Goal: Task Accomplishment & Management: Complete application form

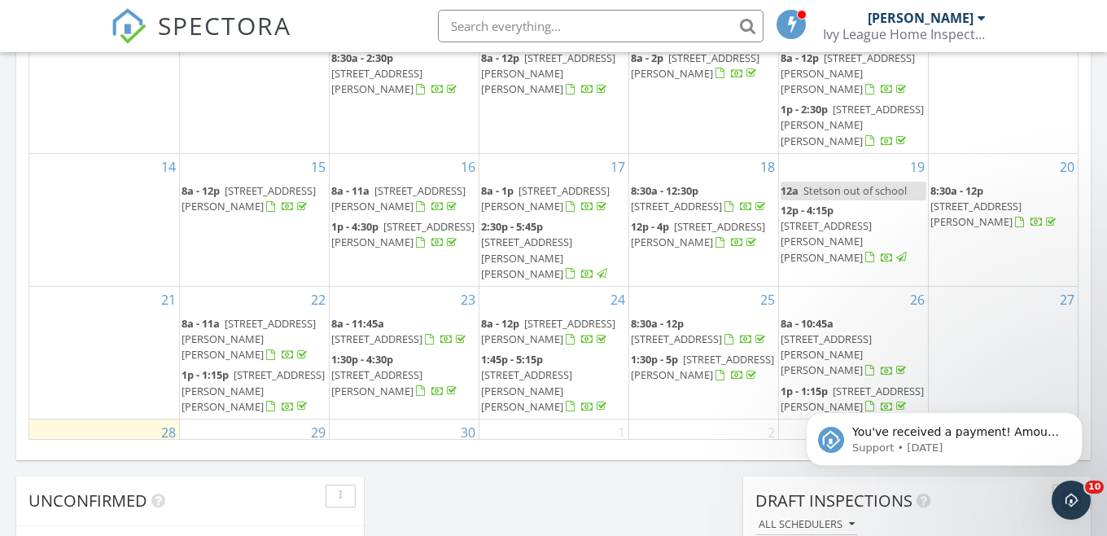
scroll to position [1198, 0]
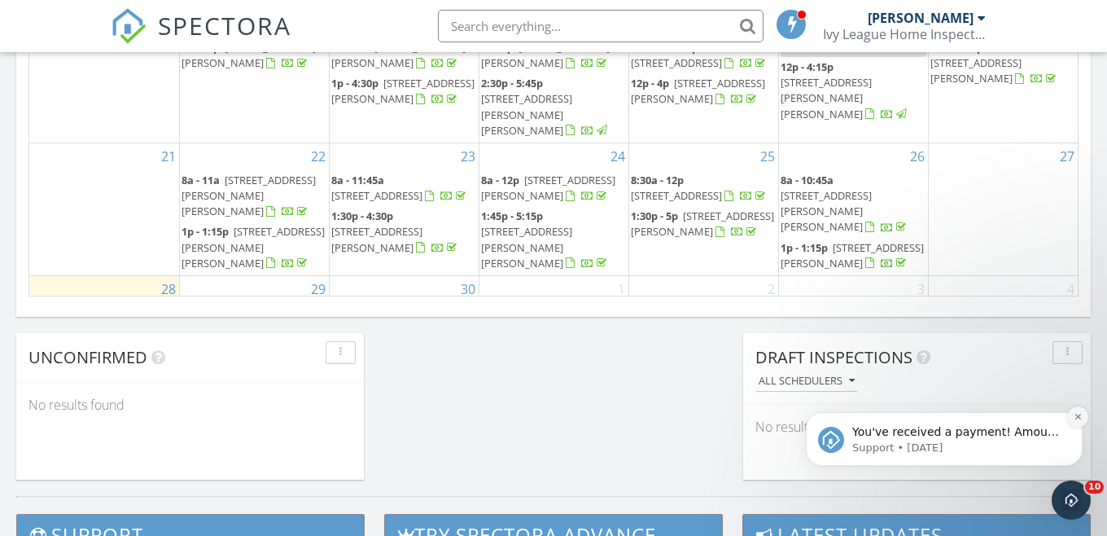
click at [1079, 416] on icon "Dismiss notification" at bounding box center [1078, 416] width 9 height 9
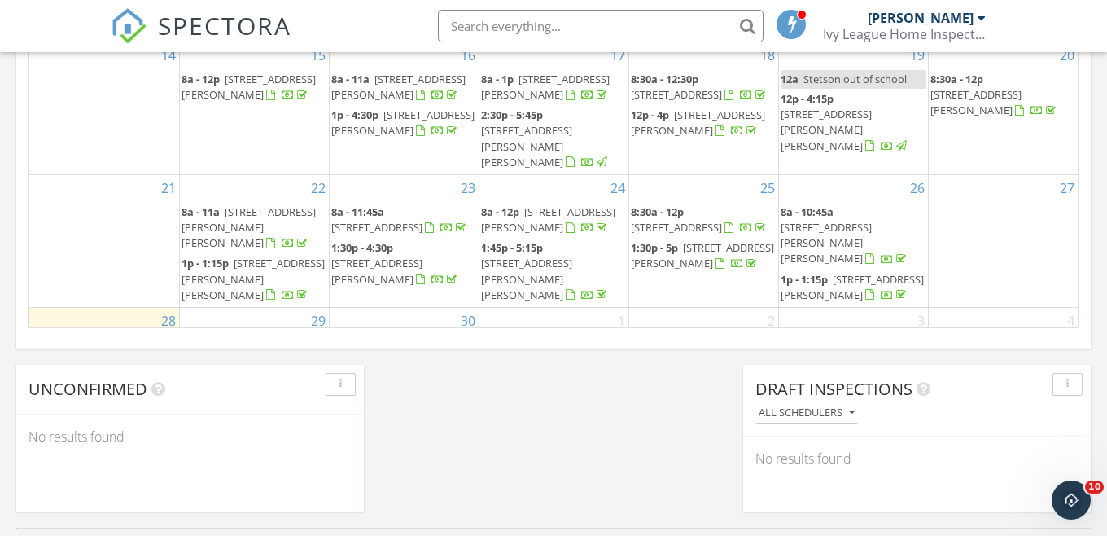
scroll to position [1148, 0]
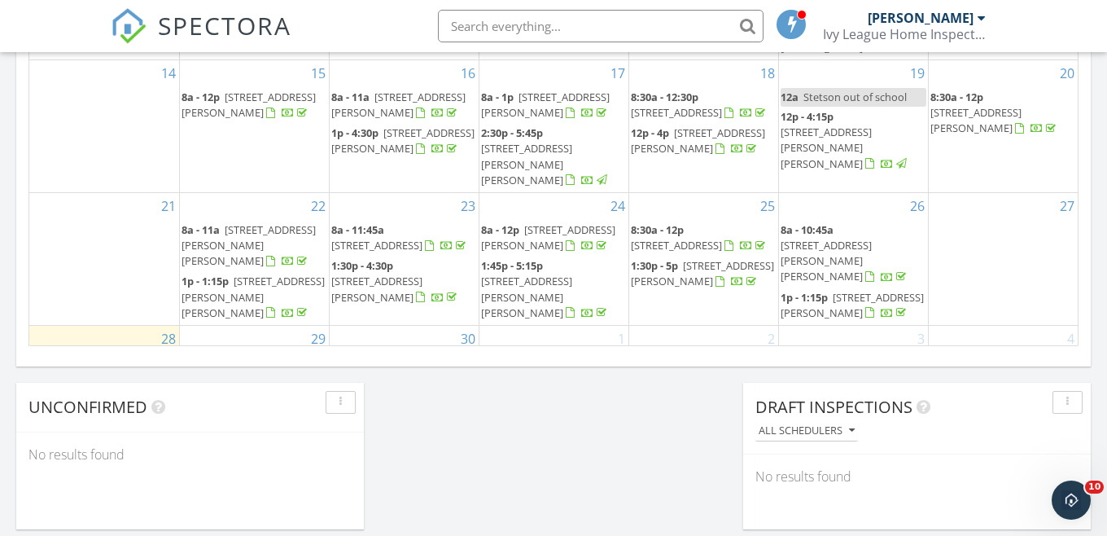
click at [270, 407] on span "1009 Waverly Dr, Van Alstyne 75495" at bounding box center [253, 422] width 143 height 30
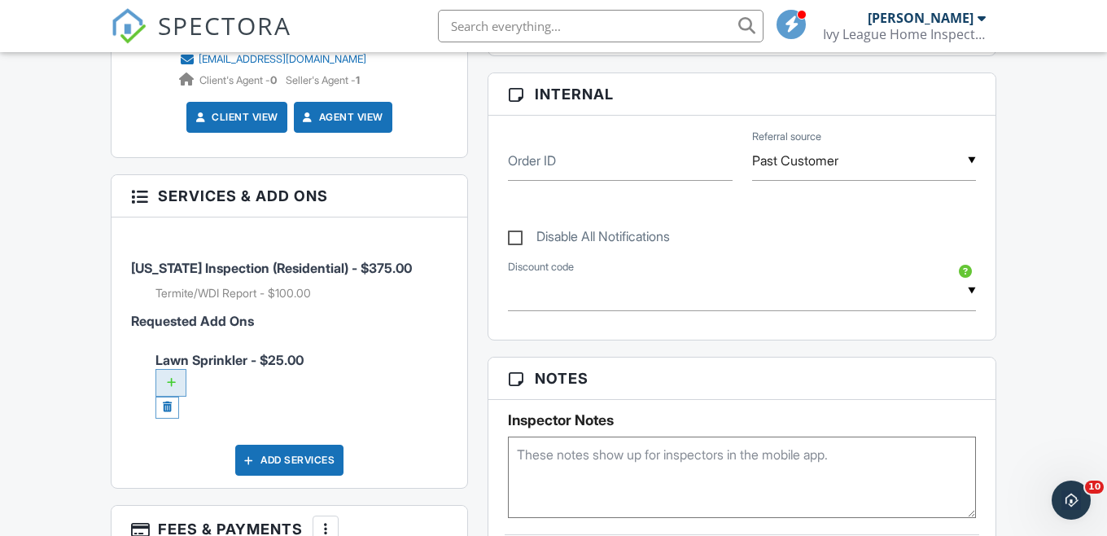
click at [179, 373] on div at bounding box center [170, 383] width 31 height 28
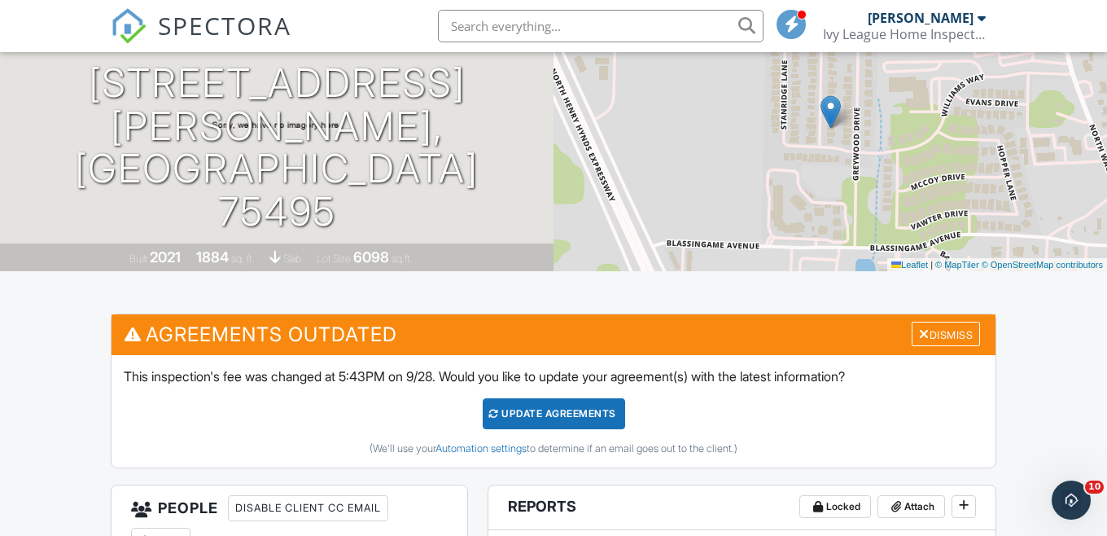
scroll to position [236, 0]
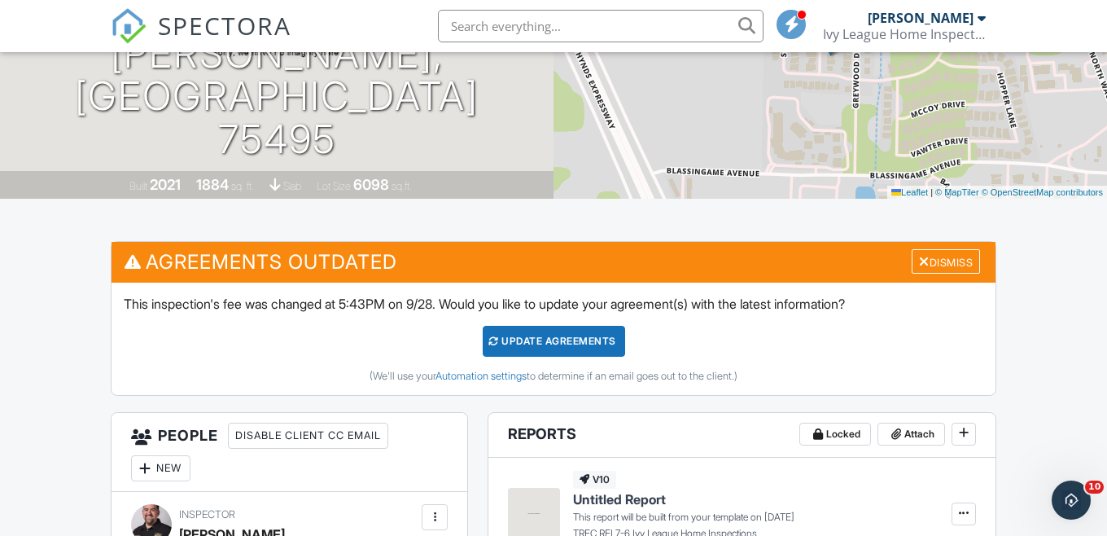
click at [552, 336] on div "Update Agreements" at bounding box center [554, 341] width 142 height 31
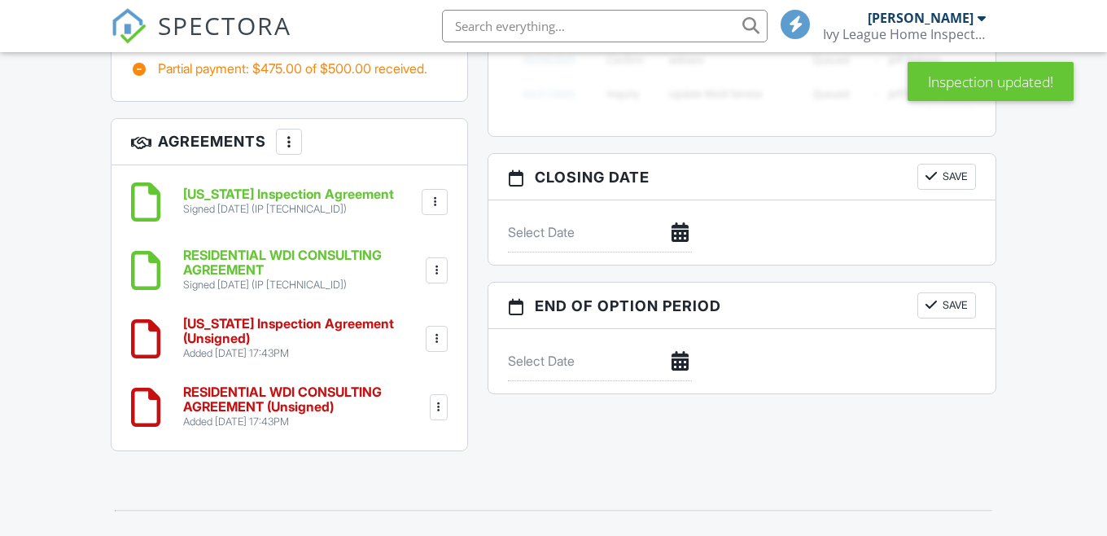
click at [220, 320] on h6 "Texas Inspection Agreement (Unsigned)" at bounding box center [302, 331] width 239 height 28
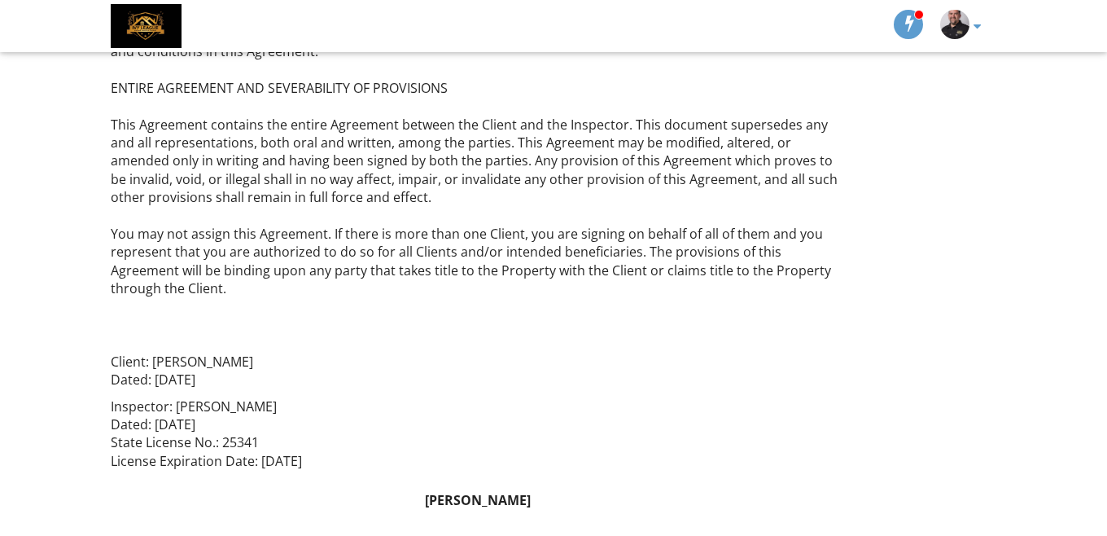
scroll to position [3518, 0]
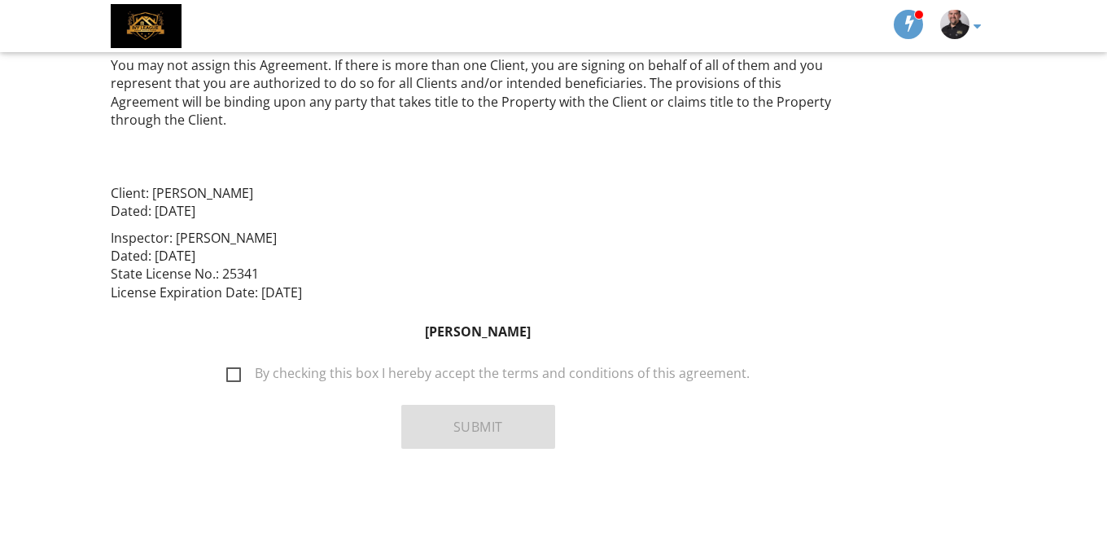
click at [242, 382] on label "By checking this box I hereby accept the terms and conditions of this agreement." at bounding box center [487, 376] width 523 height 20
click at [227, 370] on input "By checking this box I hereby accept the terms and conditions of this agreement." at bounding box center [222, 365] width 11 height 11
checkbox input "true"
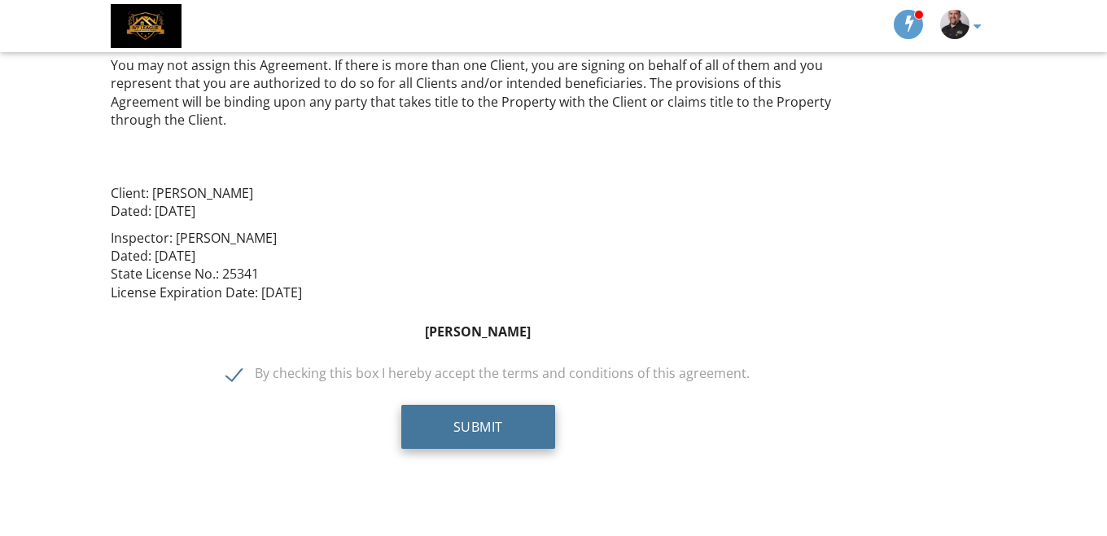
click at [471, 431] on button "Submit" at bounding box center [478, 427] width 154 height 44
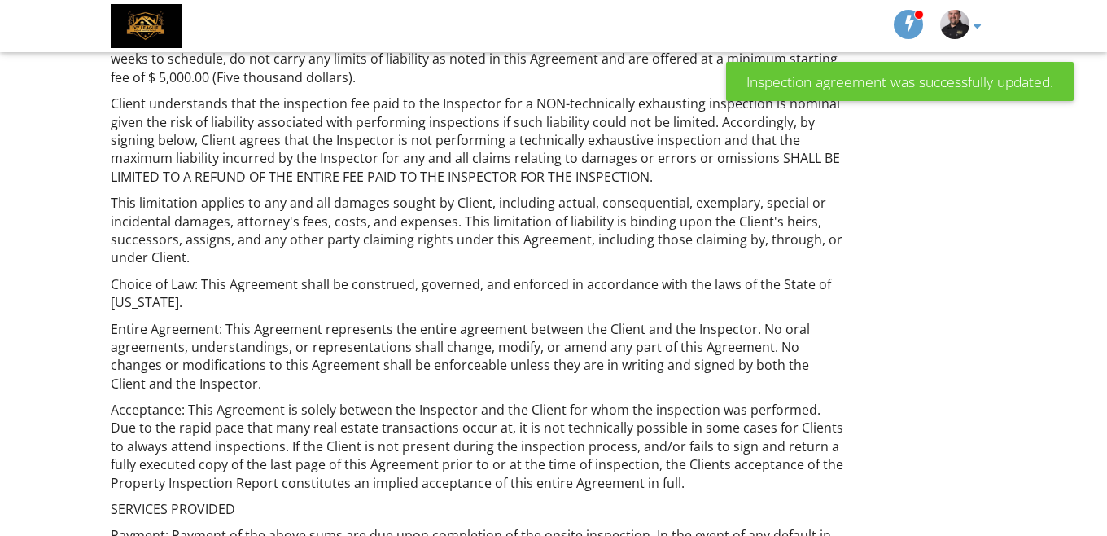
scroll to position [3513, 0]
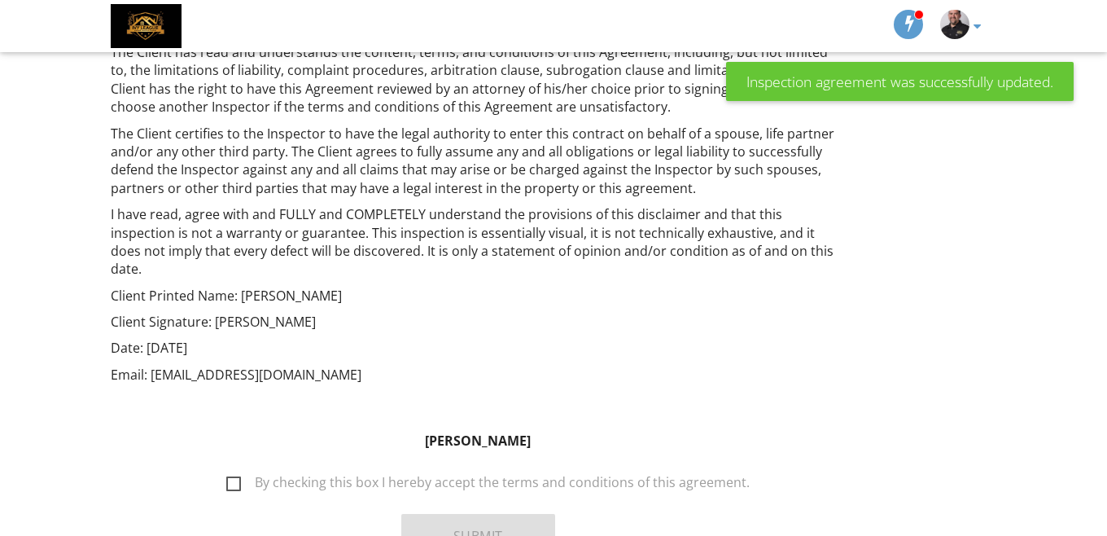
click at [239, 475] on label "By checking this box I hereby accept the terms and conditions of this agreement." at bounding box center [487, 485] width 523 height 20
click at [227, 469] on input "By checking this box I hereby accept the terms and conditions of this agreement." at bounding box center [222, 474] width 11 height 11
checkbox input "true"
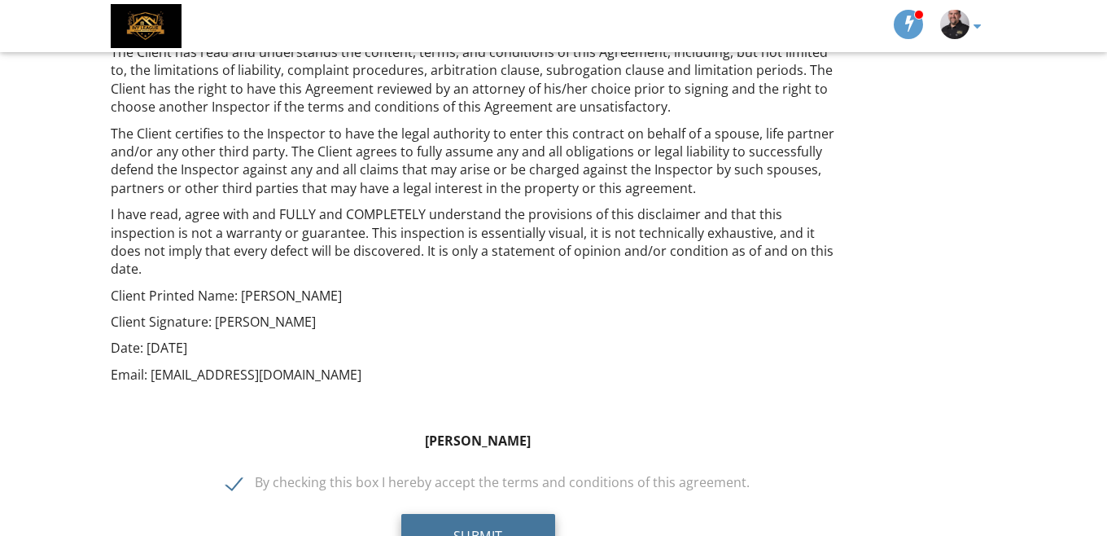
click at [418, 514] on button "Submit" at bounding box center [478, 536] width 154 height 44
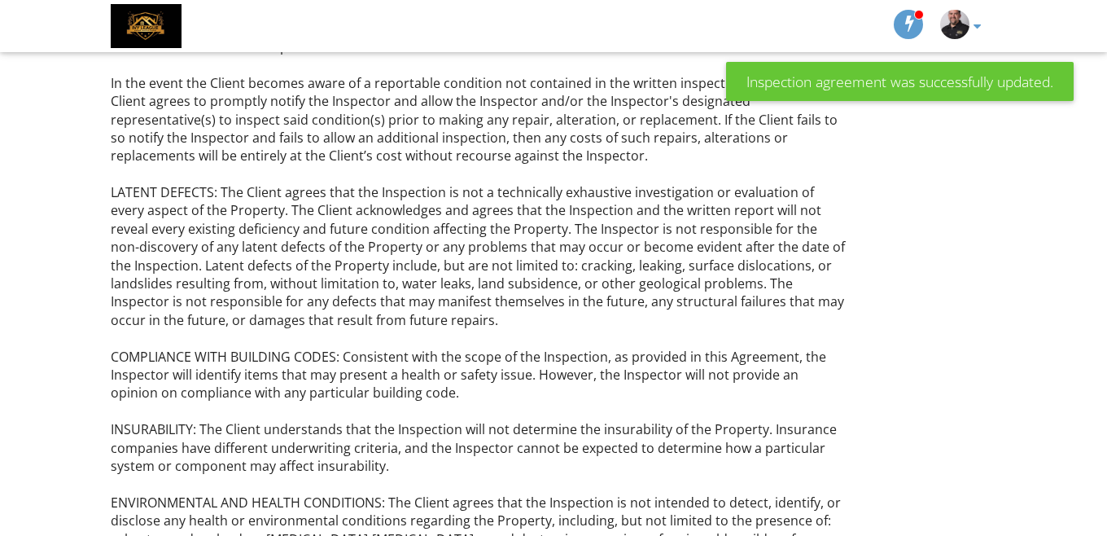
scroll to position [1277, 0]
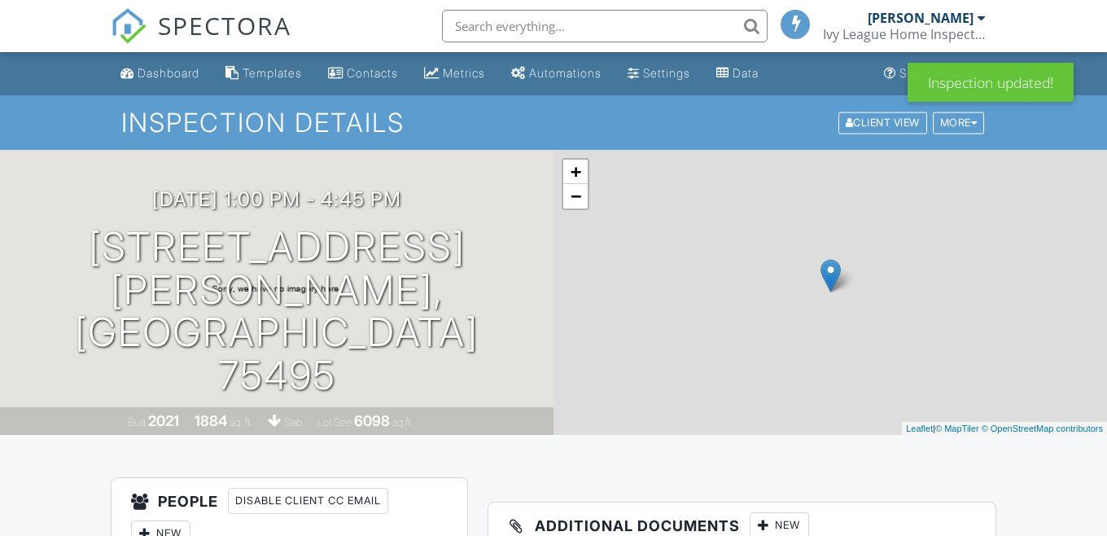
scroll to position [72, 0]
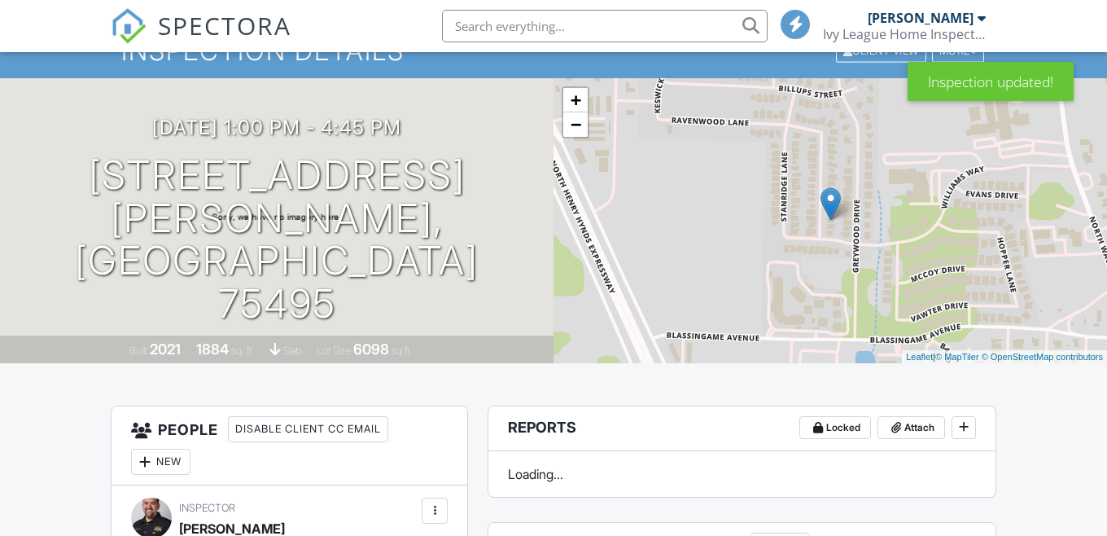
click at [164, 8] on div "Dashboard" at bounding box center [169, 1] width 62 height 14
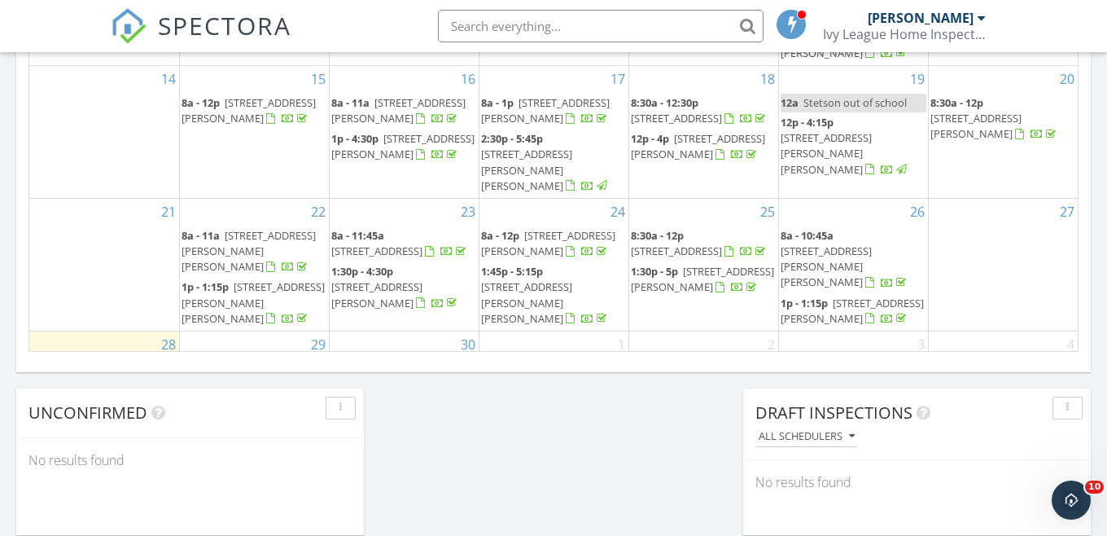
scroll to position [1156, 0]
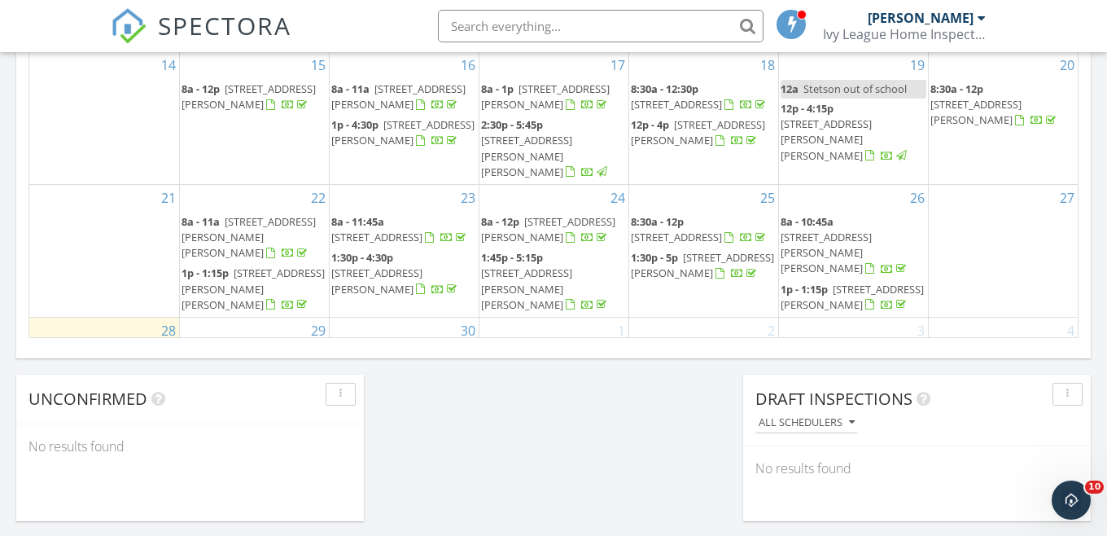
click at [423, 362] on span "609 Lakeshore Dr, Durant 74701" at bounding box center [376, 377] width 91 height 30
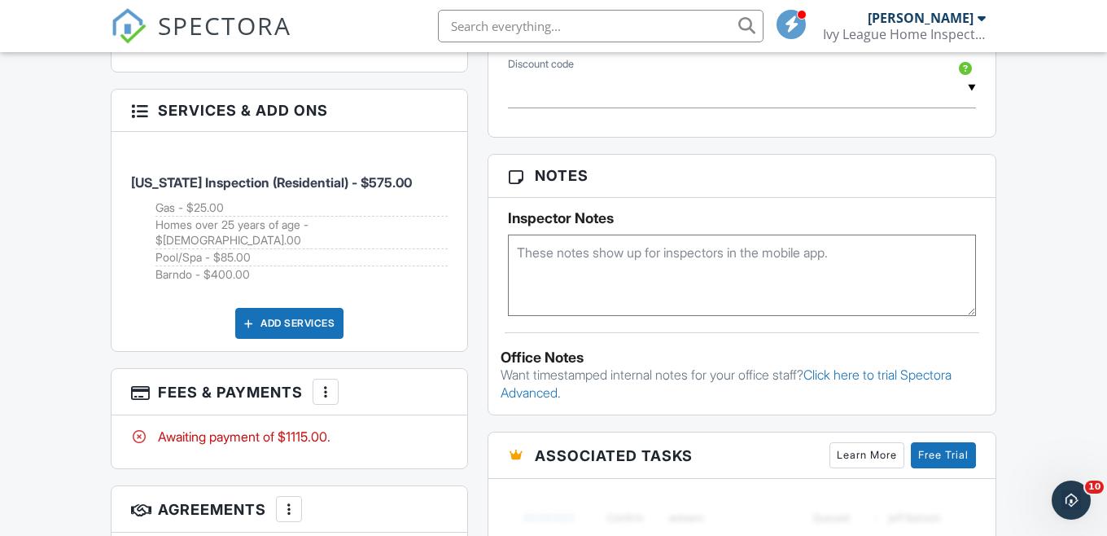
scroll to position [976, 0]
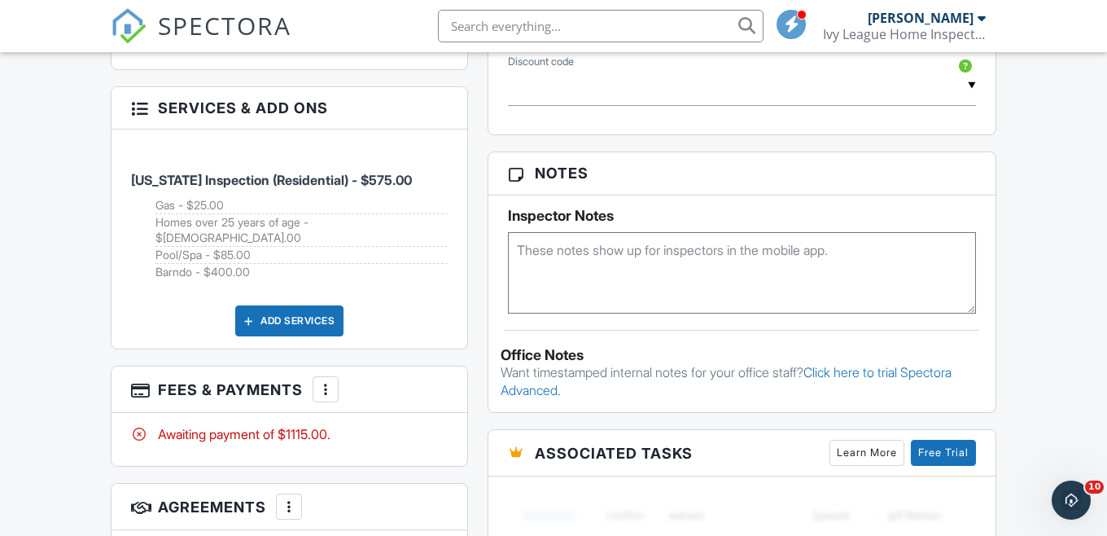
click at [331, 305] on div "Add Services" at bounding box center [289, 320] width 108 height 31
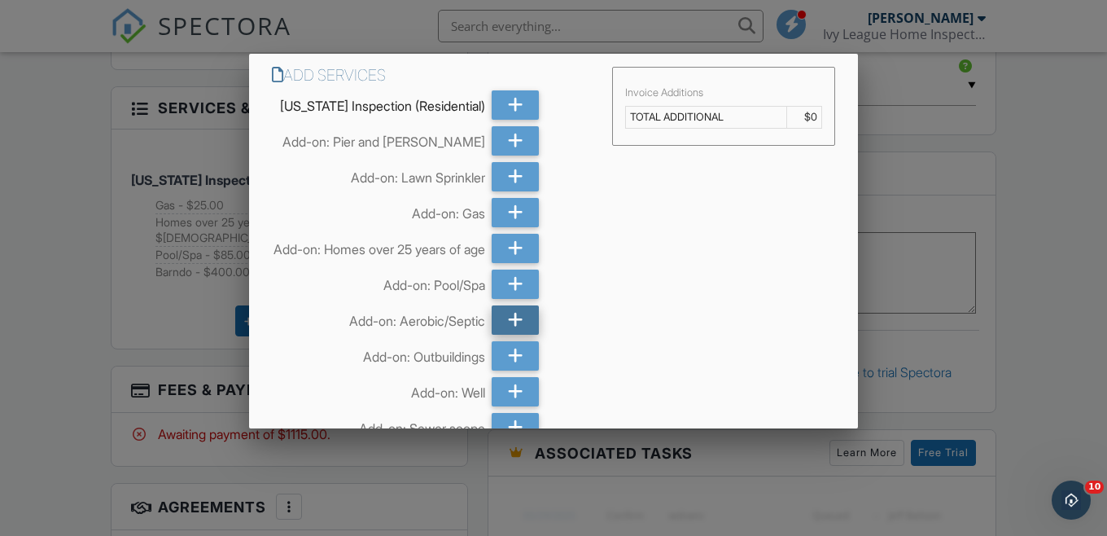
click at [513, 333] on icon at bounding box center [515, 319] width 15 height 29
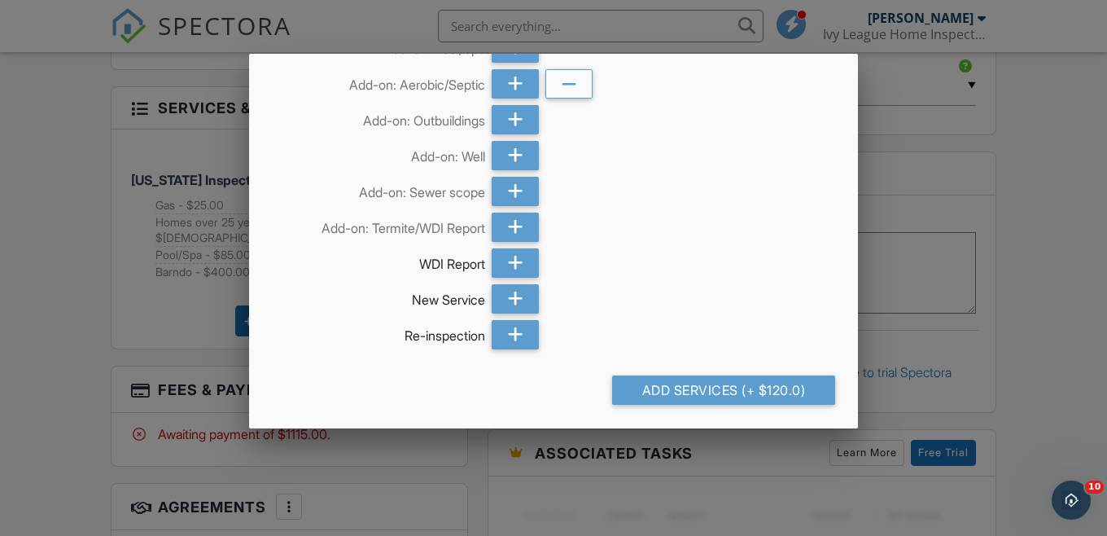
scroll to position [238, 0]
click at [190, 282] on div at bounding box center [553, 254] width 1107 height 670
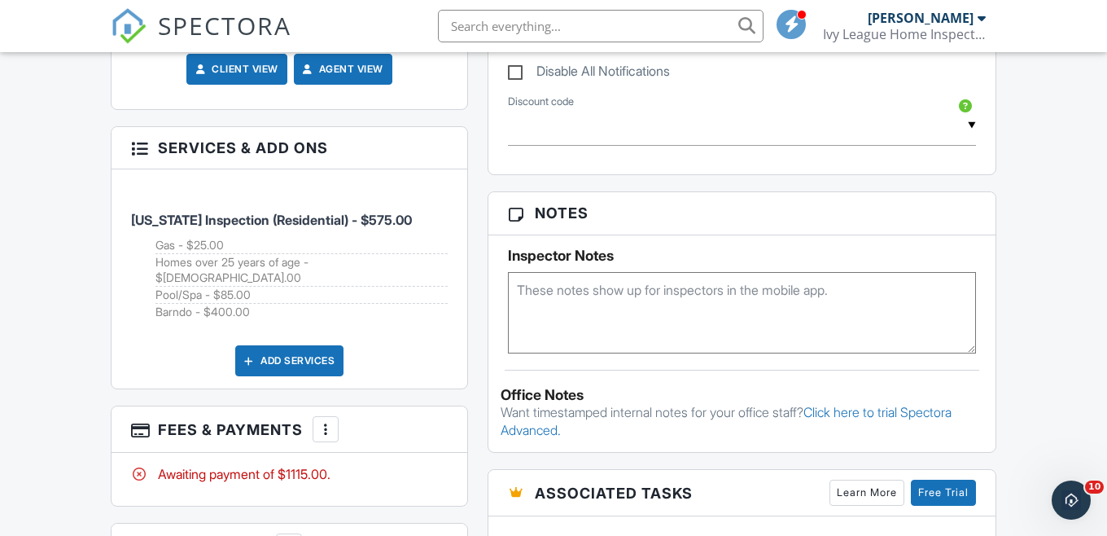
scroll to position [935, 0]
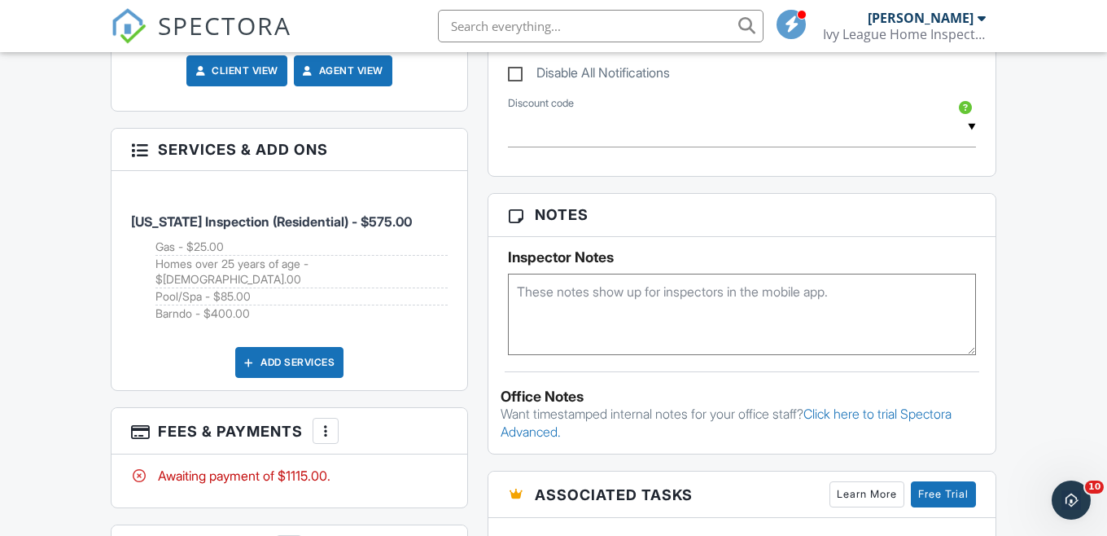
click at [520, 77] on label "Disable All Notifications" at bounding box center [589, 75] width 162 height 20
click at [519, 70] on input "Disable All Notifications" at bounding box center [513, 64] width 11 height 11
checkbox input "true"
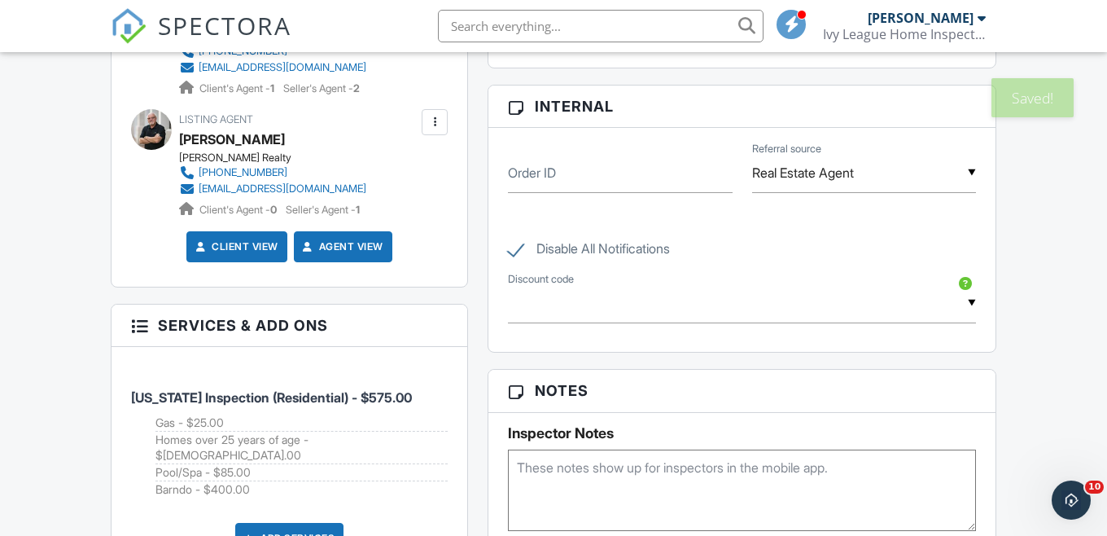
scroll to position [1110, 0]
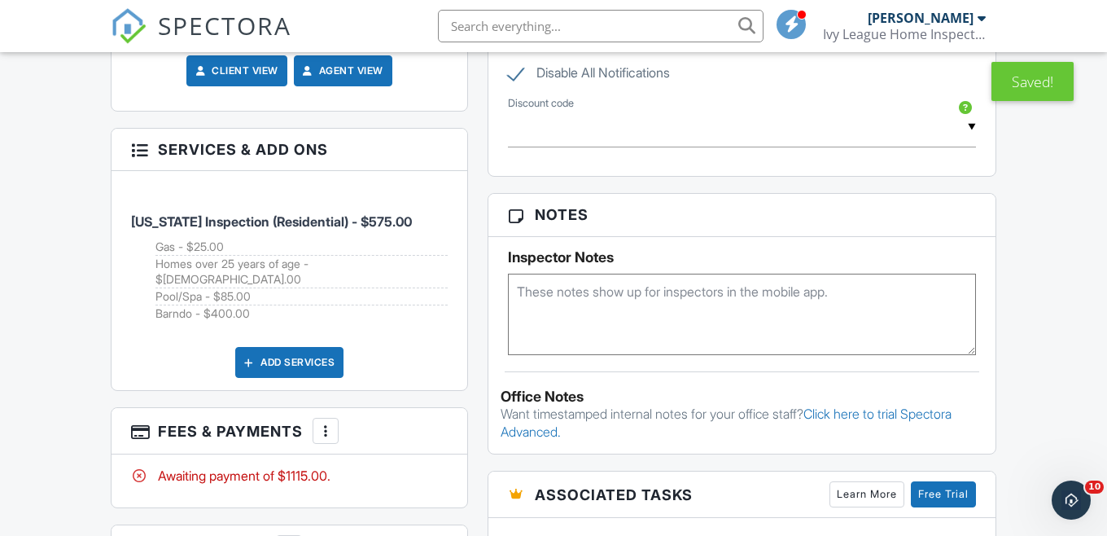
click at [321, 347] on div "Add Services" at bounding box center [289, 362] width 108 height 31
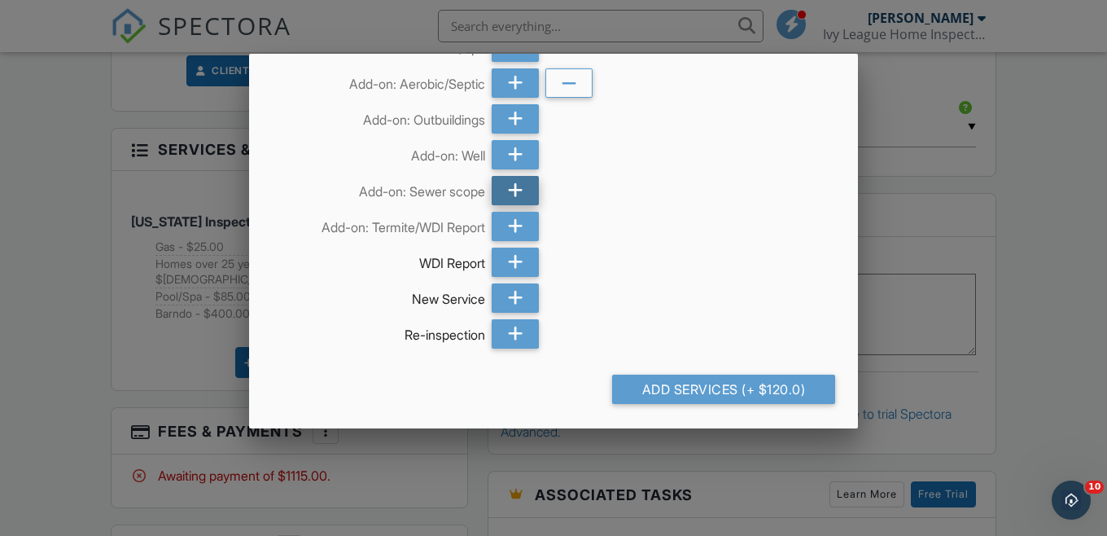
scroll to position [195, 0]
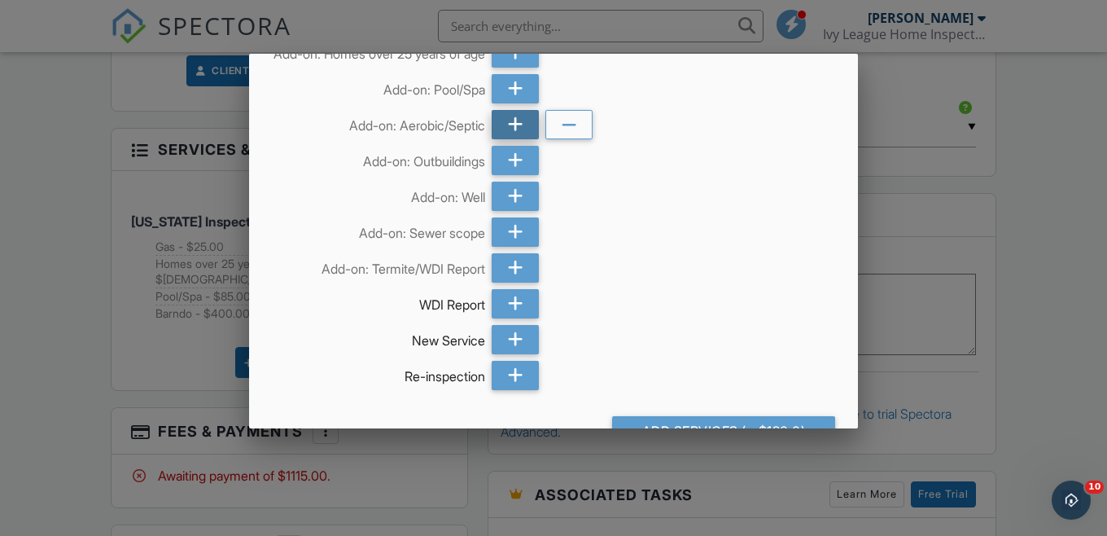
click at [510, 136] on icon at bounding box center [515, 124] width 15 height 29
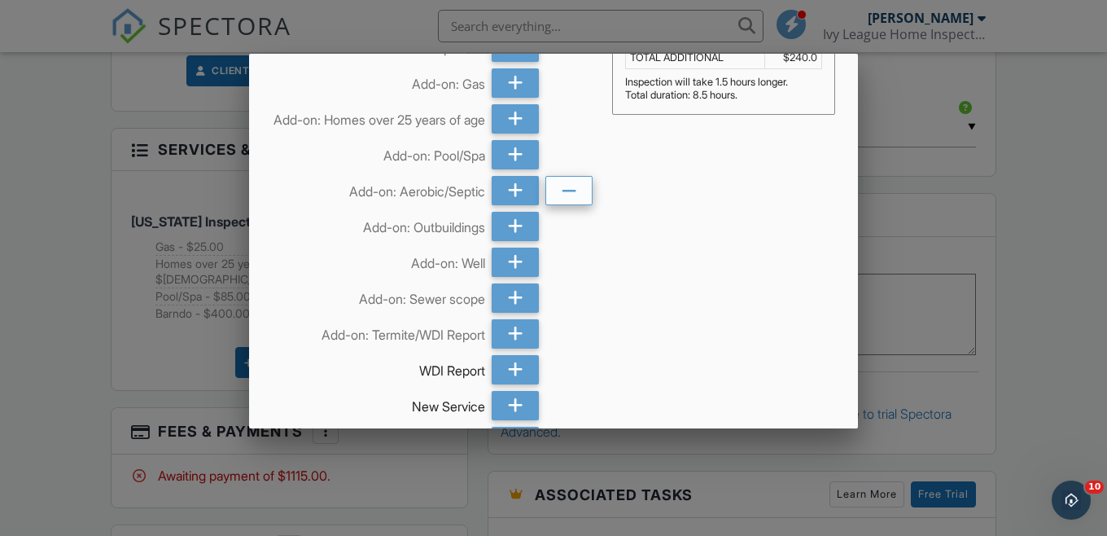
click at [565, 206] on icon at bounding box center [569, 191] width 15 height 29
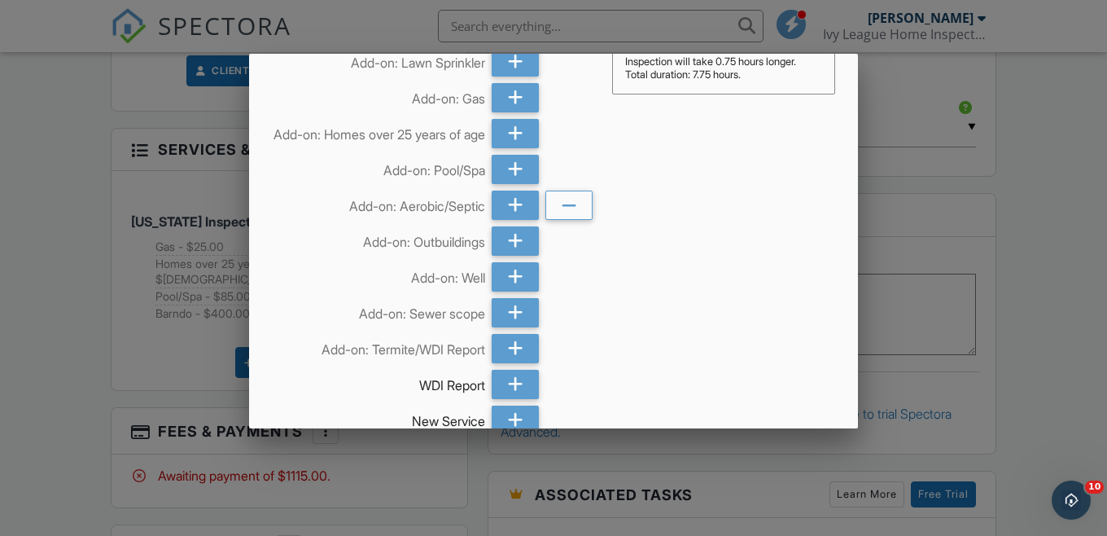
scroll to position [251, 0]
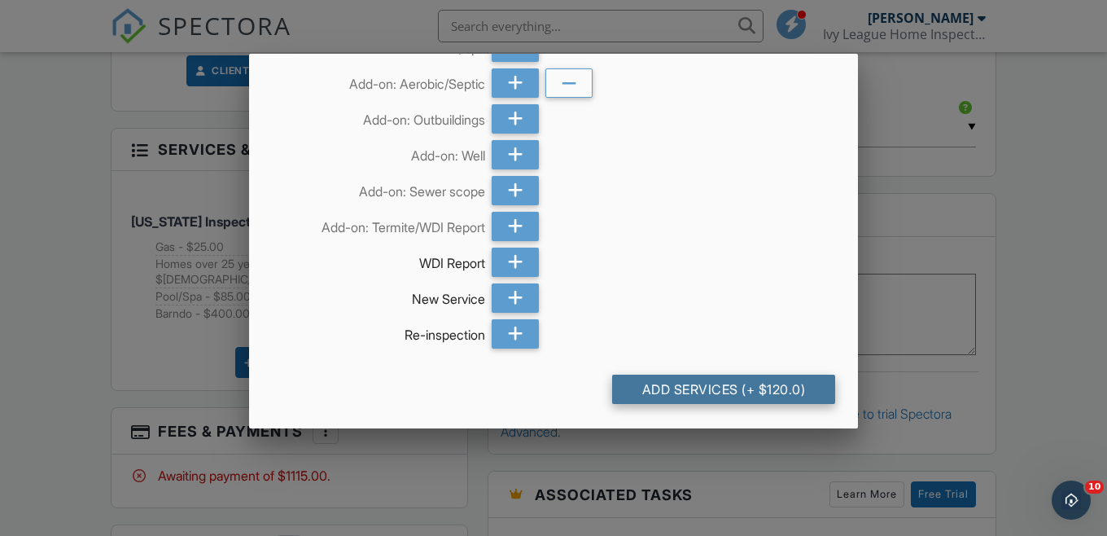
click at [685, 390] on div "Add Services (+ $120.0)" at bounding box center [723, 388] width 223 height 29
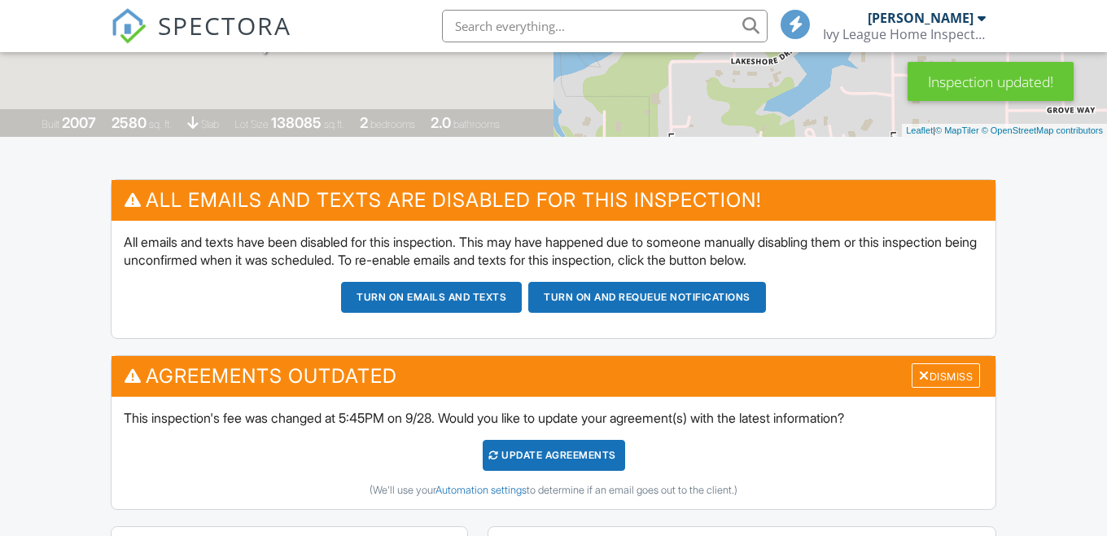
scroll to position [365, 0]
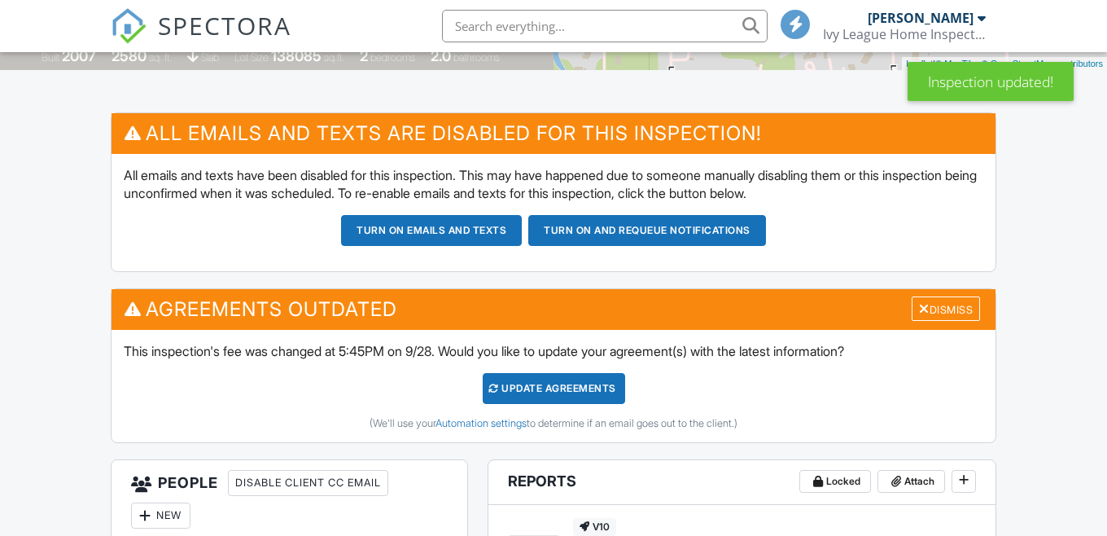
click at [510, 384] on div "Update Agreements" at bounding box center [554, 388] width 142 height 31
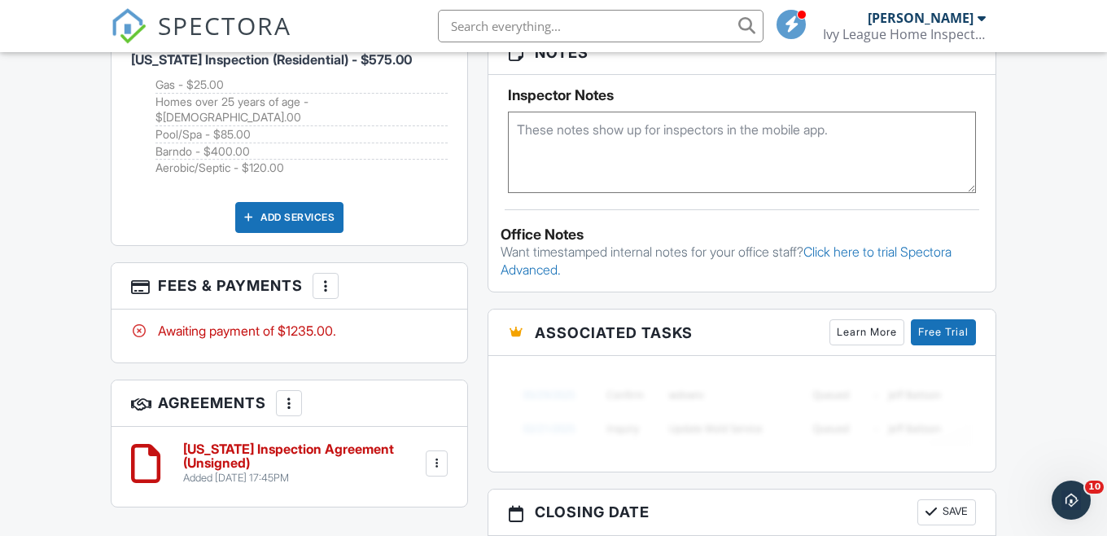
scroll to position [1273, 0]
click at [334, 277] on div at bounding box center [325, 285] width 16 height 16
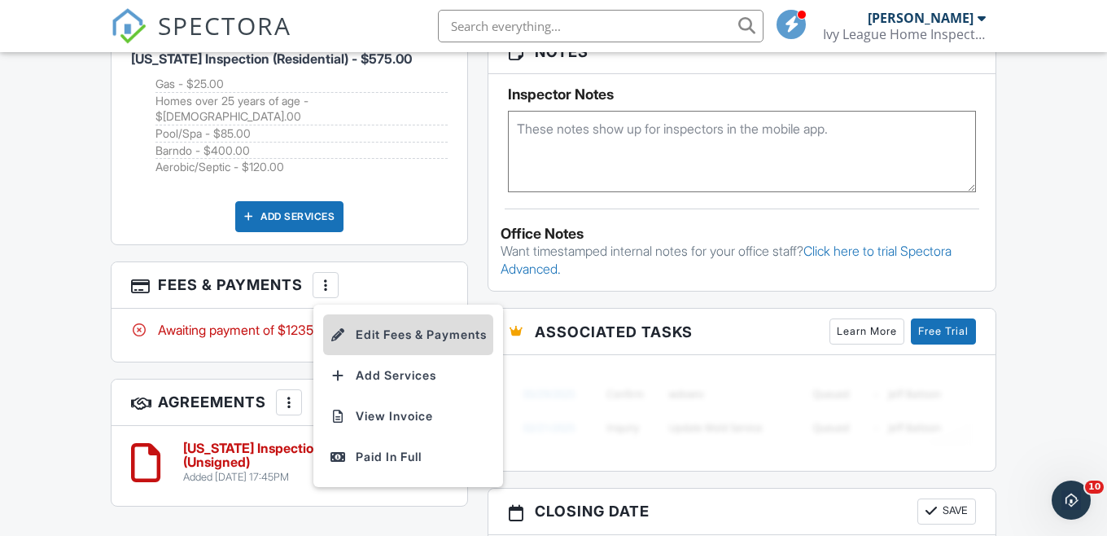
click at [350, 317] on li "Edit Fees & Payments" at bounding box center [408, 334] width 170 height 41
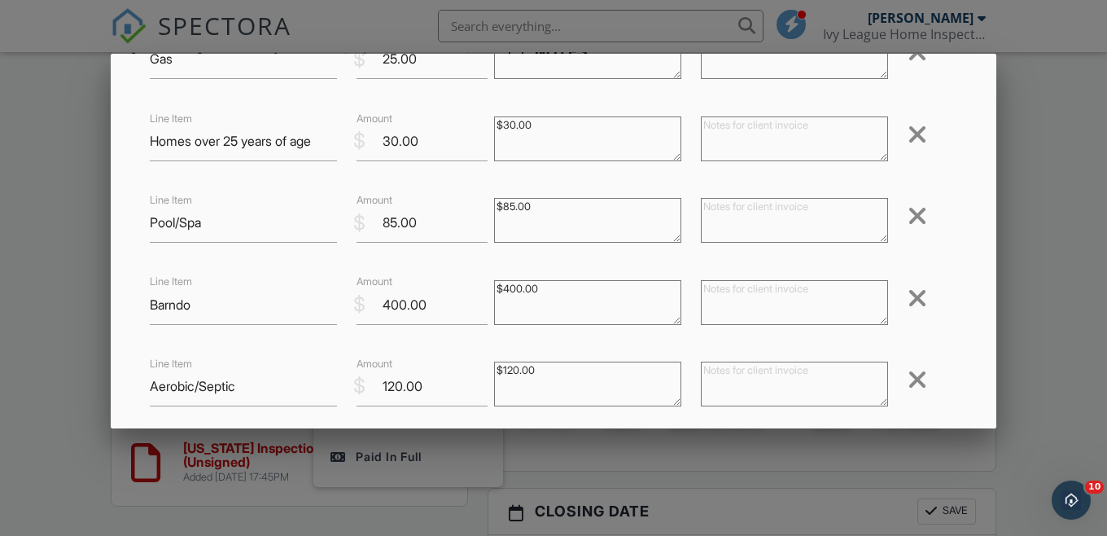
scroll to position [226, 0]
click at [921, 293] on div at bounding box center [918, 295] width 20 height 26
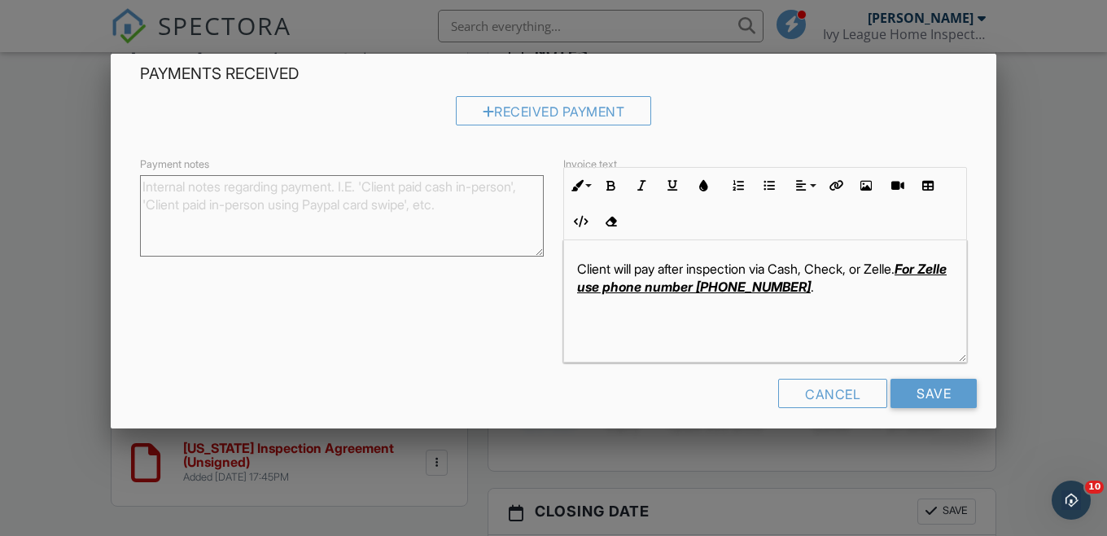
scroll to position [566, 0]
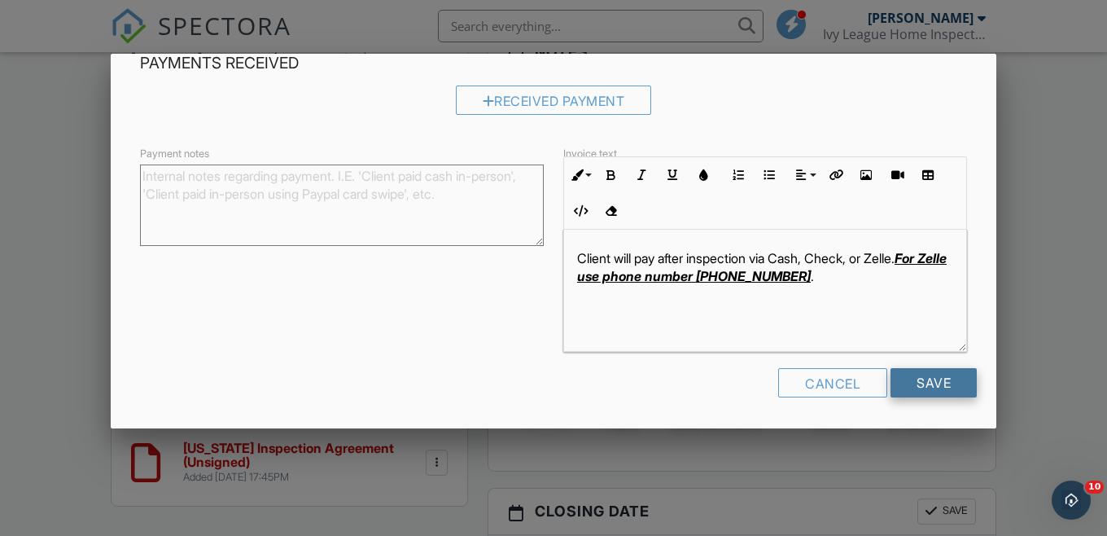
click at [933, 377] on input "Save" at bounding box center [934, 382] width 86 height 29
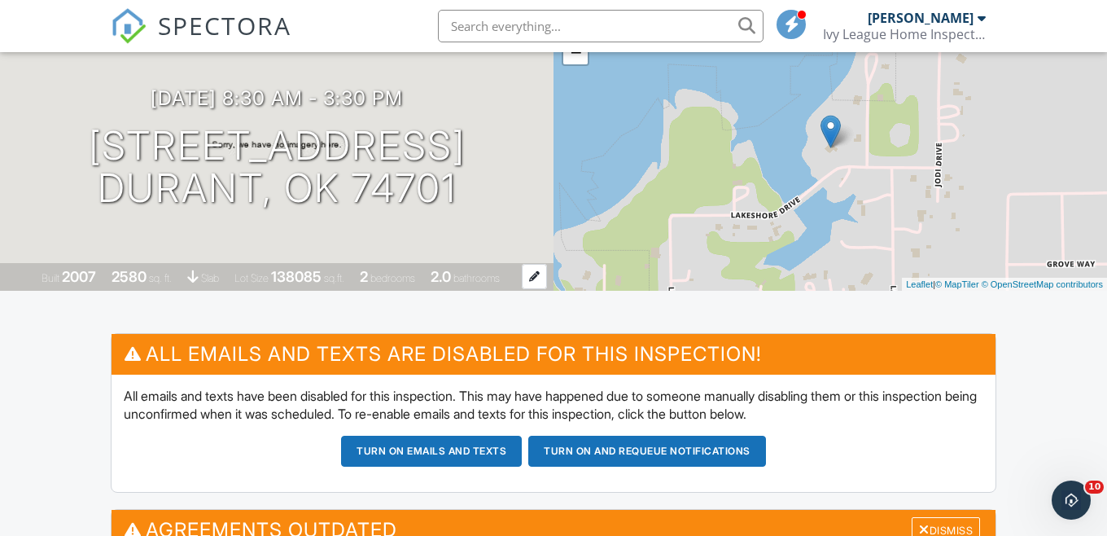
scroll to position [125, 0]
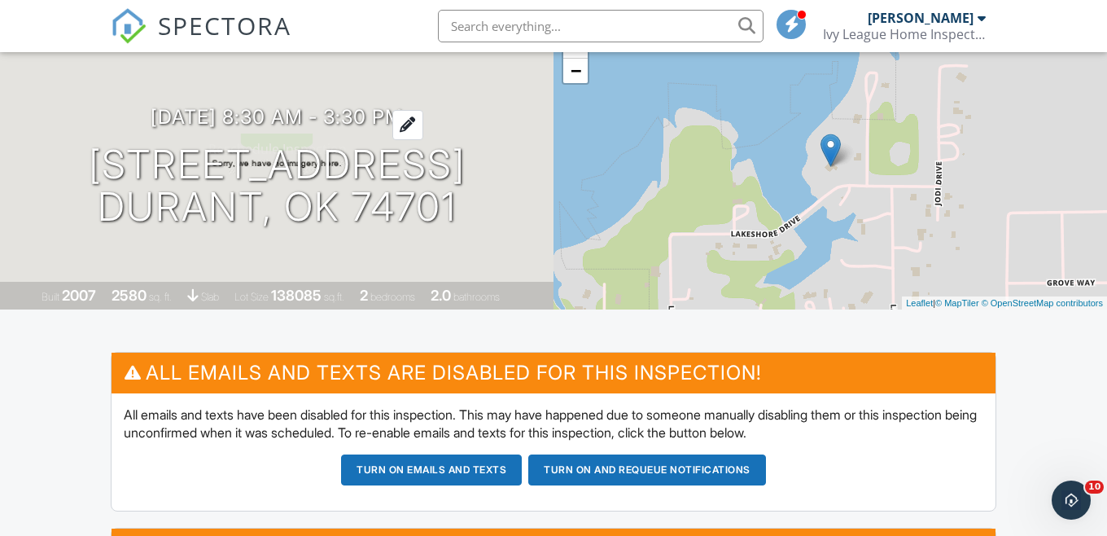
click at [420, 118] on div at bounding box center [407, 125] width 31 height 30
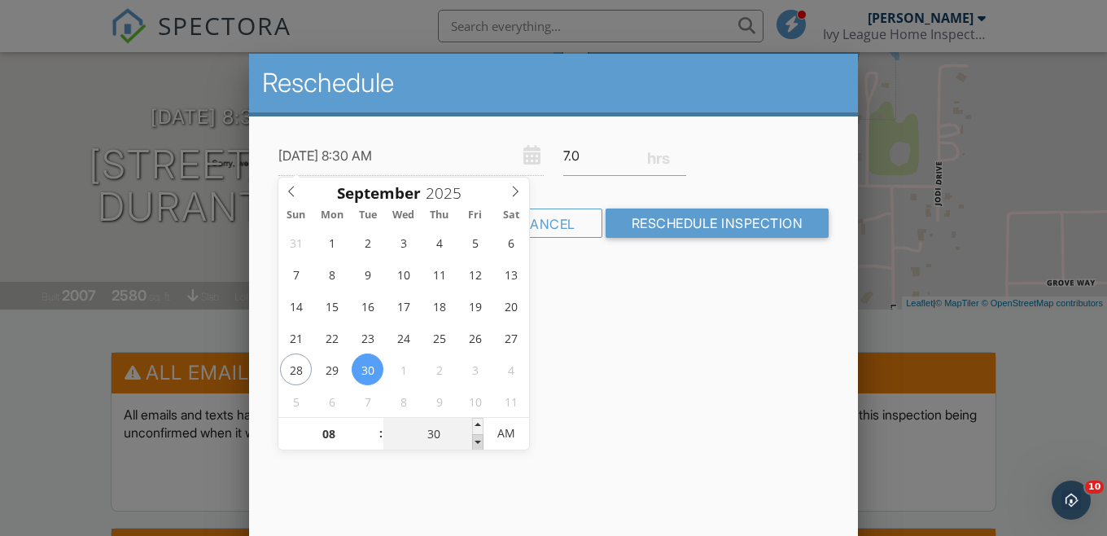
type input "25"
type input "09/30/2025 8:25 AM"
click at [478, 442] on span at bounding box center [477, 442] width 11 height 16
type input "20"
type input "09/30/2025 8:20 AM"
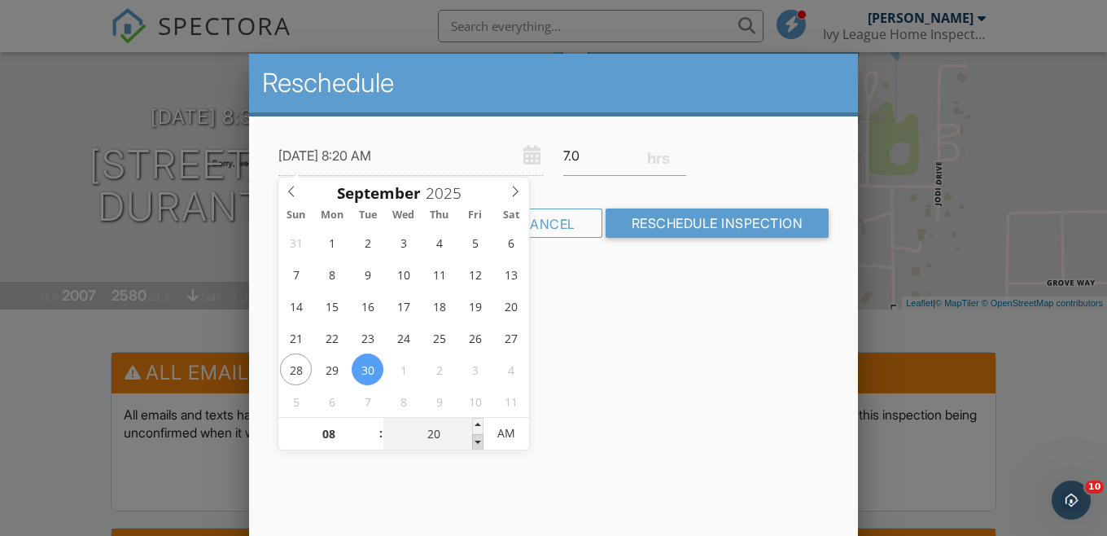
click at [478, 442] on span at bounding box center [477, 442] width 11 height 16
type input "15"
type input "09/30/2025 8:15 AM"
click at [478, 442] on span at bounding box center [477, 442] width 11 height 16
type input "10"
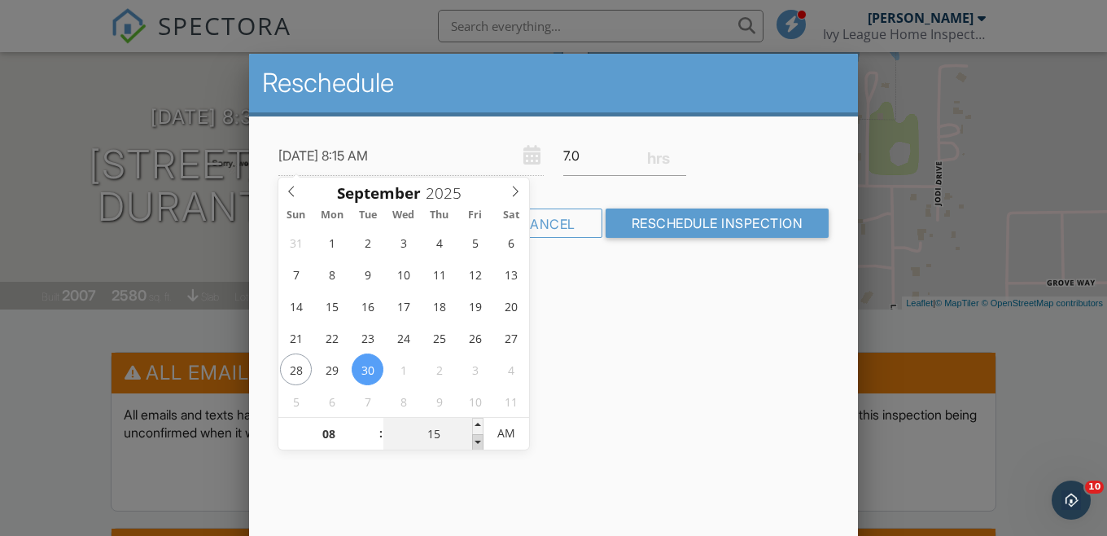
type input "09/30/2025 8:10 AM"
click at [478, 442] on span at bounding box center [477, 442] width 11 height 16
type input "05"
type input "09/30/2025 8:05 AM"
click at [478, 442] on span at bounding box center [477, 442] width 11 height 16
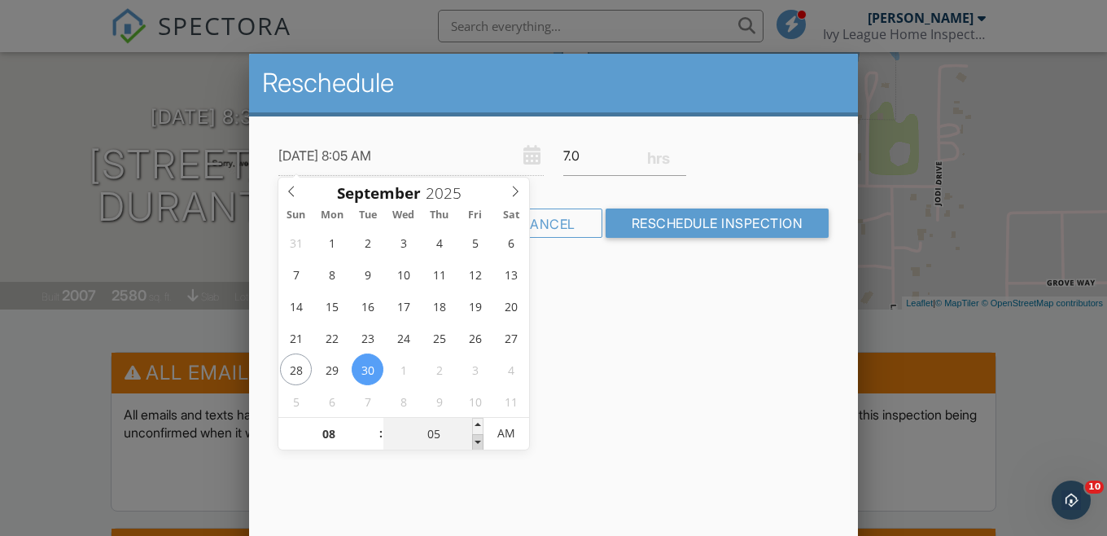
type input "00"
type input "09/30/2025 8:00 AM"
click at [478, 442] on span at bounding box center [477, 442] width 11 height 16
click at [684, 161] on input "6.75" at bounding box center [624, 156] width 123 height 40
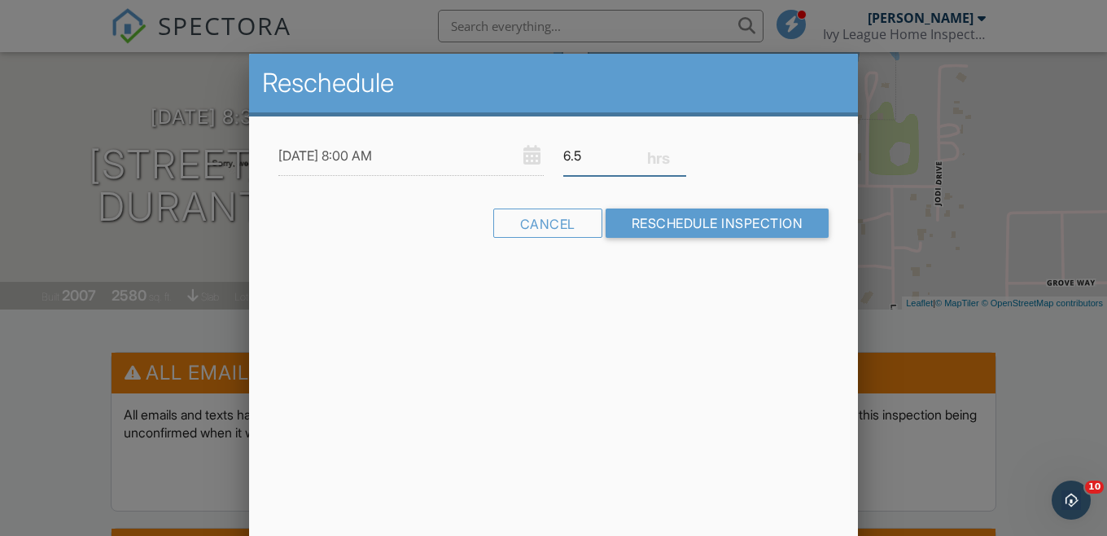
click at [684, 161] on input "6.5" at bounding box center [624, 156] width 123 height 40
click at [684, 161] on input "6.25" at bounding box center [624, 156] width 123 height 40
click at [684, 161] on input "6" at bounding box center [624, 156] width 123 height 40
click at [684, 161] on input "5.75" at bounding box center [624, 156] width 123 height 40
click at [684, 161] on input "5.5" at bounding box center [624, 156] width 123 height 40
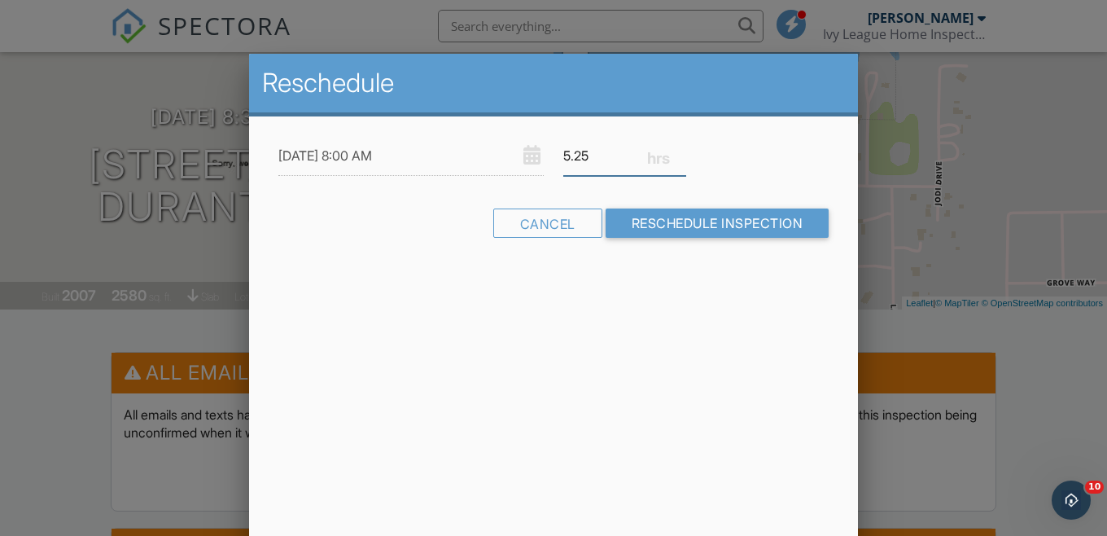
click at [684, 161] on input "5.25" at bounding box center [624, 156] width 123 height 40
type input "5"
click at [684, 161] on input "5" at bounding box center [624, 156] width 123 height 40
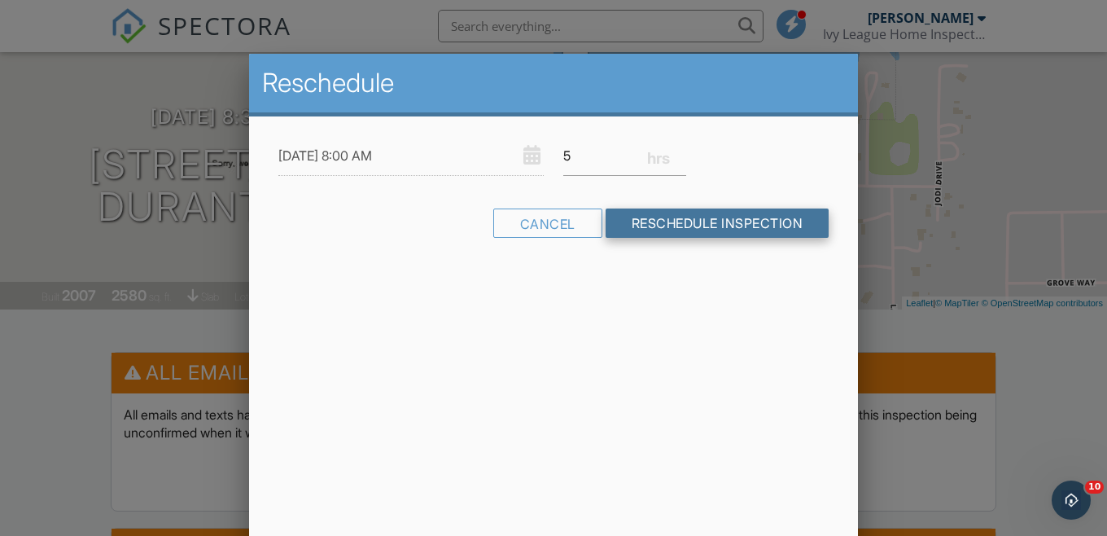
click at [646, 226] on input "Reschedule Inspection" at bounding box center [718, 222] width 224 height 29
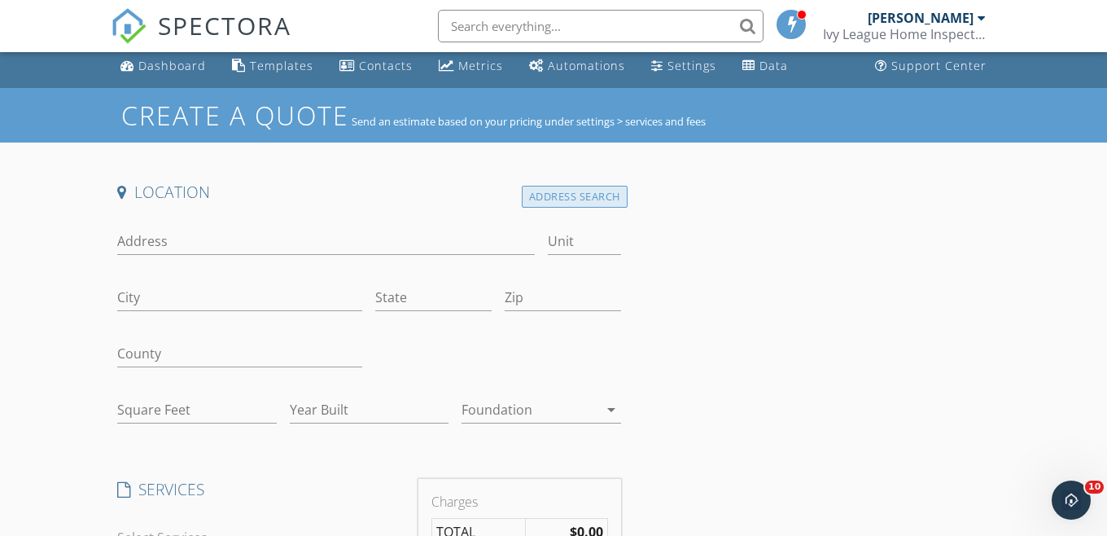
click at [537, 200] on div "Address Search" at bounding box center [575, 197] width 106 height 22
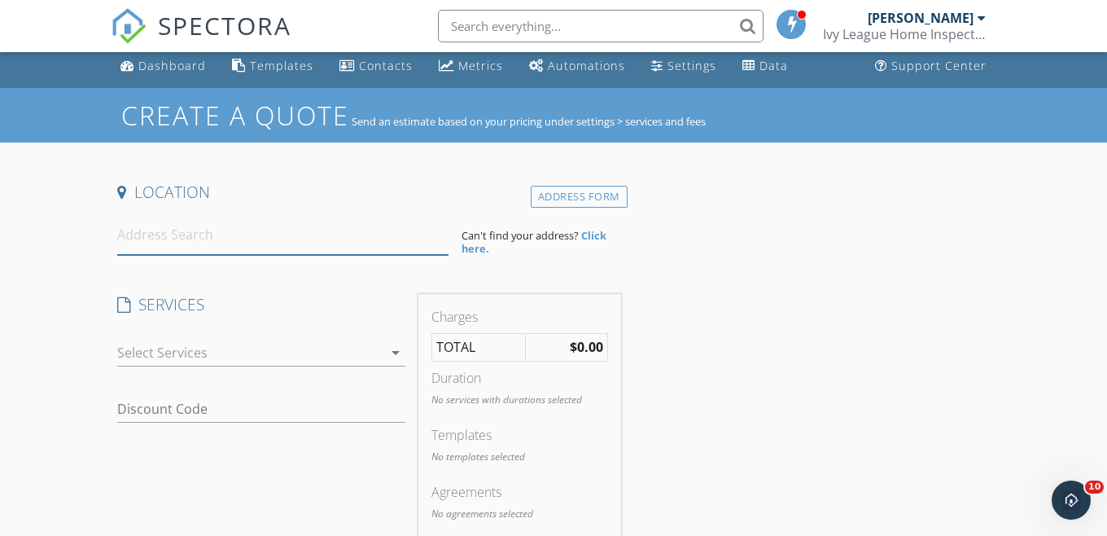
click at [155, 240] on input at bounding box center [282, 235] width 331 height 40
paste input "609 Lakeshore Dr, Durant, OK 74701"
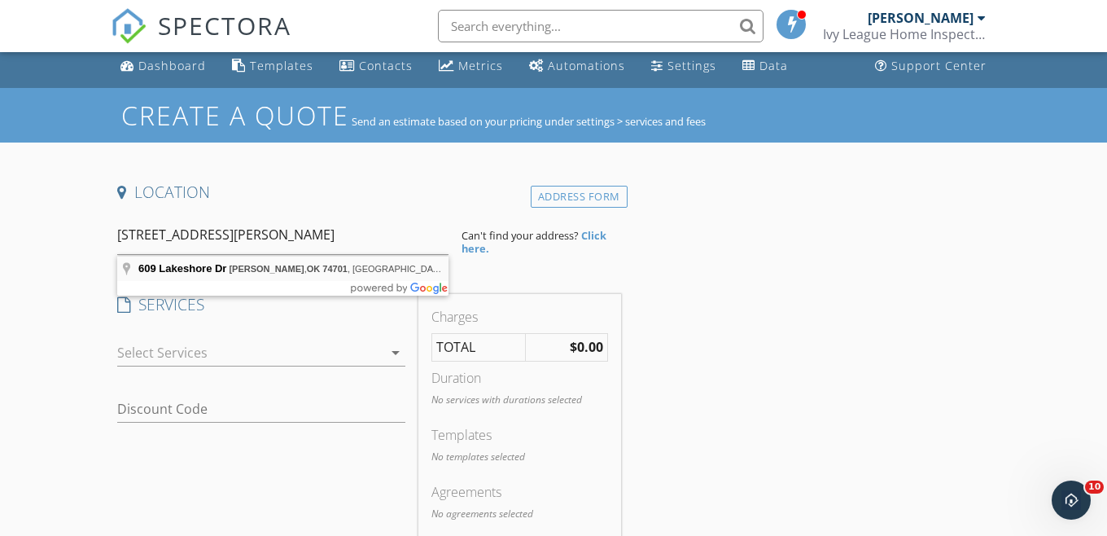
type input "609 Lakeshore Dr, Durant, OK 74701, USA"
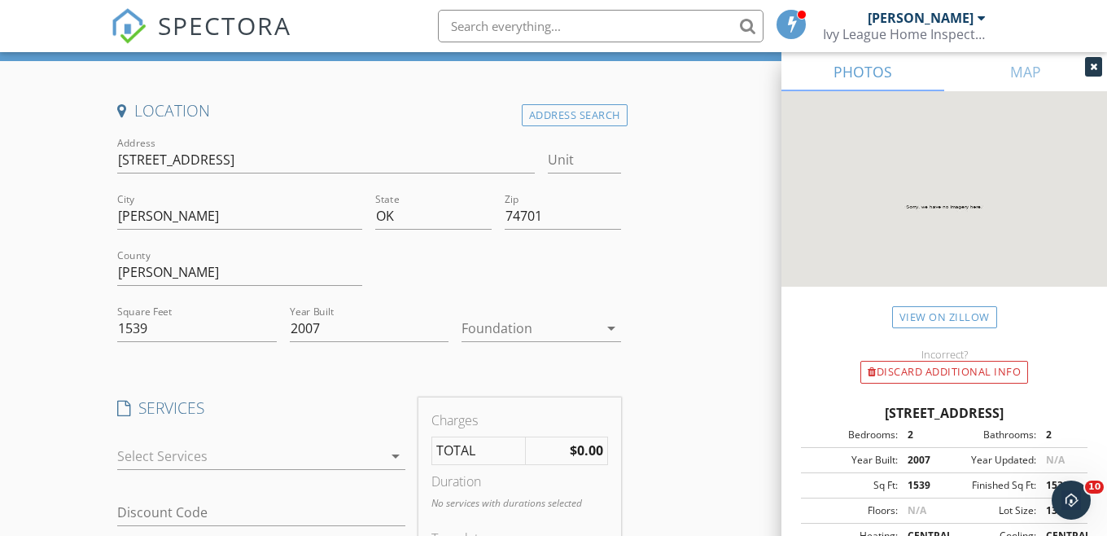
scroll to position [90, 0]
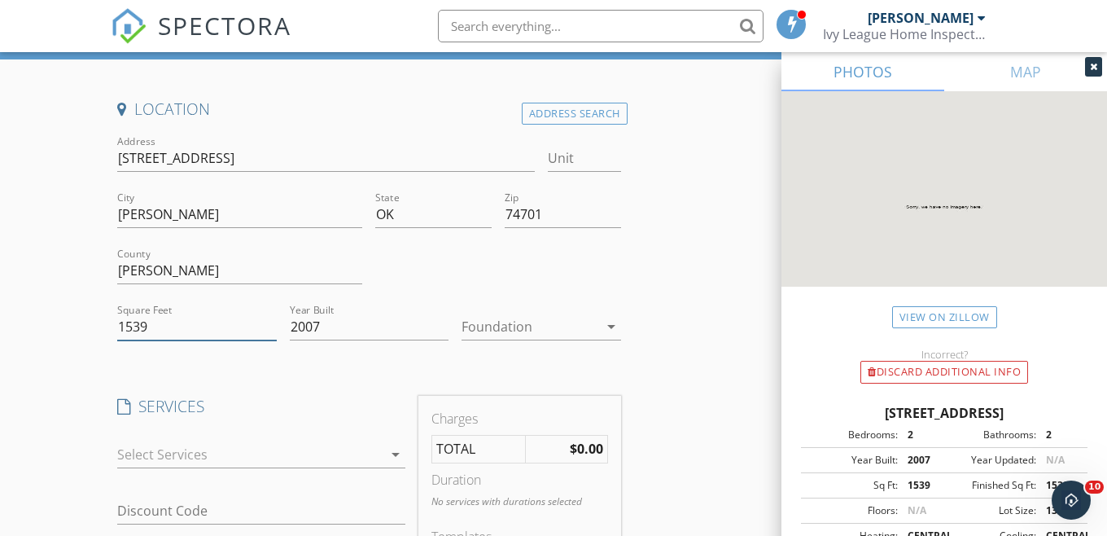
click at [124, 327] on input "1539" at bounding box center [197, 326] width 160 height 27
type input "2539"
click at [65, 361] on div "Create a Quote Send an estimate based on your pricing under settings > services…" at bounding box center [553, 536] width 1107 height 1062
click at [523, 325] on div at bounding box center [530, 326] width 137 height 26
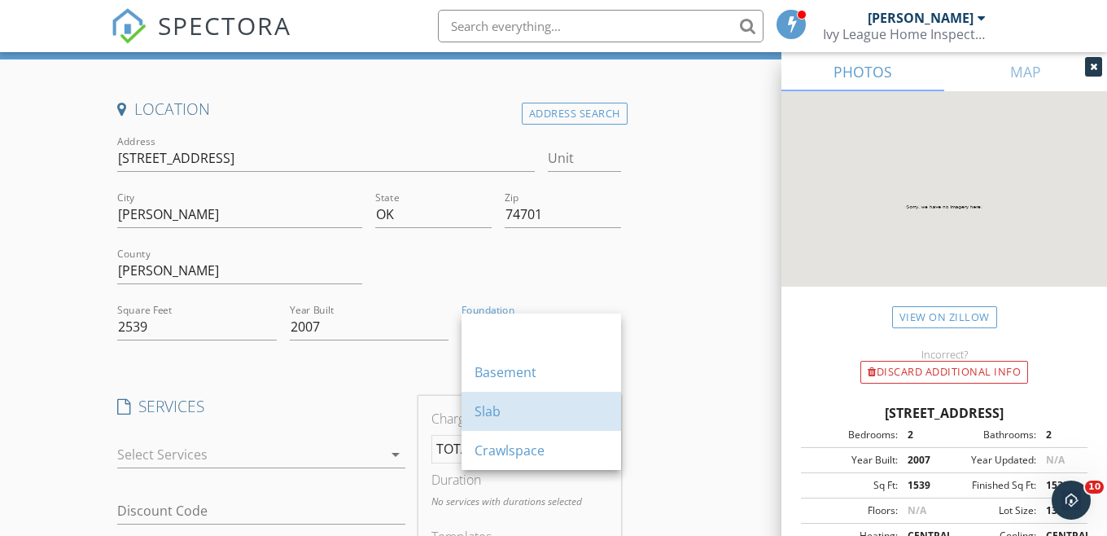
drag, startPoint x: 504, startPoint y: 398, endPoint x: 362, endPoint y: 394, distance: 141.7
click at [503, 398] on div "Slab" at bounding box center [542, 411] width 134 height 39
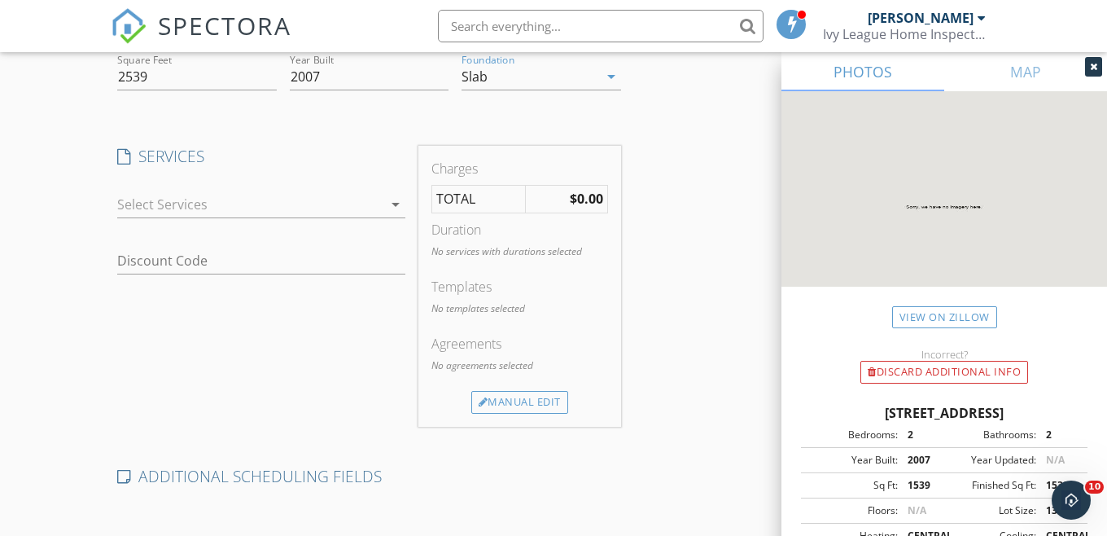
scroll to position [361, 0]
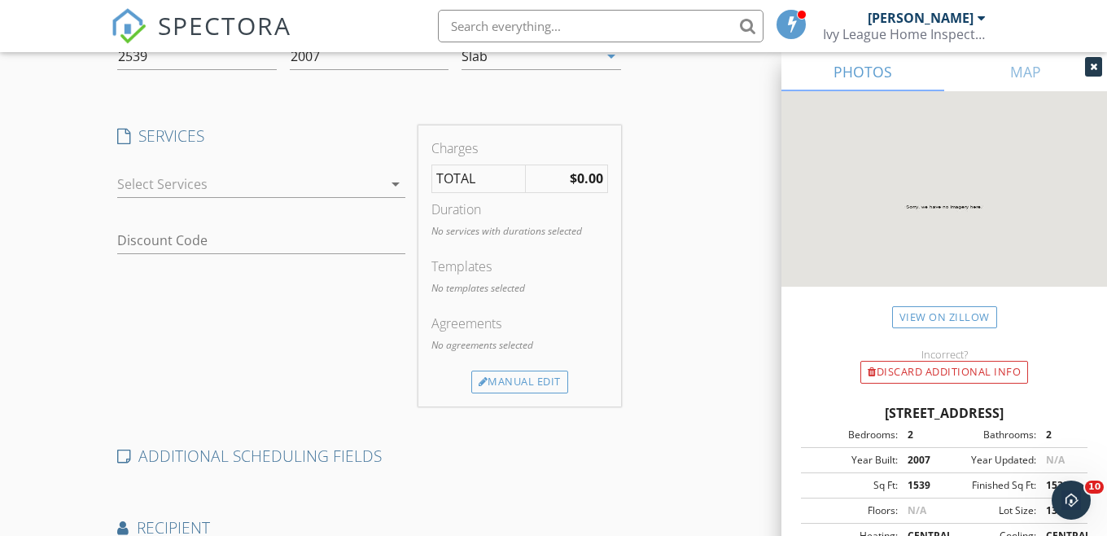
click at [188, 182] on div at bounding box center [249, 184] width 265 height 26
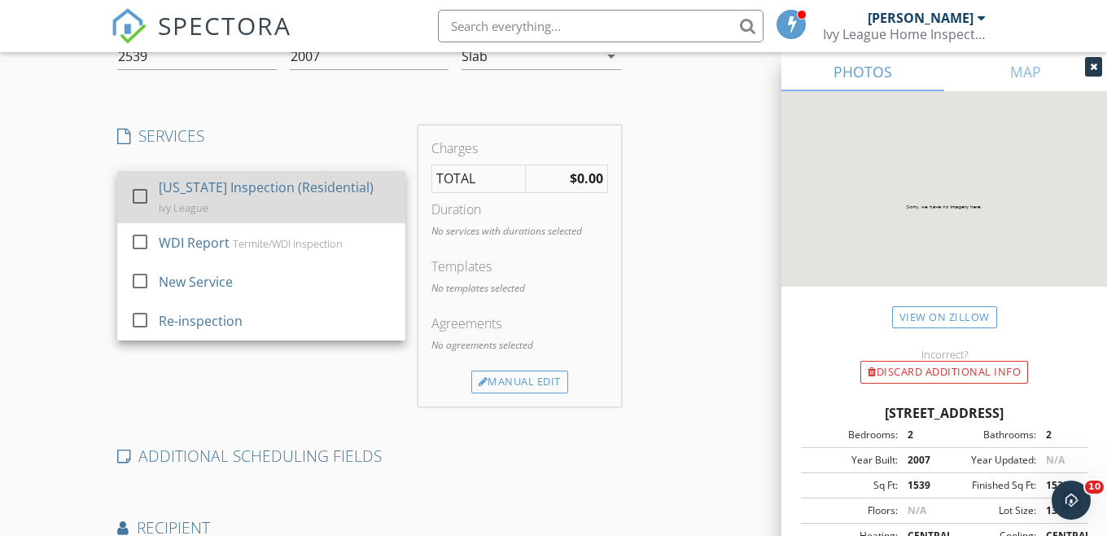
click at [188, 183] on div "[US_STATE] Inspection (Residential)" at bounding box center [266, 187] width 215 height 20
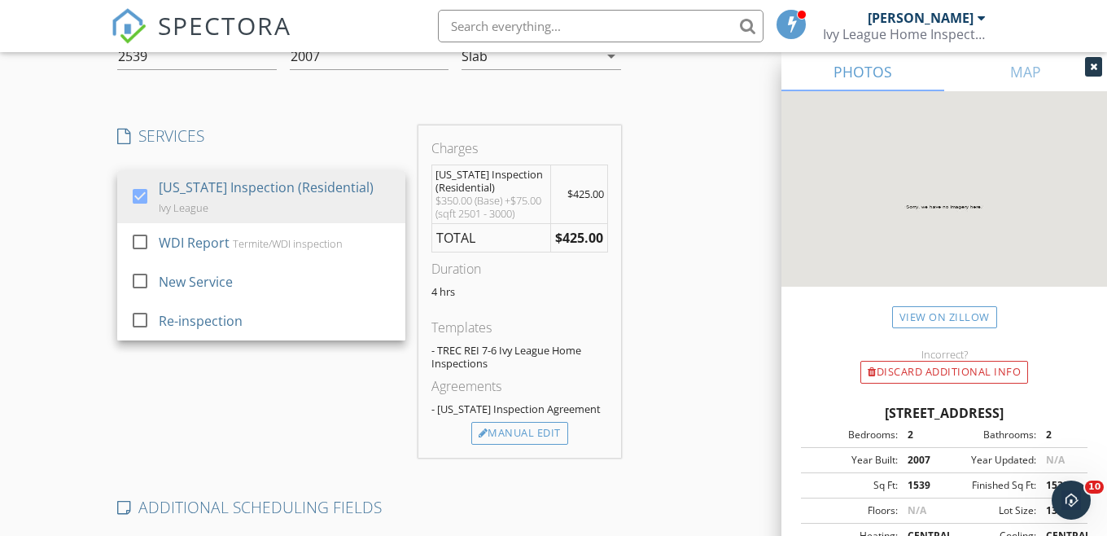
click at [82, 245] on div "Create a Quote Send an estimate based on your pricing under settings > services…" at bounding box center [553, 291] width 1107 height 1113
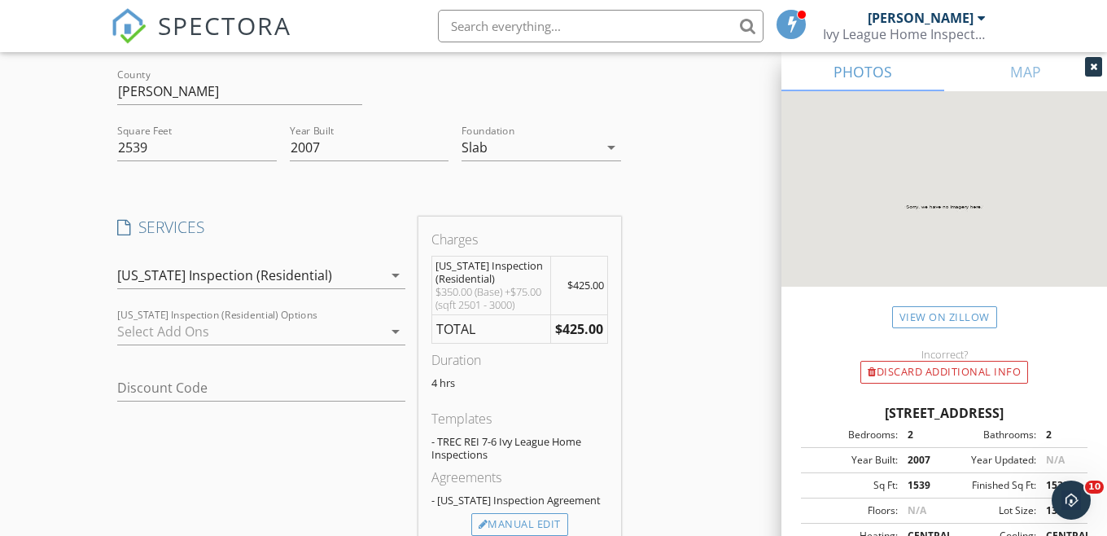
scroll to position [0, 0]
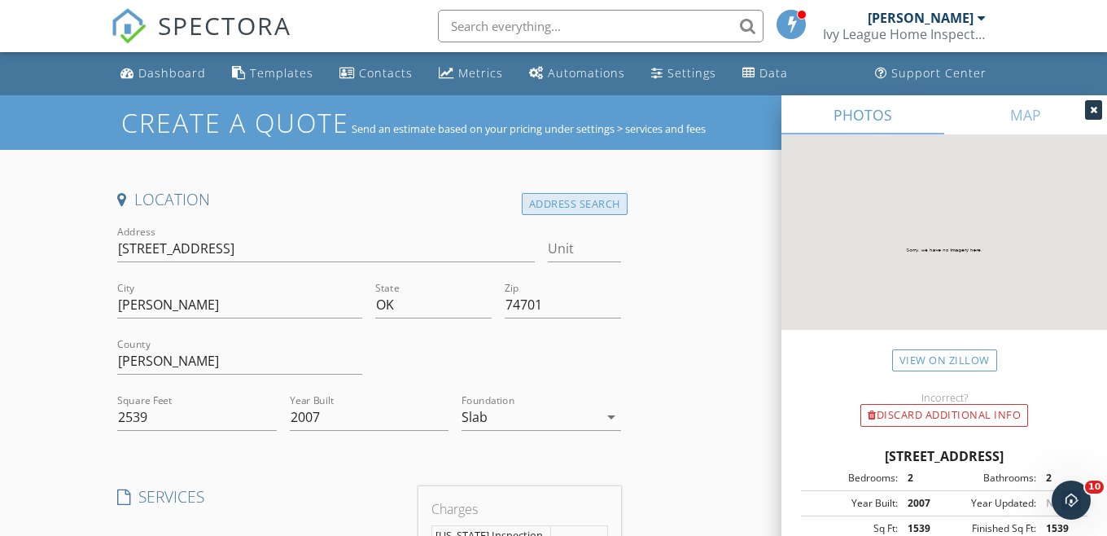
click at [583, 198] on div "Address Search" at bounding box center [575, 204] width 106 height 22
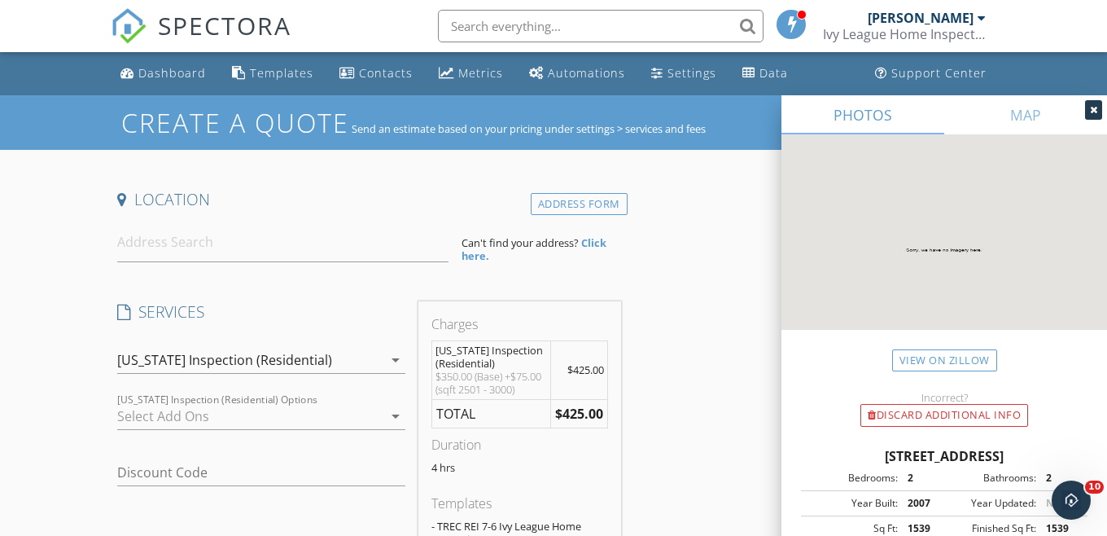
click at [1094, 112] on icon at bounding box center [1093, 110] width 7 height 10
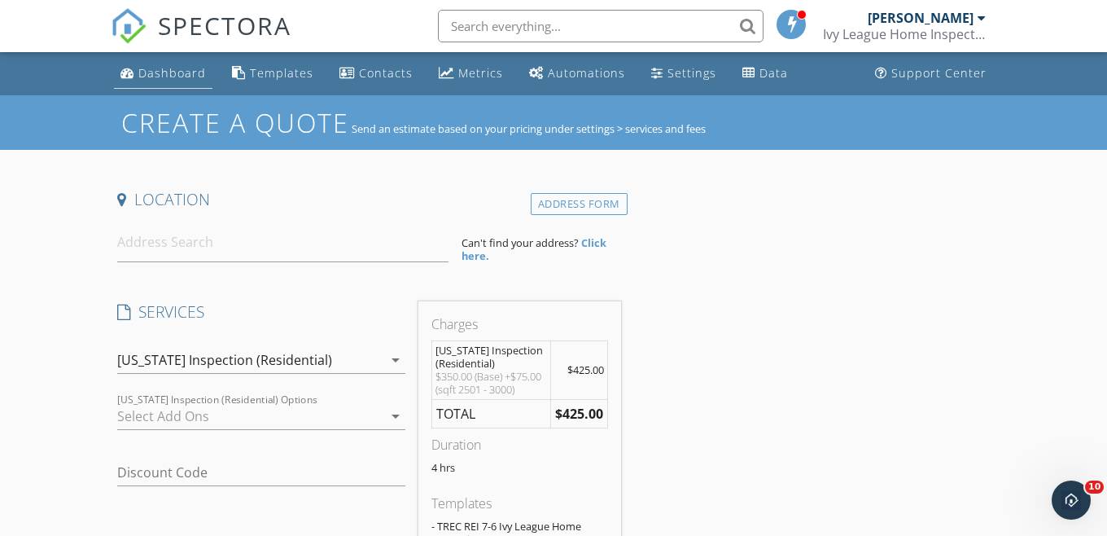
click at [159, 73] on div "Dashboard" at bounding box center [172, 72] width 68 height 15
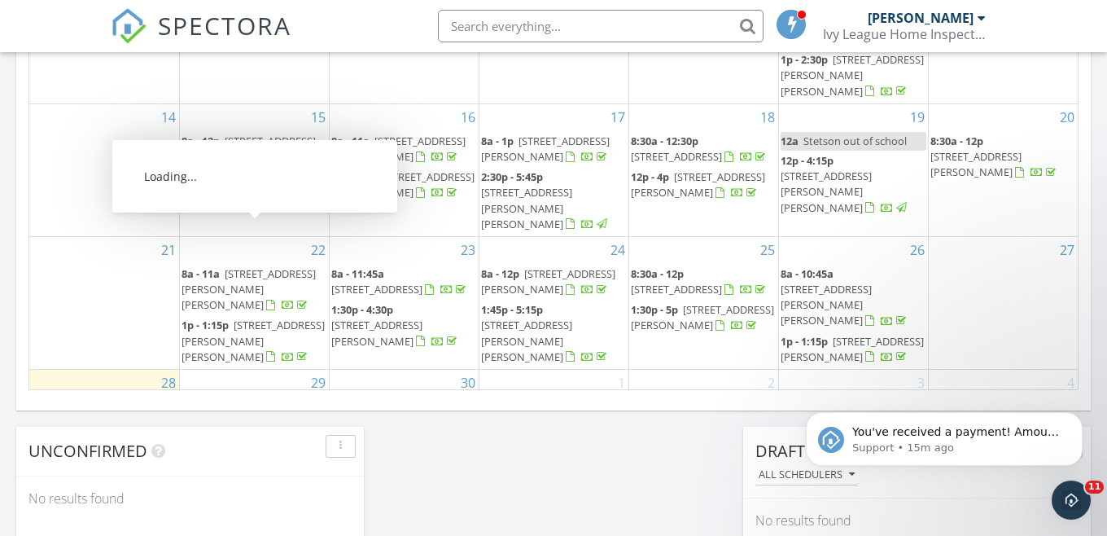
scroll to position [1135, 0]
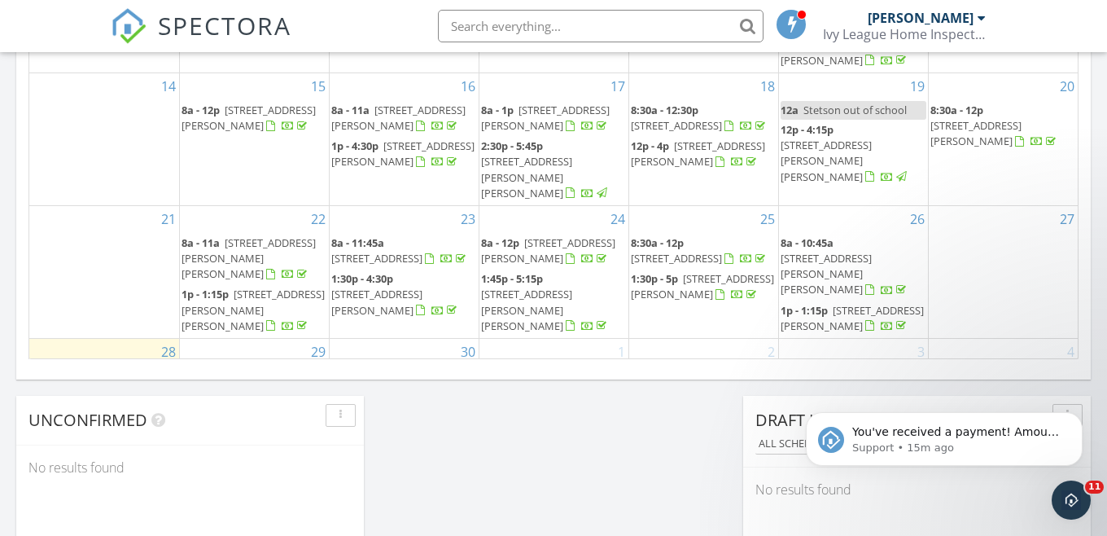
click at [261, 420] on span "[STREET_ADDRESS][PERSON_NAME]" at bounding box center [253, 435] width 143 height 30
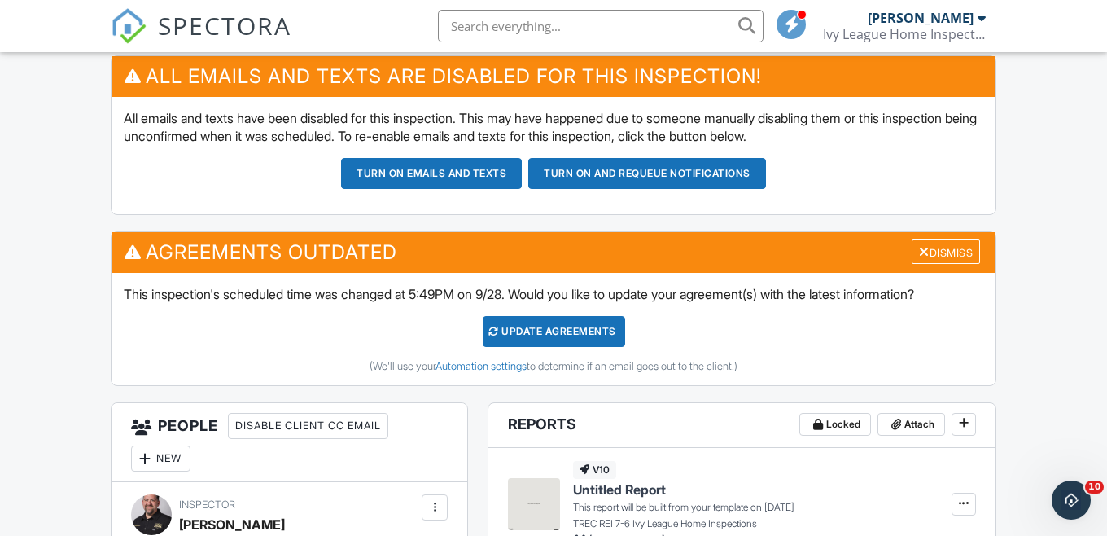
scroll to position [423, 0]
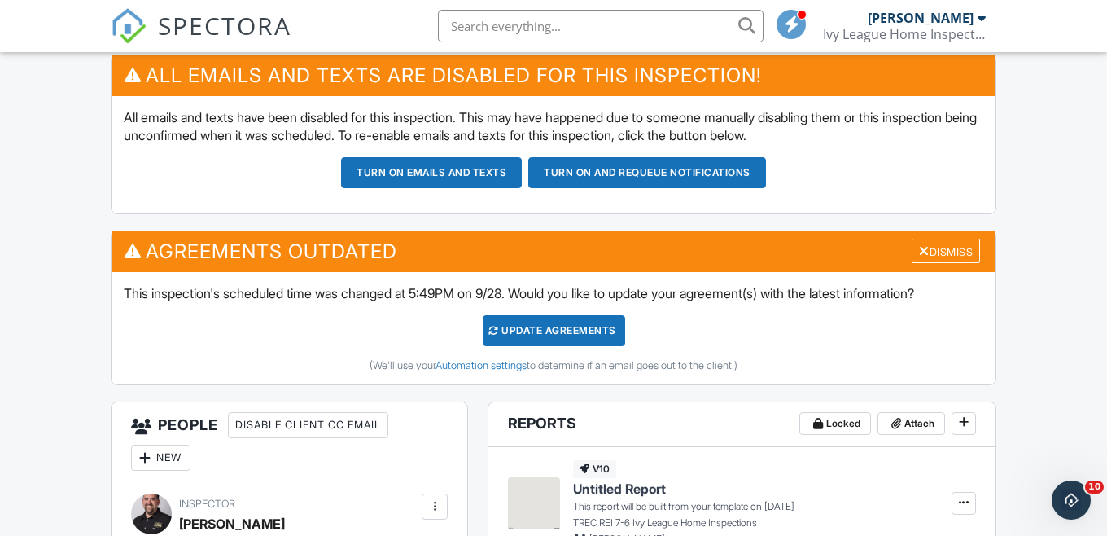
click at [510, 331] on div "Update Agreements" at bounding box center [554, 330] width 142 height 31
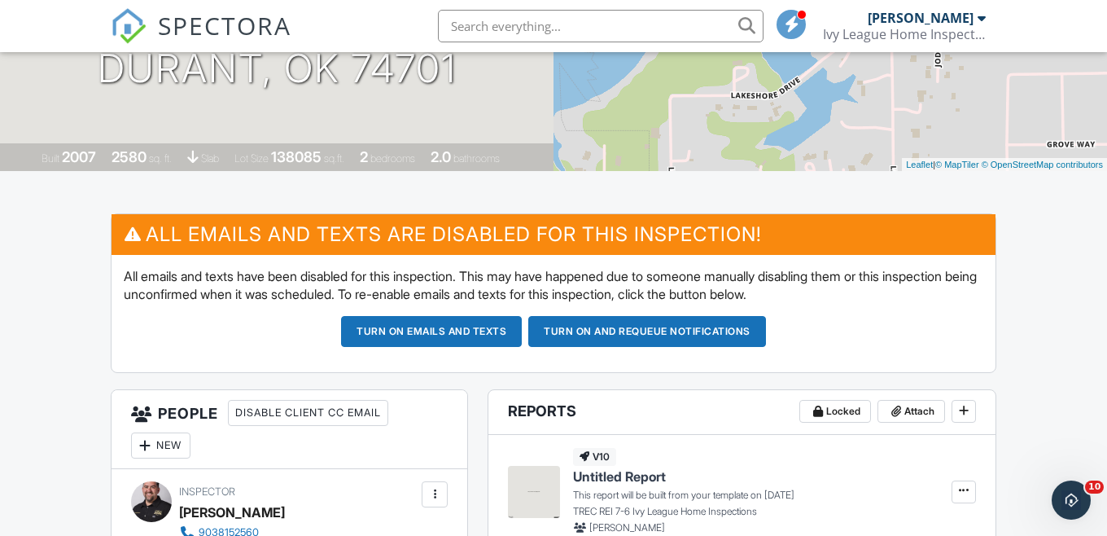
click at [371, 338] on button "Turn on emails and texts" at bounding box center [431, 331] width 181 height 31
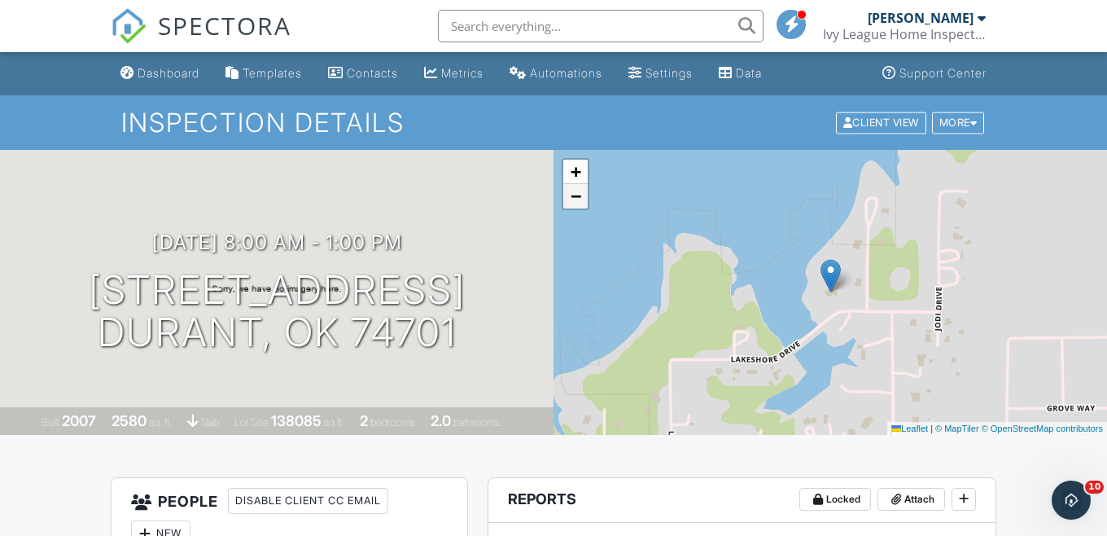
click at [584, 197] on link "−" at bounding box center [575, 196] width 24 height 24
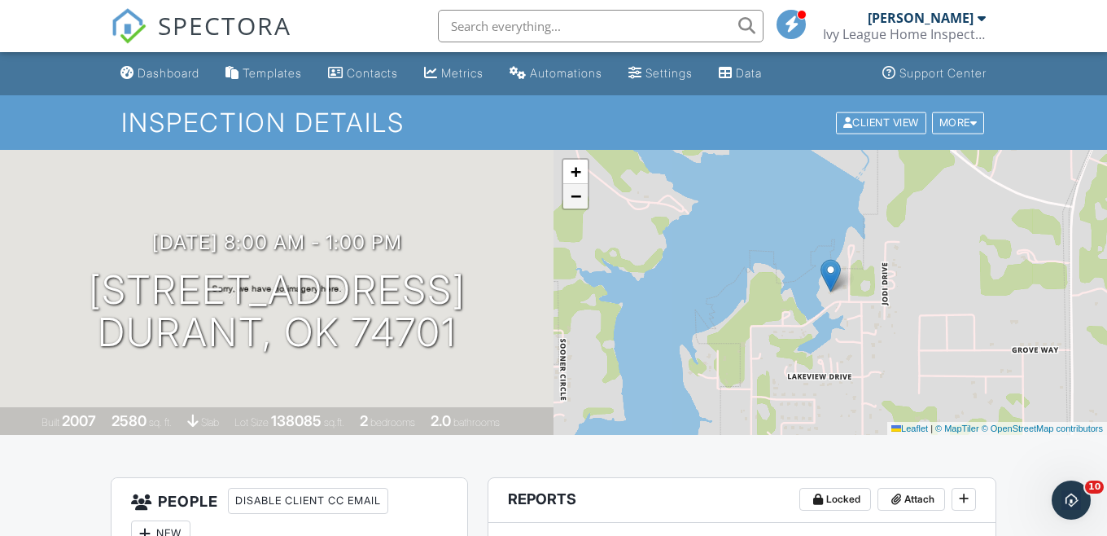
click at [582, 197] on link "−" at bounding box center [575, 196] width 24 height 24
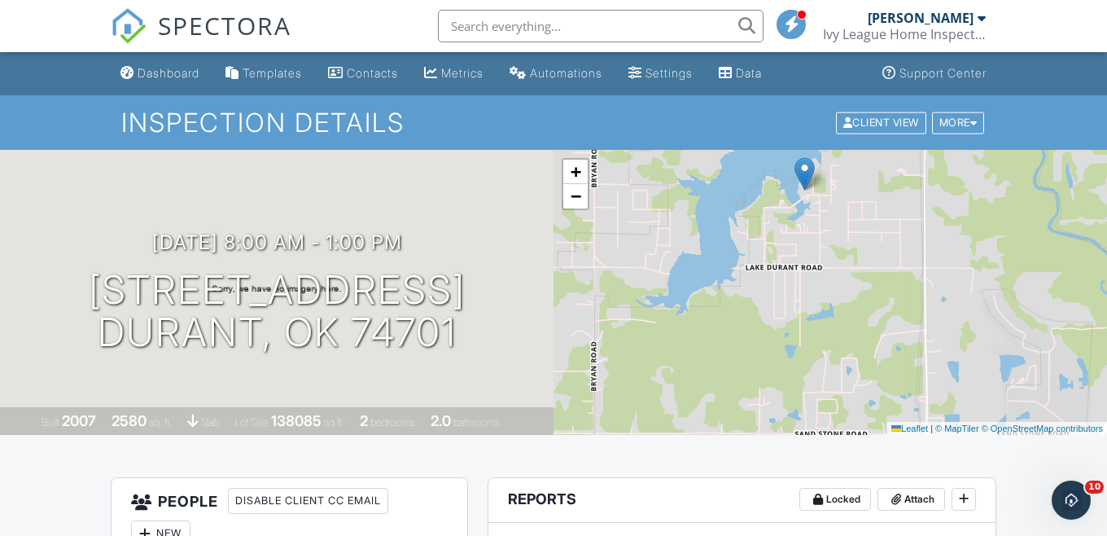
drag, startPoint x: 752, startPoint y: 351, endPoint x: 726, endPoint y: 251, distance: 103.5
click at [726, 251] on div "+ − Leaflet | © MapTiler © OpenStreetMap contributors" at bounding box center [831, 292] width 554 height 285
click at [579, 201] on span "−" at bounding box center [576, 196] width 11 height 20
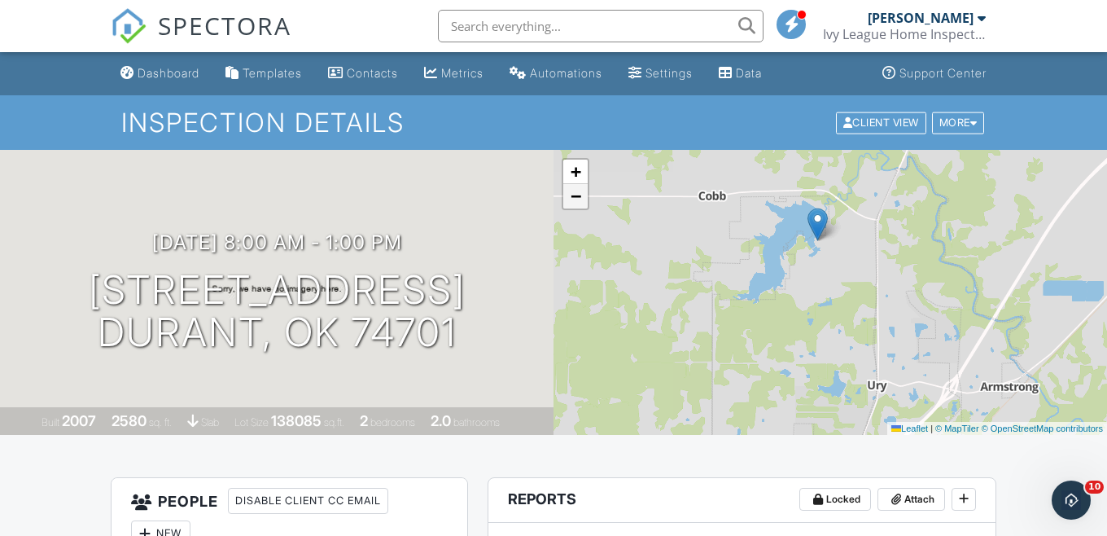
click at [579, 201] on span "−" at bounding box center [576, 196] width 11 height 20
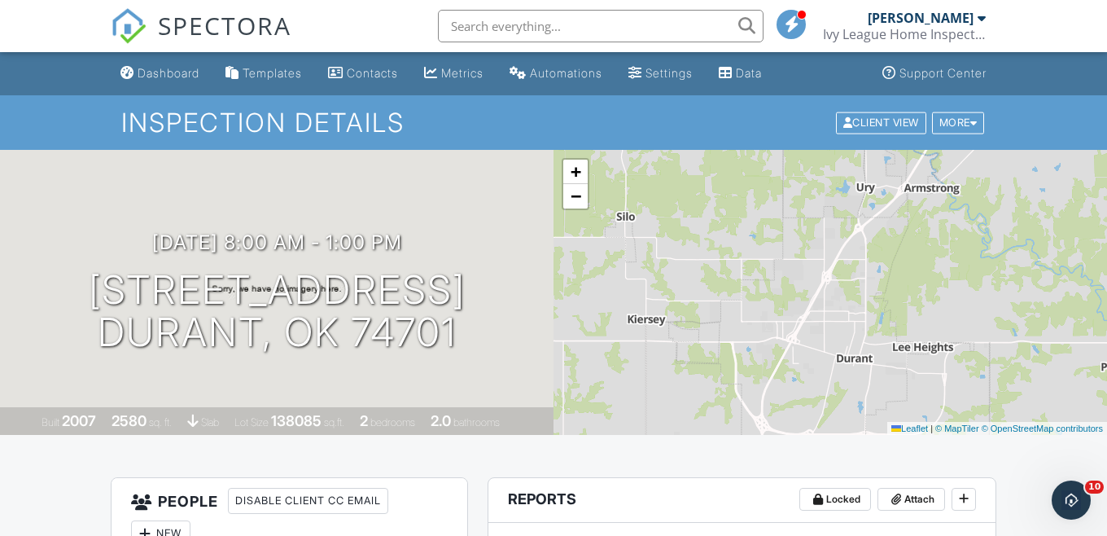
drag, startPoint x: 773, startPoint y: 356, endPoint x: 785, endPoint y: 204, distance: 151.9
click at [785, 204] on div "+ − Leaflet | © MapTiler © OpenStreetMap contributors" at bounding box center [831, 292] width 554 height 285
click at [588, 203] on div "+ −" at bounding box center [576, 184] width 28 height 52
click at [584, 203] on link "−" at bounding box center [575, 196] width 24 height 24
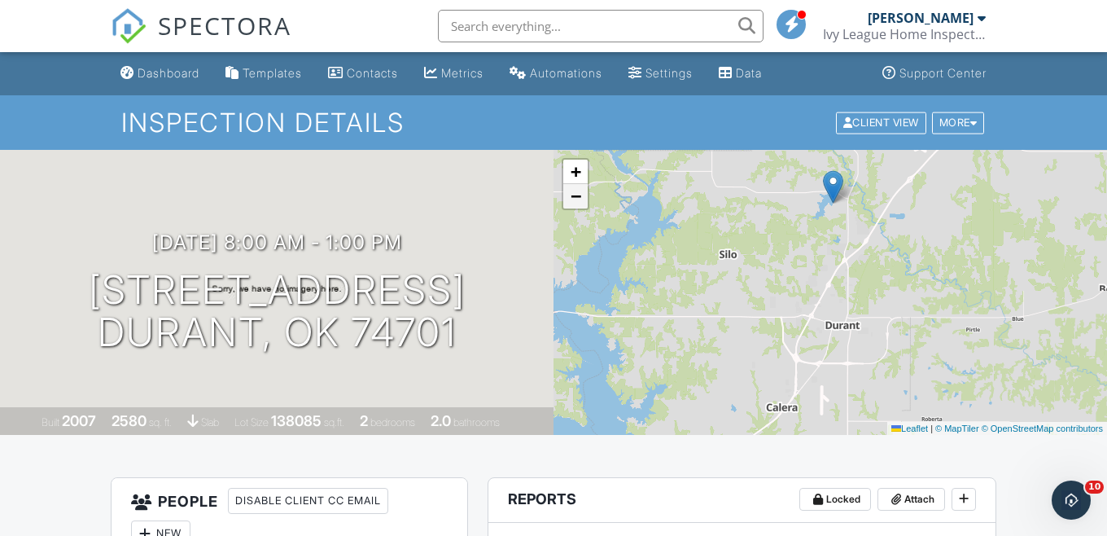
click at [584, 203] on link "−" at bounding box center [575, 196] width 24 height 24
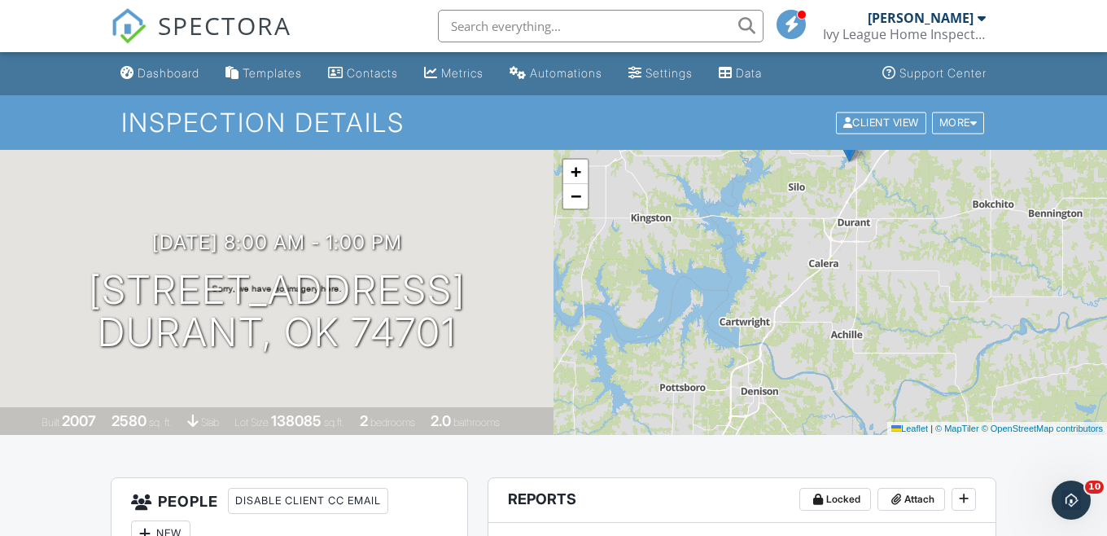
drag, startPoint x: 777, startPoint y: 336, endPoint x: 795, endPoint y: 252, distance: 86.5
click at [795, 252] on div "+ − Leaflet | © MapTiler © OpenStreetMap contributors" at bounding box center [831, 292] width 554 height 285
click at [685, 371] on div "+ − Leaflet | © MapTiler © OpenStreetMap contributors" at bounding box center [831, 292] width 554 height 285
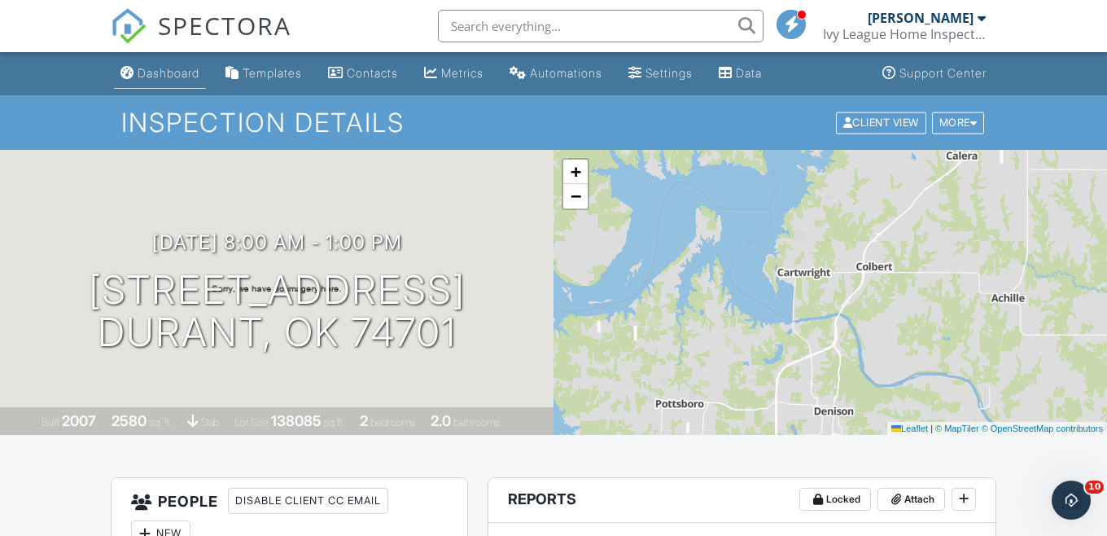
click at [160, 77] on div "Dashboard" at bounding box center [169, 73] width 62 height 14
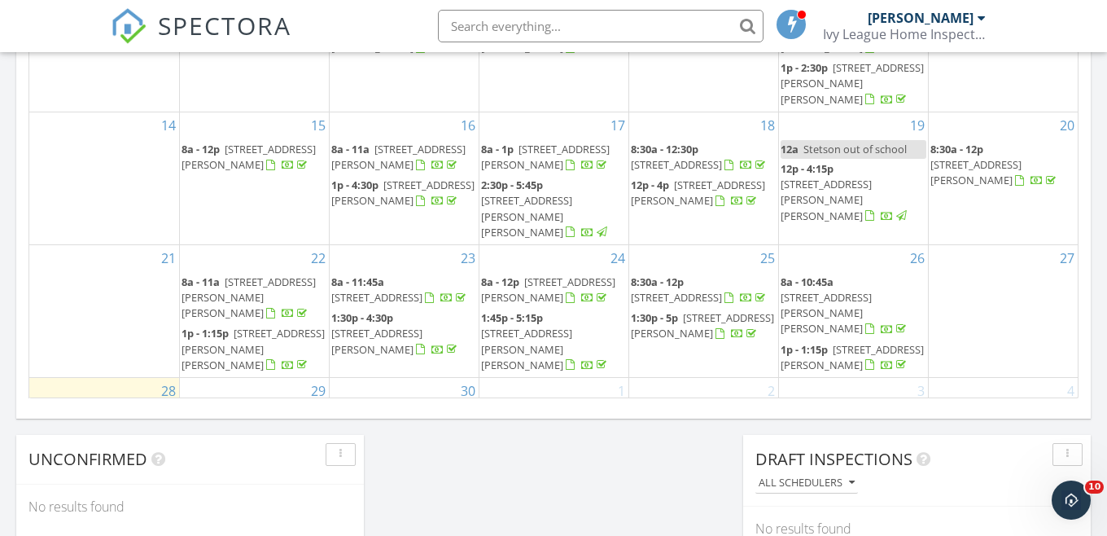
scroll to position [1236, 0]
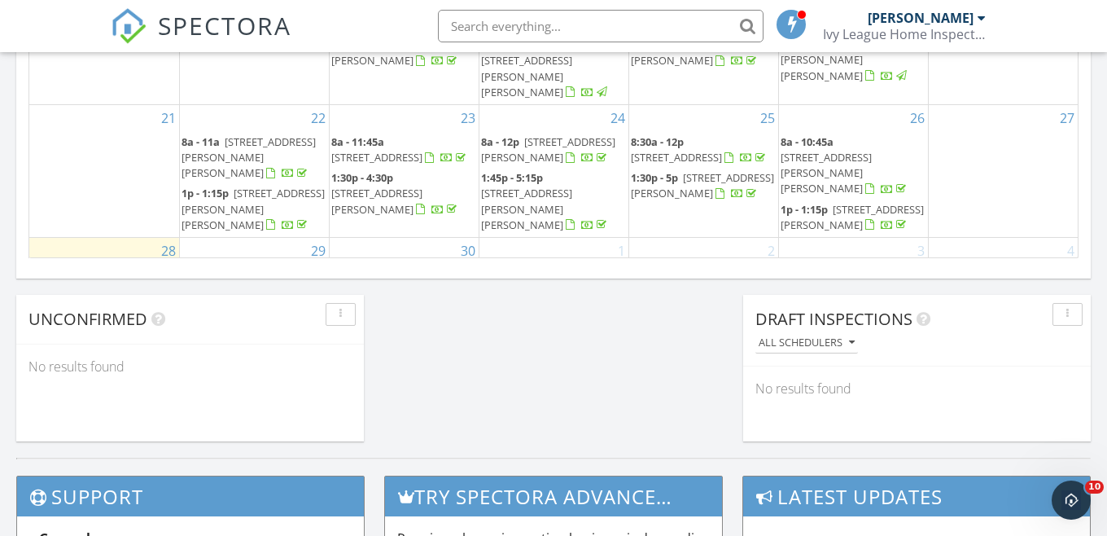
click at [372, 238] on div "30 8a - 1p 609 Lakeshore Dr, Durant 74701" at bounding box center [404, 303] width 149 height 131
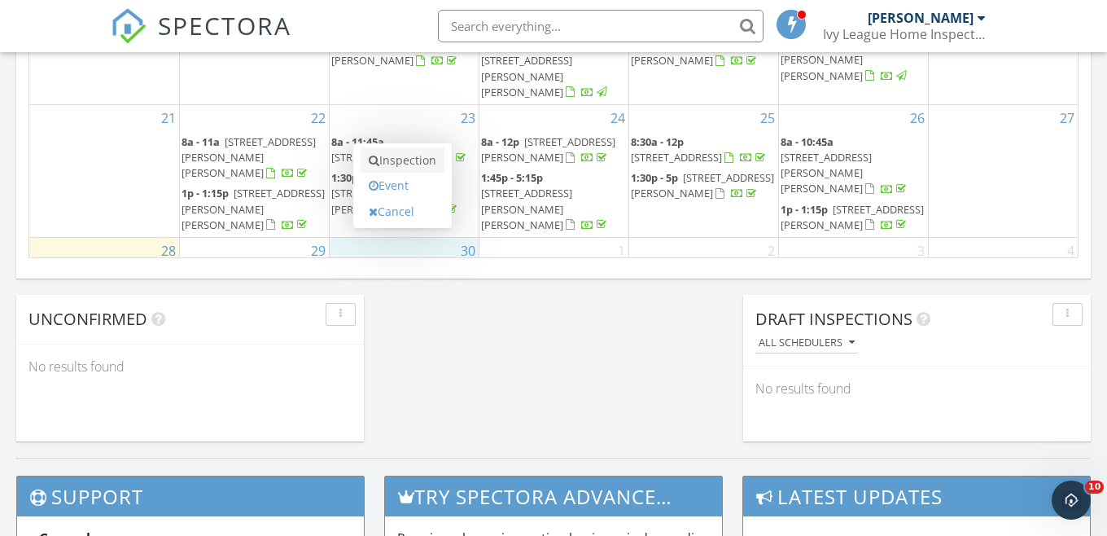
click at [370, 157] on icon at bounding box center [374, 160] width 11 height 11
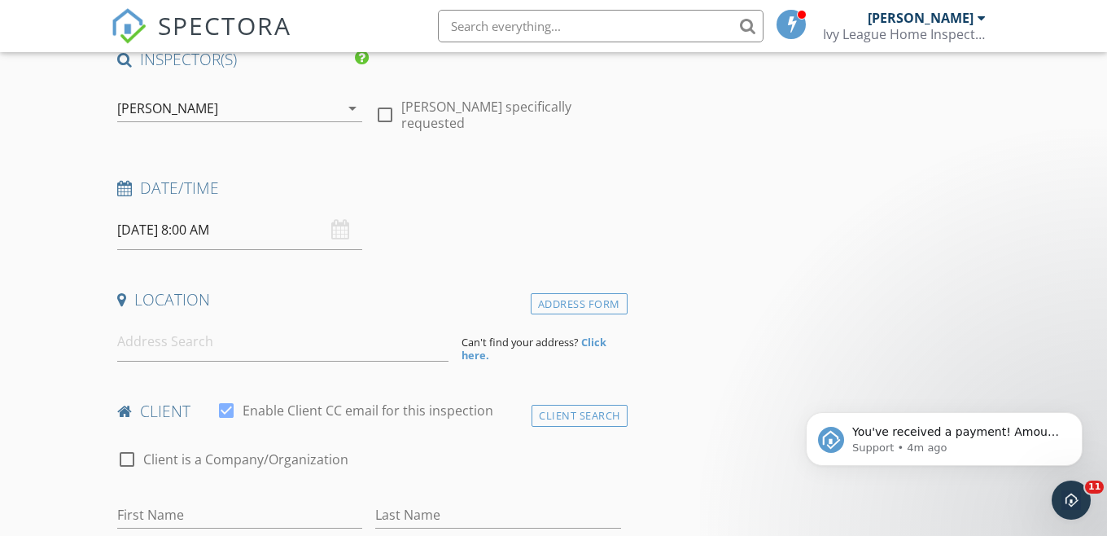
scroll to position [142, 0]
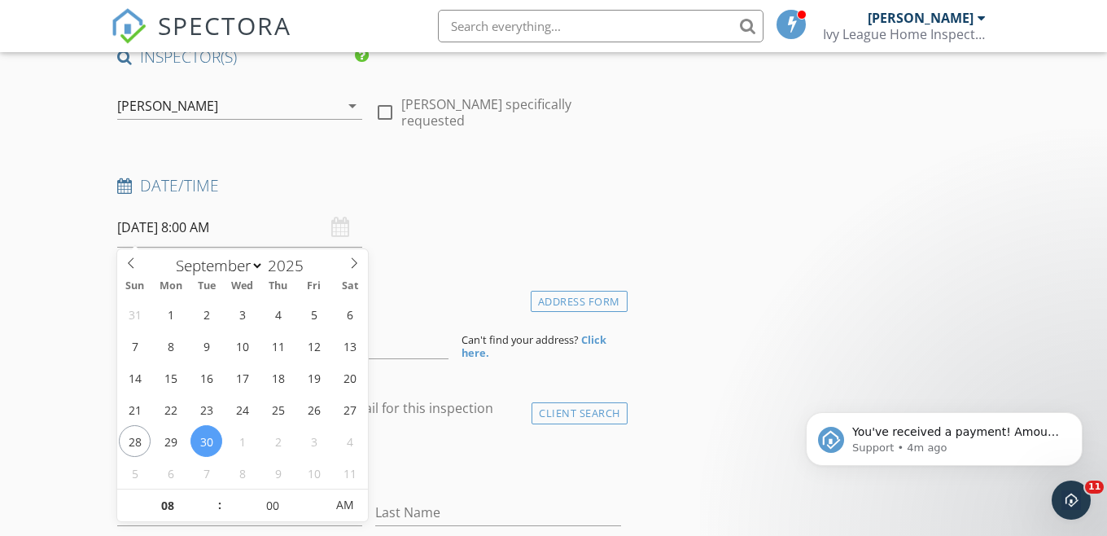
click at [195, 228] on input "[DATE] 8:00 AM" at bounding box center [239, 228] width 245 height 40
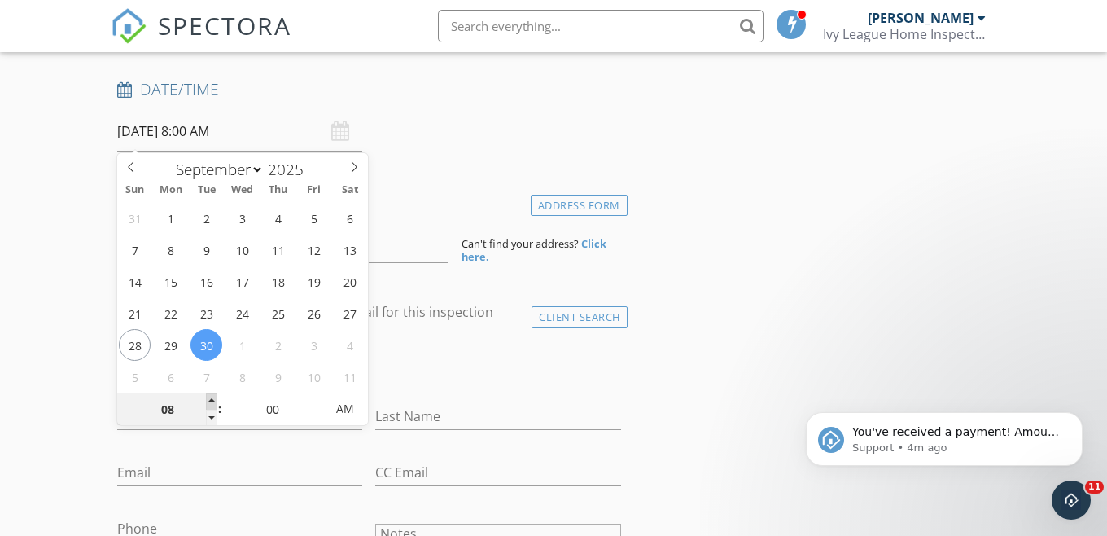
type input "09"
type input "[DATE] 9:00 AM"
click at [212, 398] on span at bounding box center [211, 401] width 11 height 16
type input "10"
type input "09/30/2025 10:00 AM"
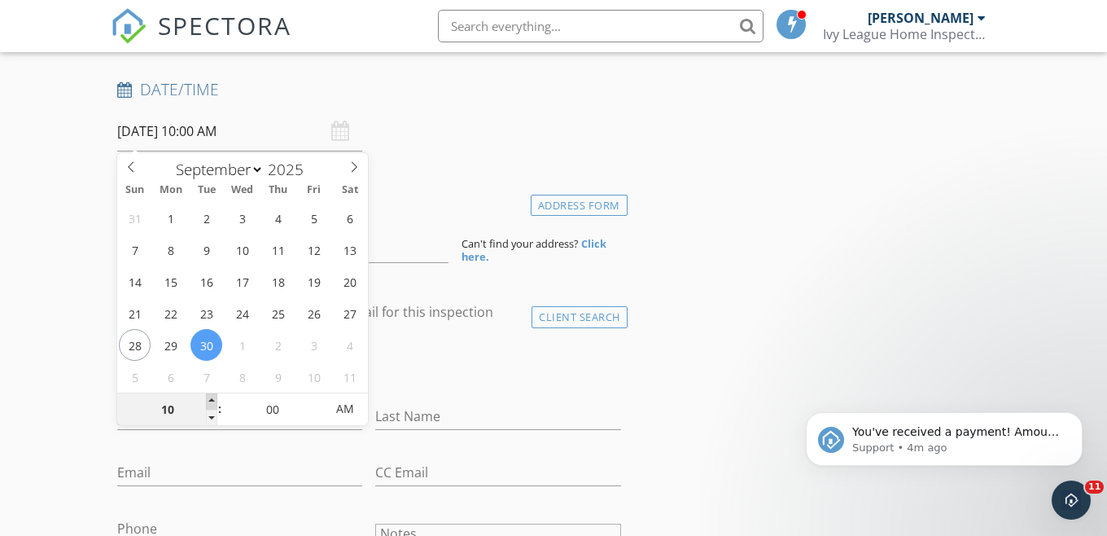
click at [212, 398] on span at bounding box center [211, 401] width 11 height 16
type input "11"
type input "09/30/2025 11:00 AM"
click at [212, 398] on span at bounding box center [211, 401] width 11 height 16
type input "12"
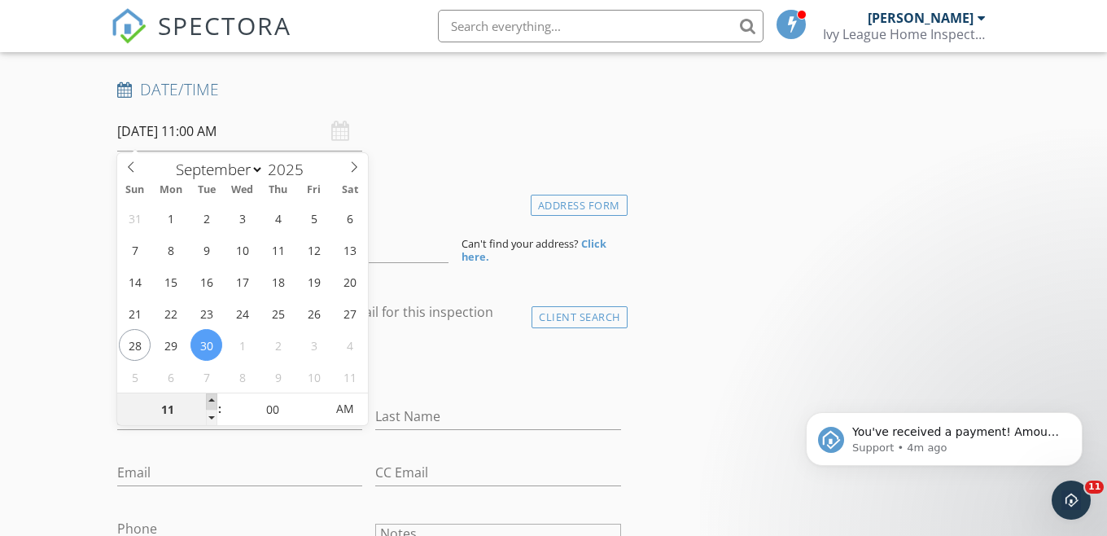
type input "09/30/2025 12:00 PM"
click at [212, 398] on span at bounding box center [211, 401] width 11 height 16
type input "01"
type input "09/30/2025 1:00 PM"
click at [212, 398] on span at bounding box center [211, 401] width 11 height 16
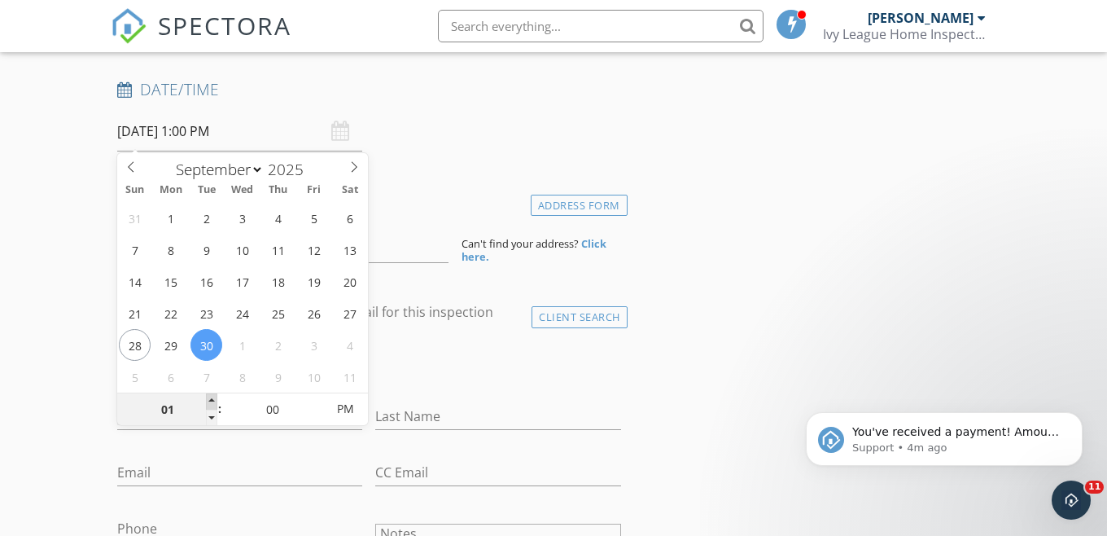
type input "02"
type input "09/30/2025 2:00 PM"
click at [212, 398] on span at bounding box center [211, 401] width 11 height 16
type input "05"
type input "09/30/2025 2:05 PM"
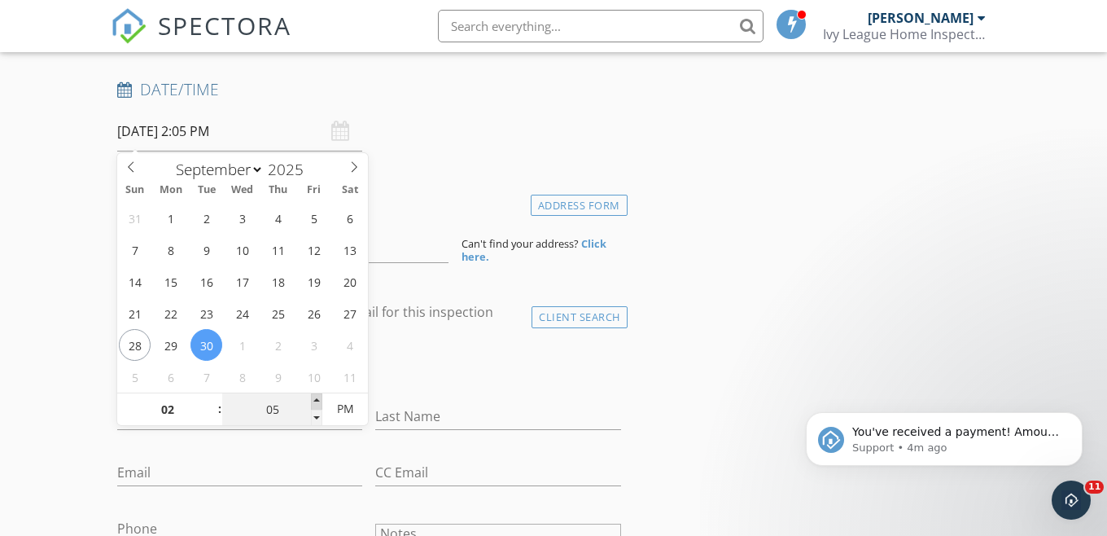
click at [318, 396] on span at bounding box center [316, 401] width 11 height 16
type input "10"
type input "09/30/2025 2:10 PM"
click at [318, 396] on span at bounding box center [316, 401] width 11 height 16
type input "15"
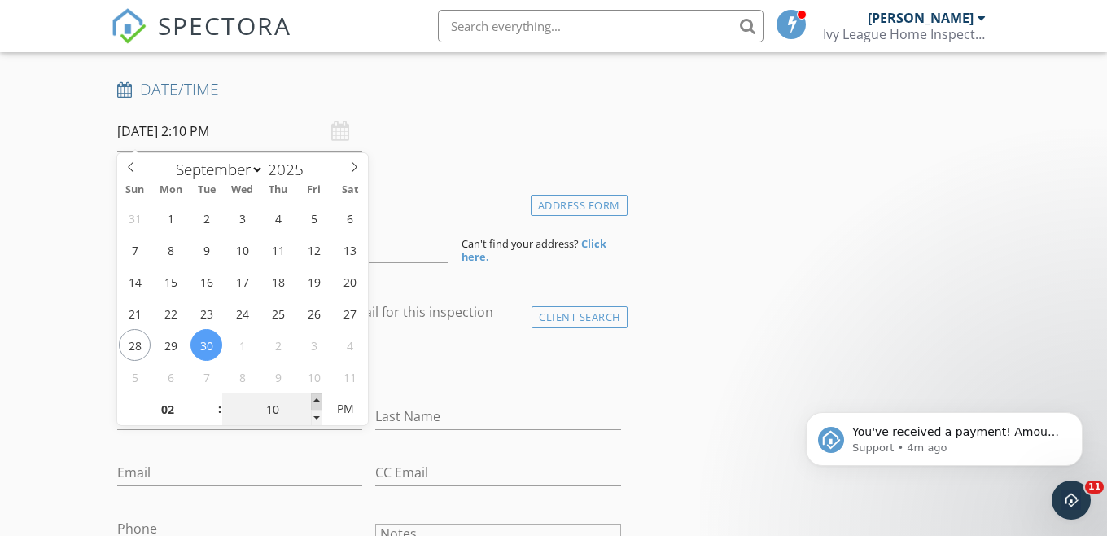
type input "09/30/2025 2:15 PM"
click at [318, 396] on span at bounding box center [316, 401] width 11 height 16
type input "20"
type input "09/30/2025 2:20 PM"
click at [317, 396] on span at bounding box center [316, 401] width 11 height 16
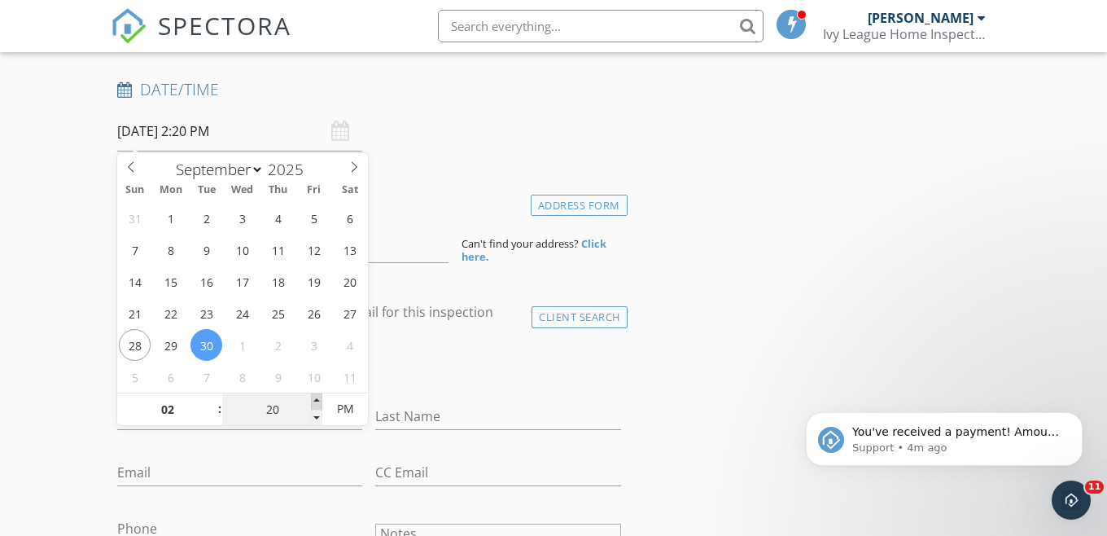
type input "25"
type input "09/30/2025 2:25 PM"
click at [317, 396] on span at bounding box center [316, 401] width 11 height 16
type input "30"
type input "09/30/2025 2:30 PM"
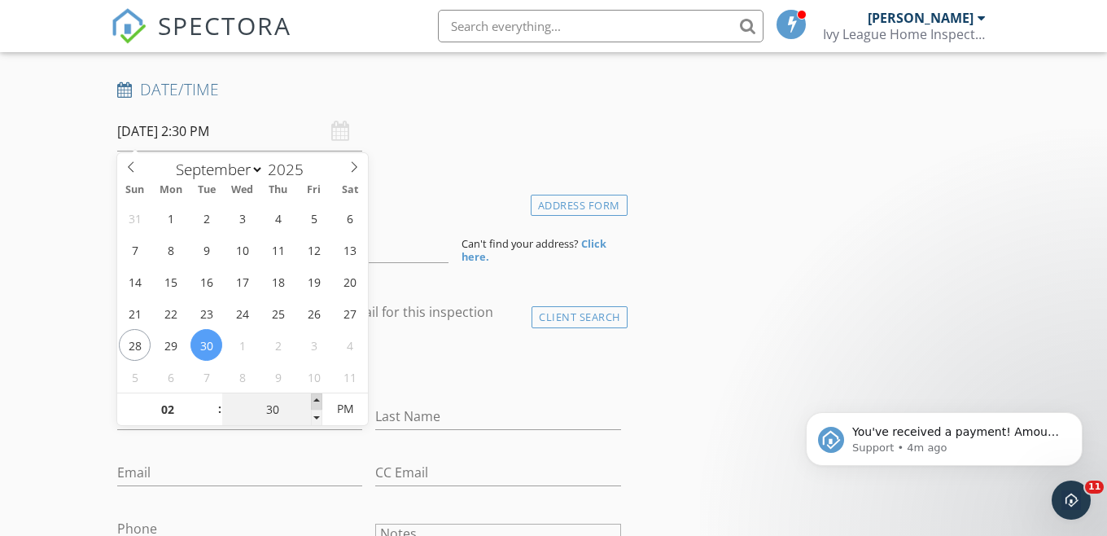
click at [317, 396] on span at bounding box center [316, 401] width 11 height 16
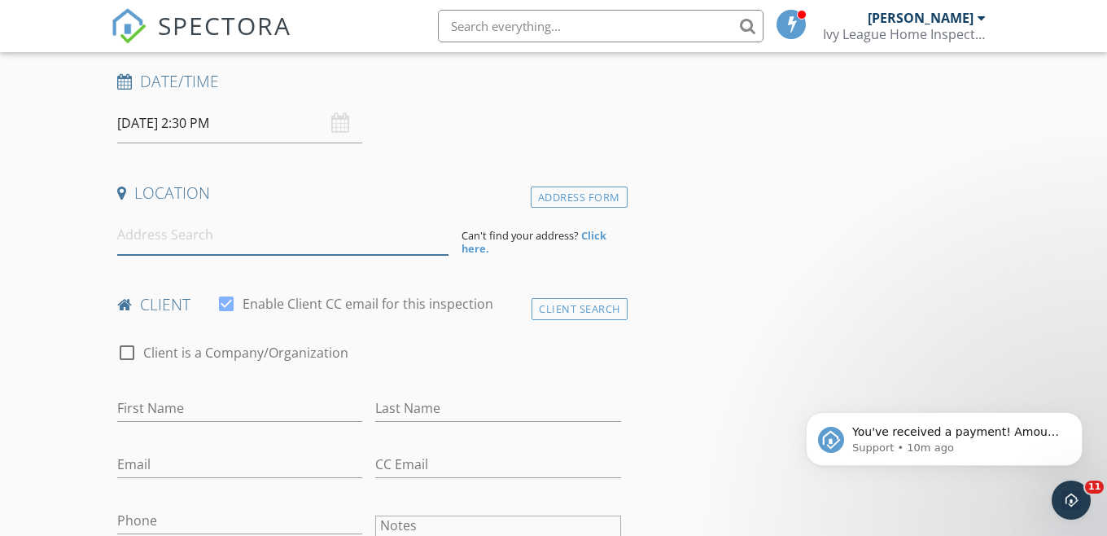
click at [243, 253] on input at bounding box center [282, 235] width 331 height 40
paste input "201 Spincaster Ln, Pottsboro, TX 75076"
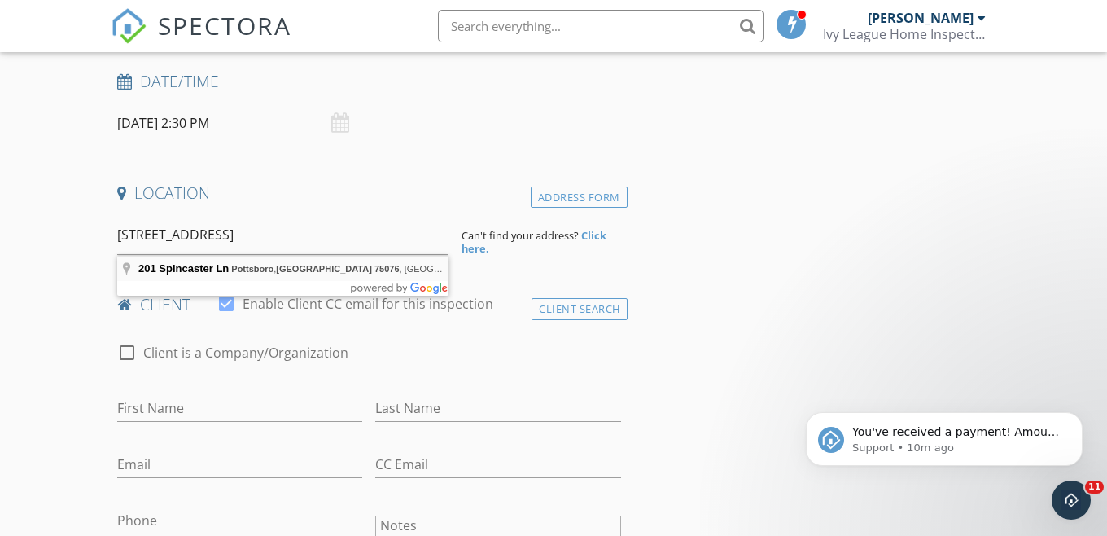
type input "201 Spincaster Ln, Pottsboro, TX 75076, USA"
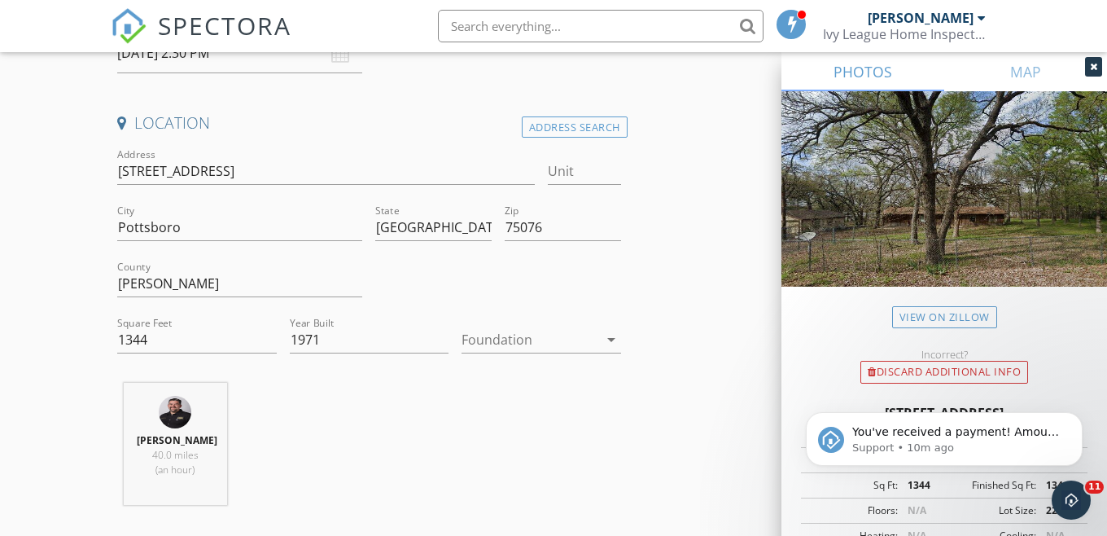
scroll to position [338, 0]
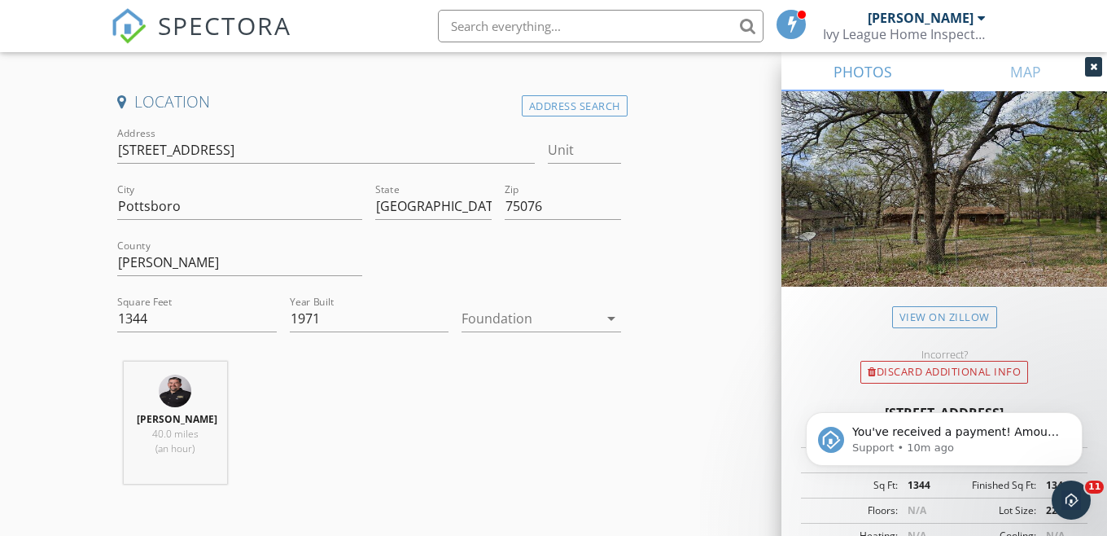
click at [530, 319] on div at bounding box center [530, 318] width 137 height 26
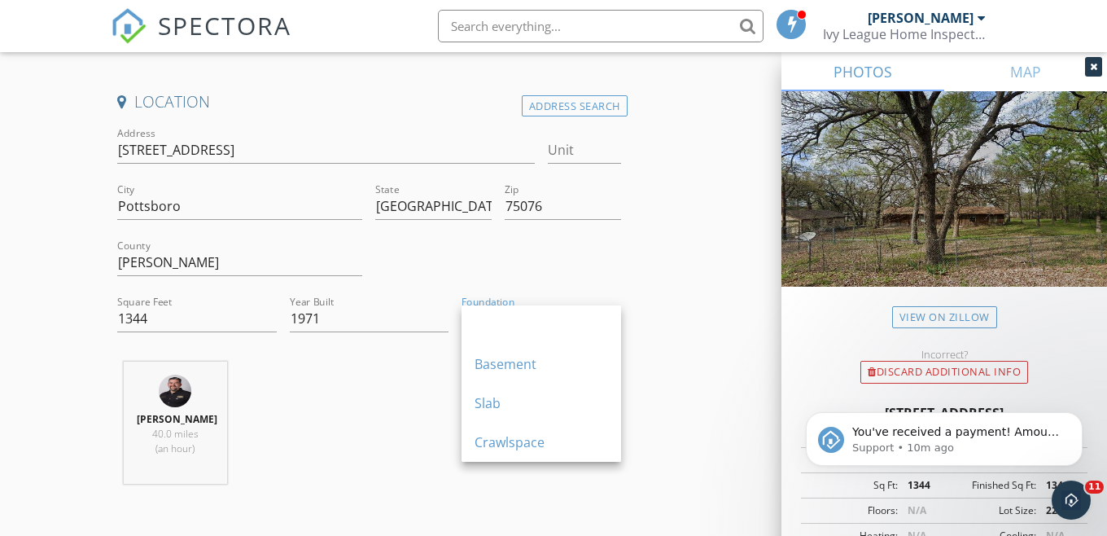
drag, startPoint x: 502, startPoint y: 401, endPoint x: 354, endPoint y: 396, distance: 148.2
click at [502, 401] on div "Slab" at bounding box center [542, 403] width 134 height 20
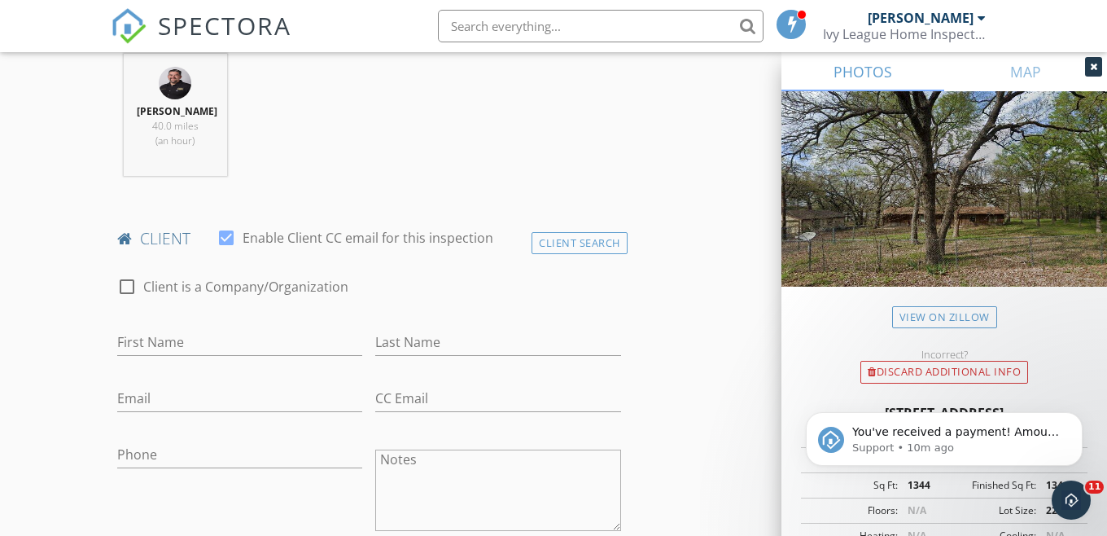
scroll to position [734, 0]
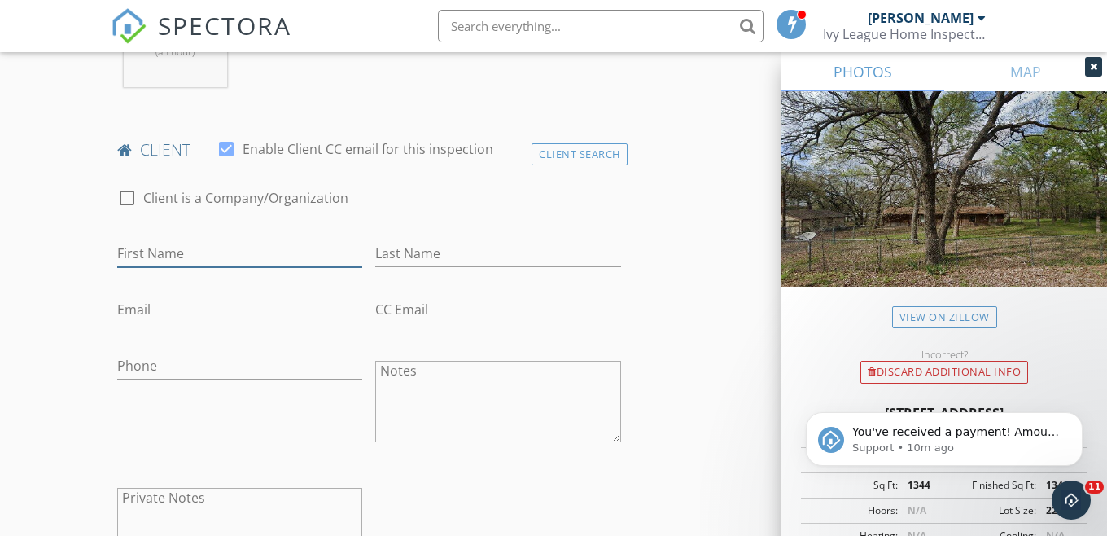
click at [220, 267] on input "First Name" at bounding box center [239, 253] width 245 height 27
type input "Byron"
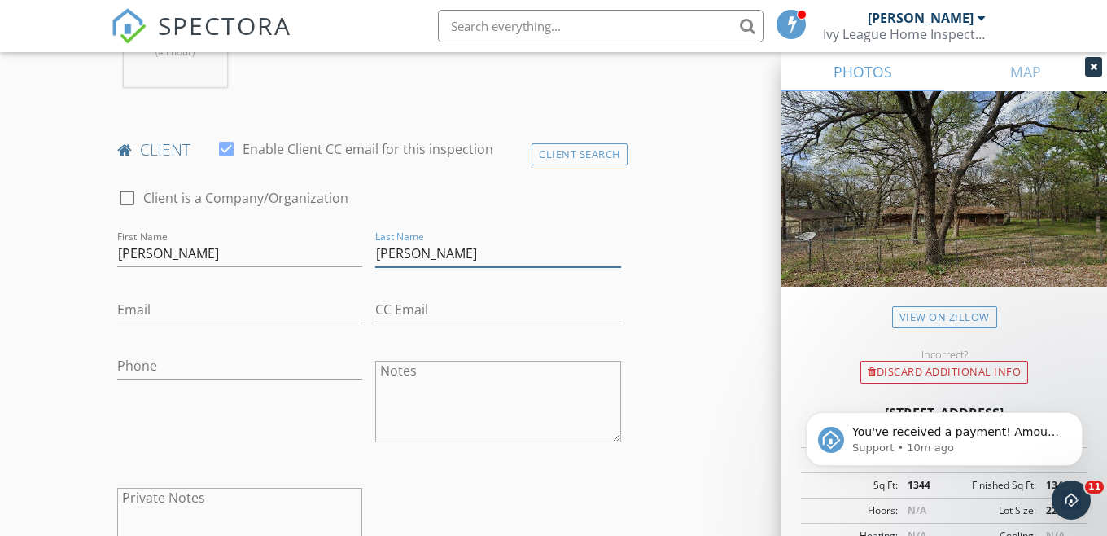
type input "Webb"
click at [179, 323] on input "Email" at bounding box center [239, 309] width 245 height 27
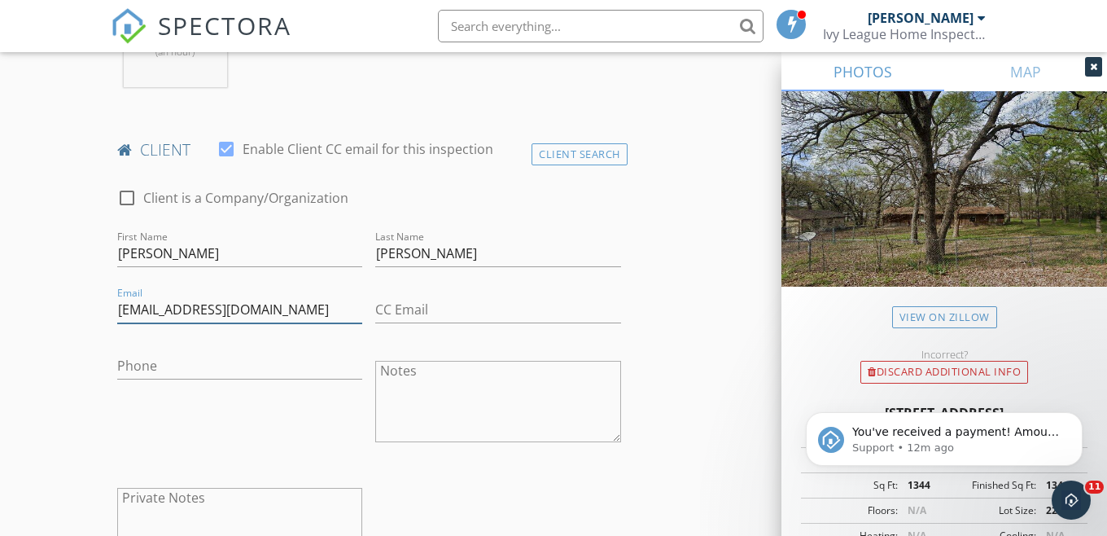
type input "ucanemailbyron@gmail.com"
click at [151, 379] on input "Phone" at bounding box center [239, 366] width 245 height 27
type input "940-704-6261"
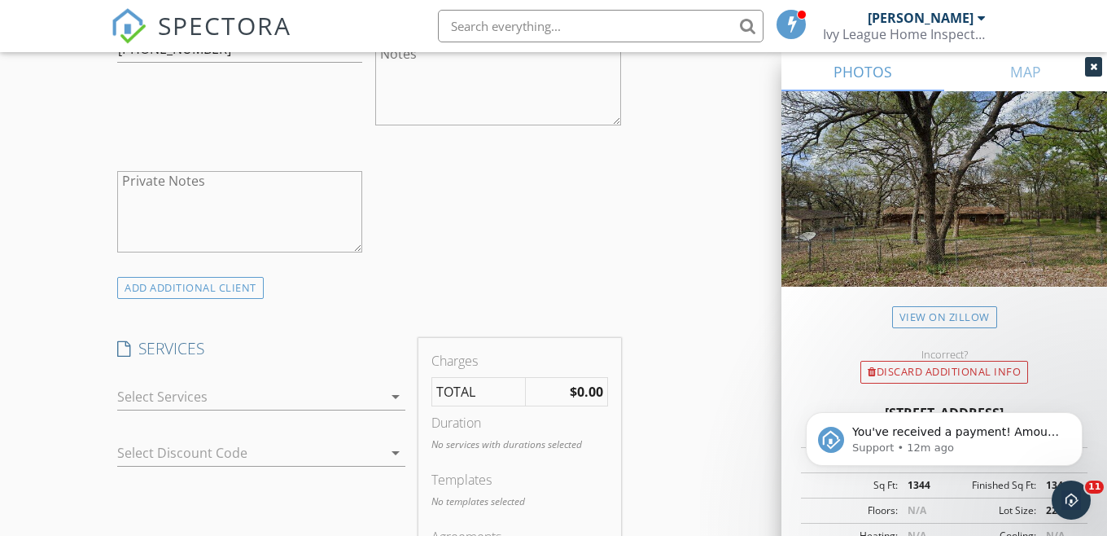
scroll to position [1206, 0]
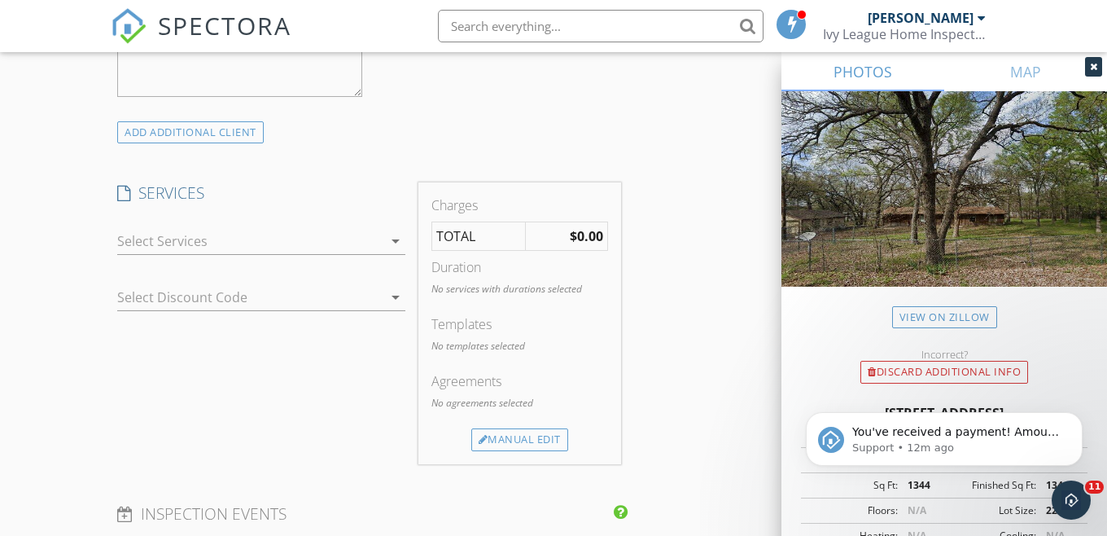
click at [172, 254] on div at bounding box center [249, 241] width 265 height 26
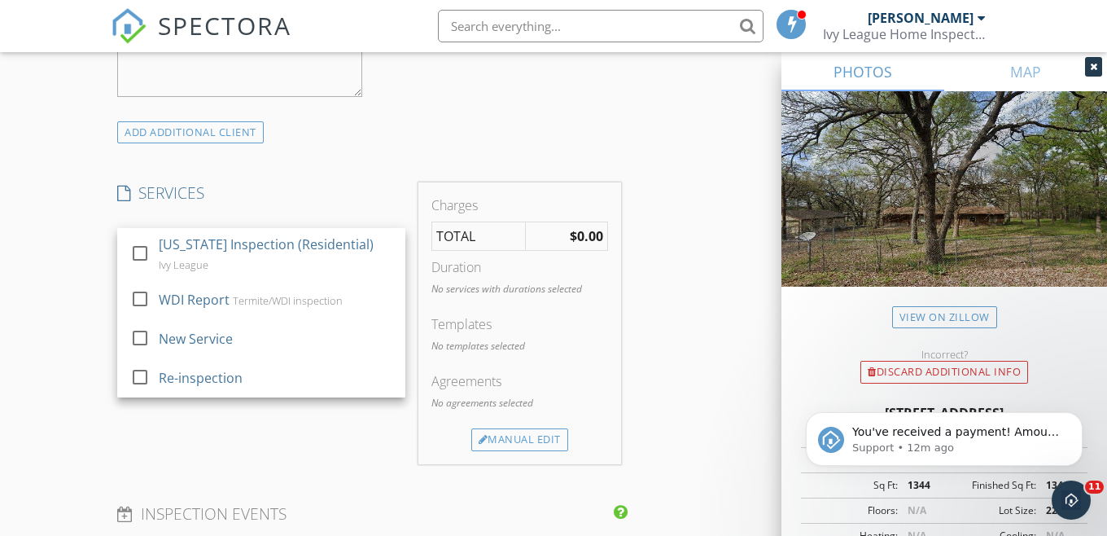
click at [172, 254] on div "[US_STATE] Inspection (Residential)" at bounding box center [266, 244] width 215 height 20
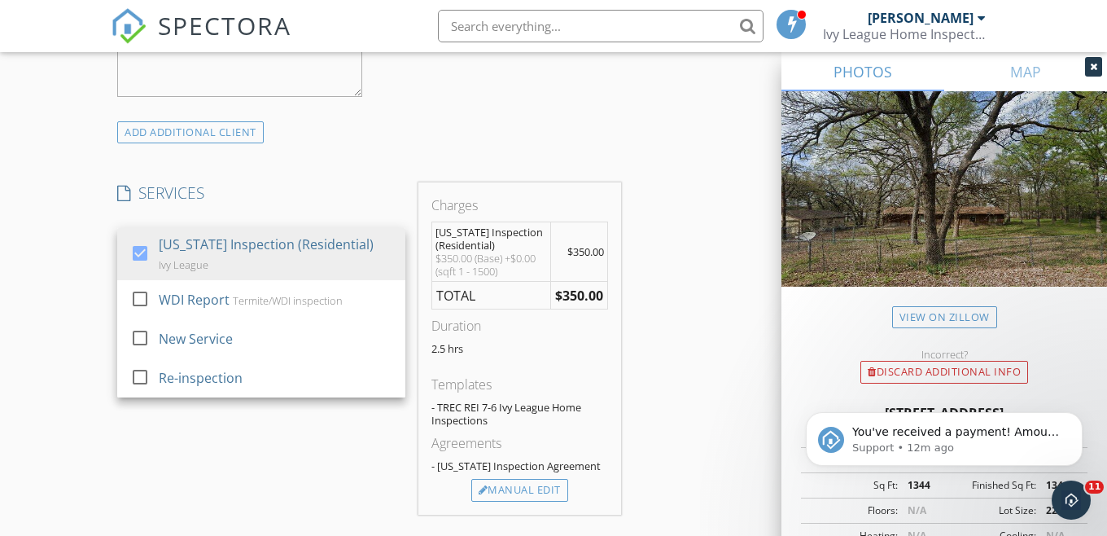
click at [81, 290] on div "New Inspection Click here to use the New Order Form INSPECTOR(S) check_box Daws…" at bounding box center [553, 315] width 1107 height 2853
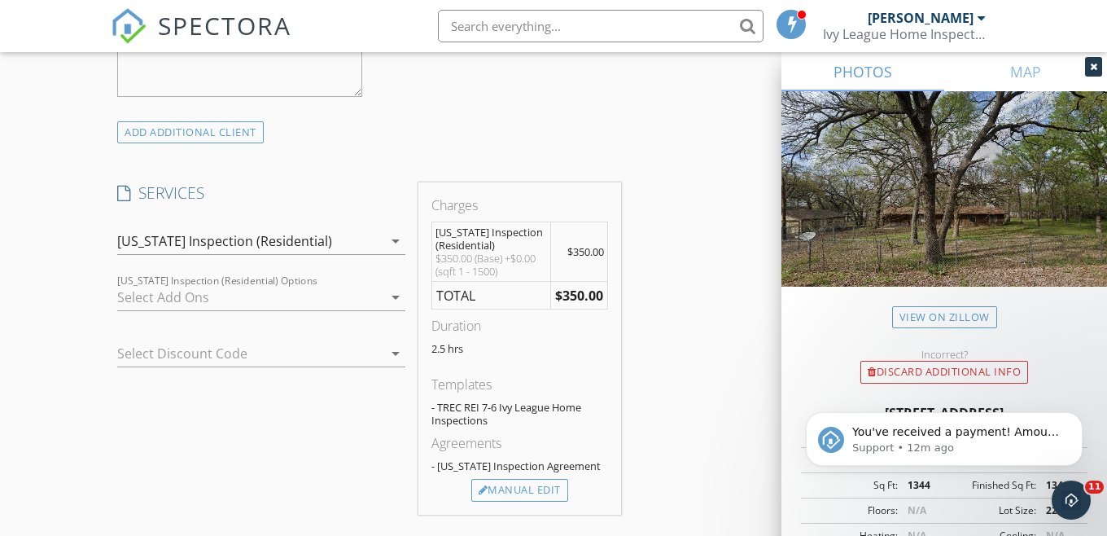
click at [131, 309] on div at bounding box center [249, 297] width 265 height 26
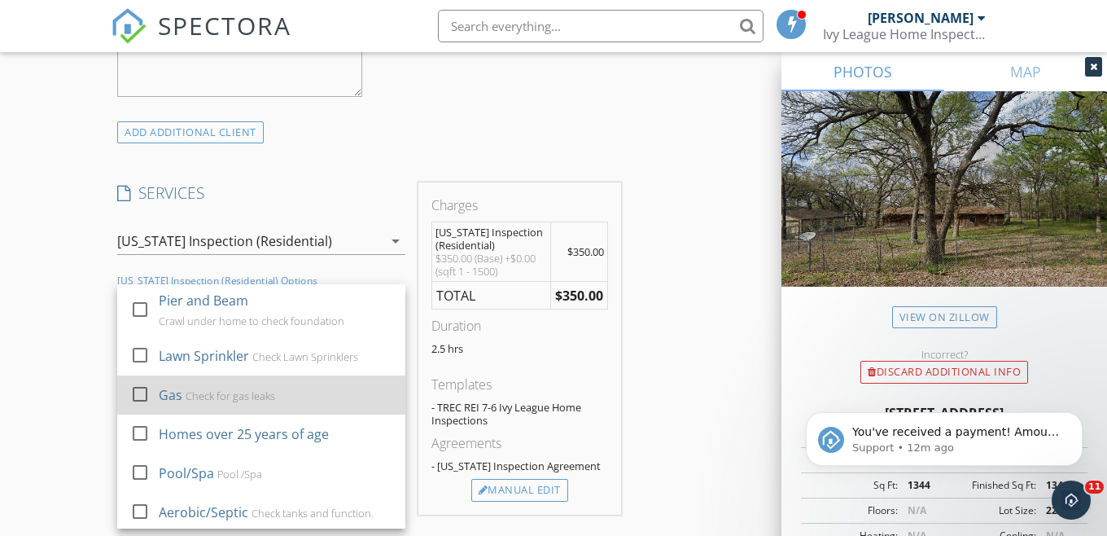
scroll to position [37, 0]
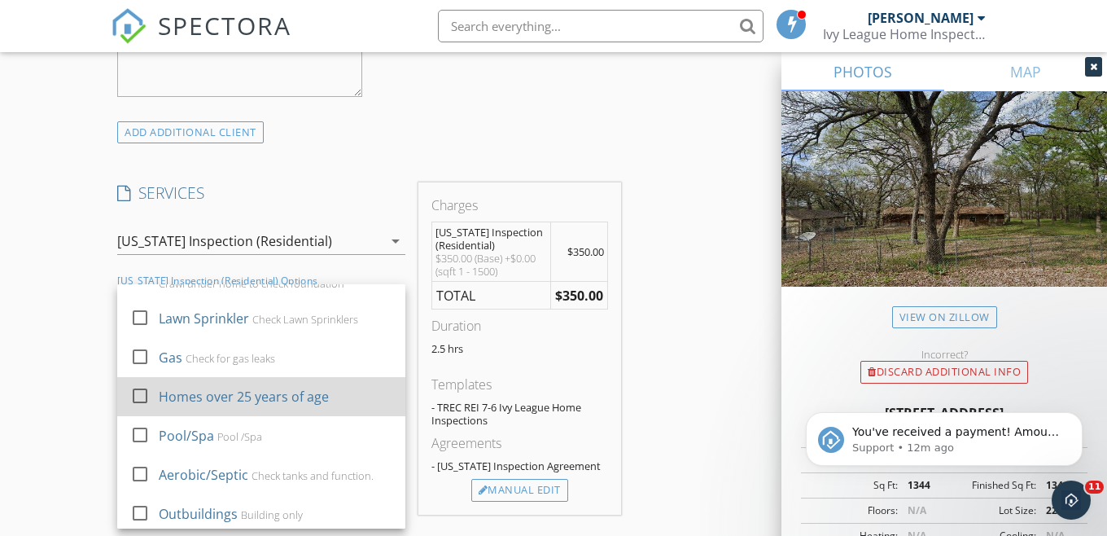
click at [138, 408] on div at bounding box center [140, 396] width 28 height 28
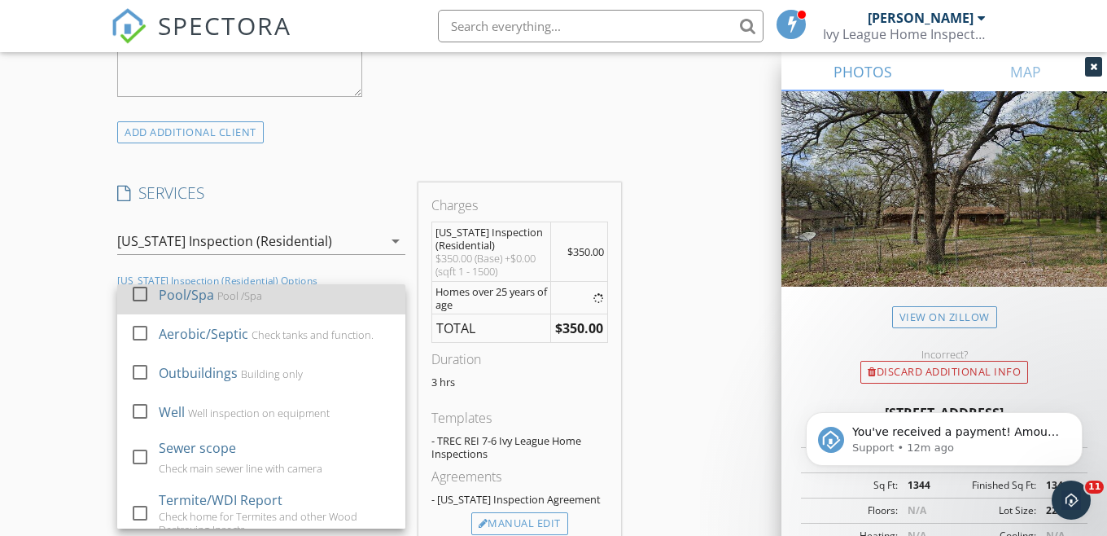
scroll to position [195, 0]
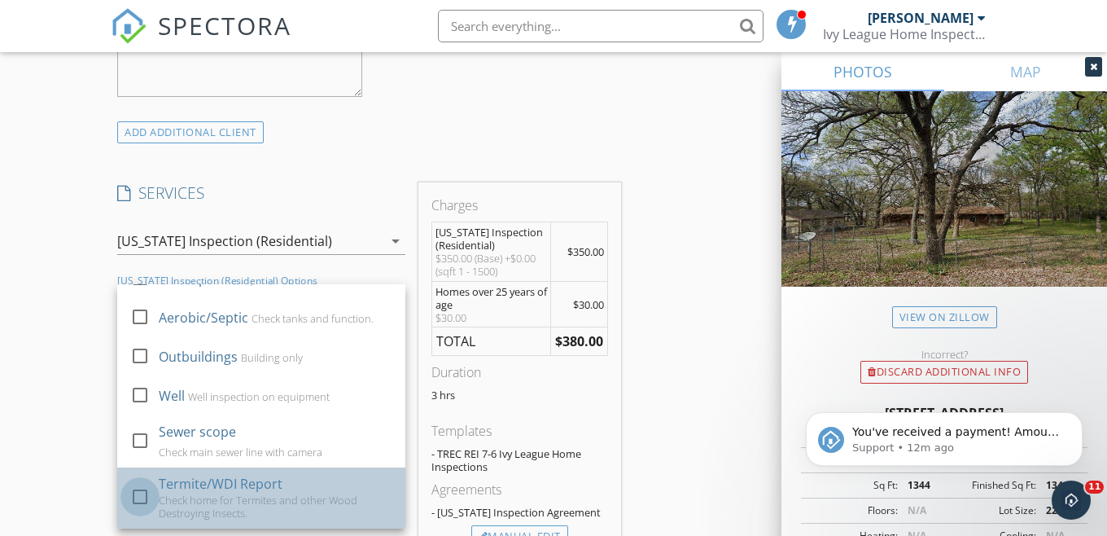
click at [142, 510] on div at bounding box center [140, 497] width 28 height 28
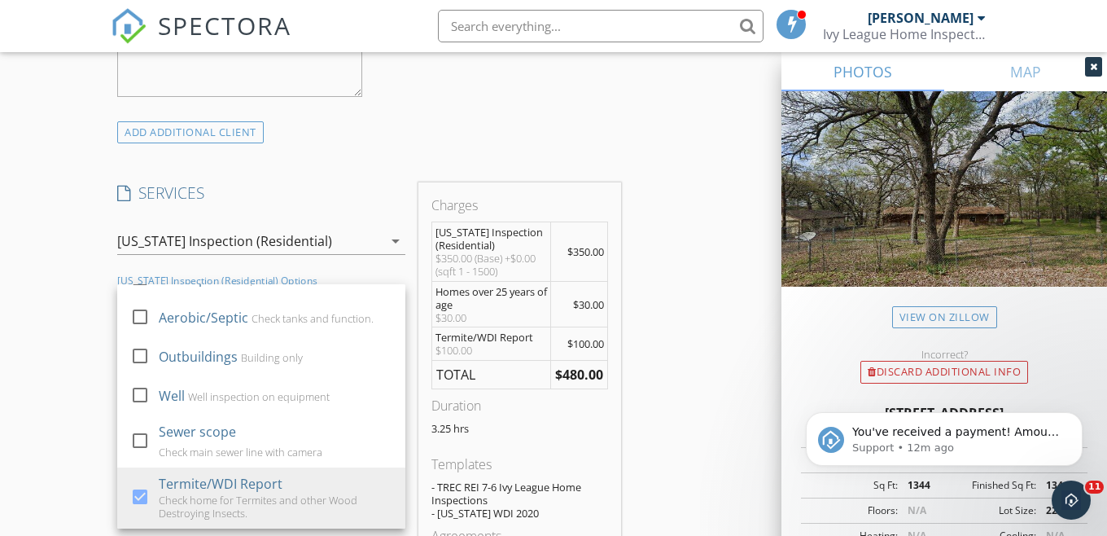
click at [96, 384] on div "New Inspection Click here to use the New Order Form INSPECTOR(S) check_box Daws…" at bounding box center [553, 374] width 1107 height 2971
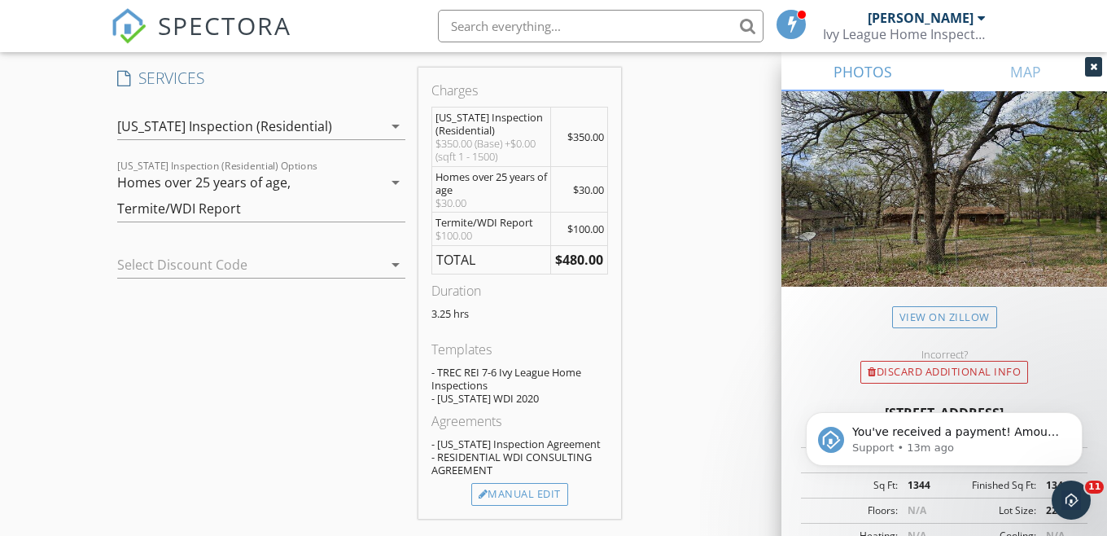
scroll to position [1325, 0]
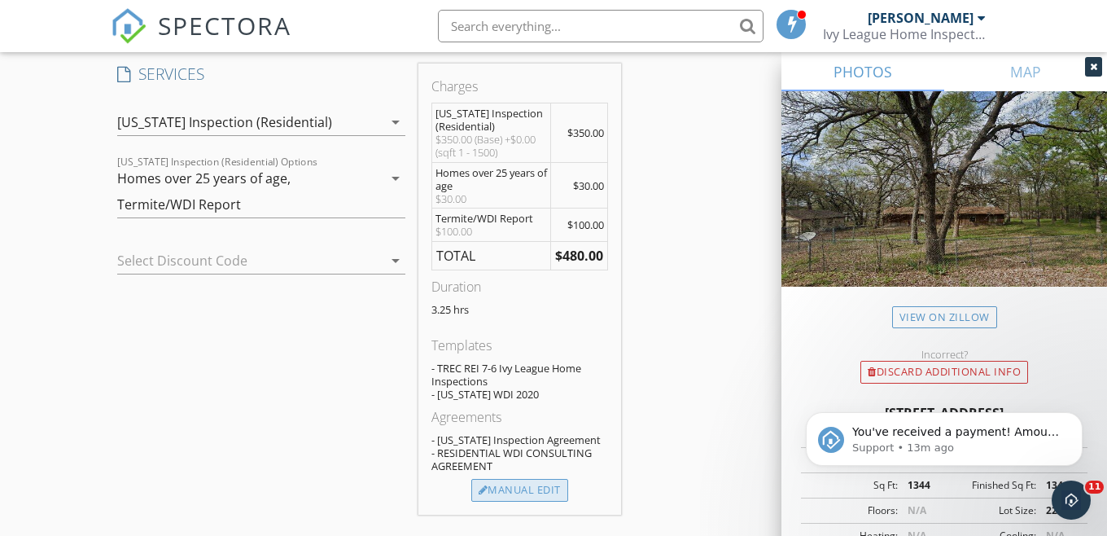
click at [551, 499] on div "Manual Edit" at bounding box center [519, 490] width 97 height 23
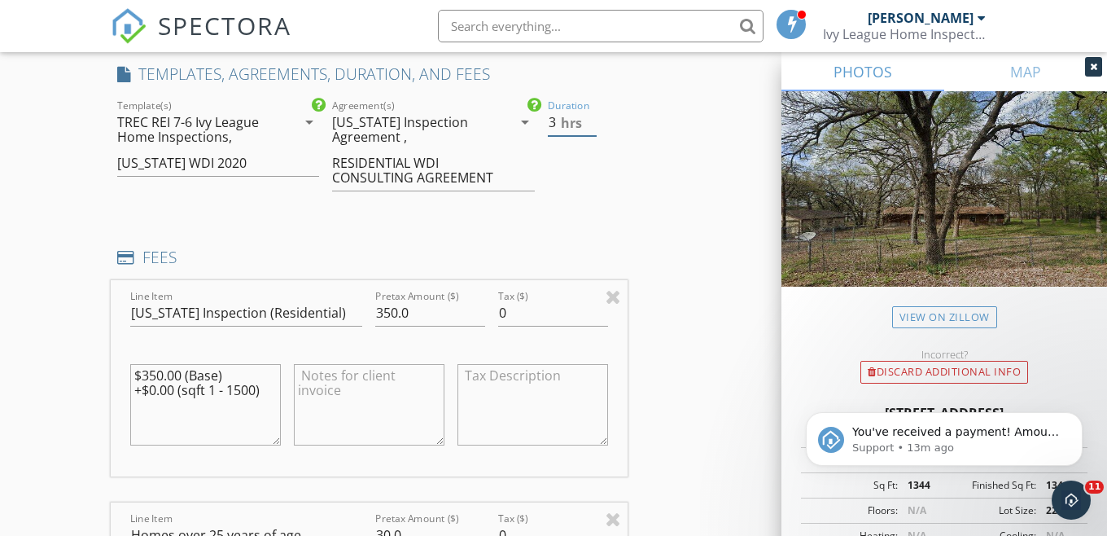
type input "3"
click at [591, 136] on input "3" at bounding box center [572, 122] width 49 height 27
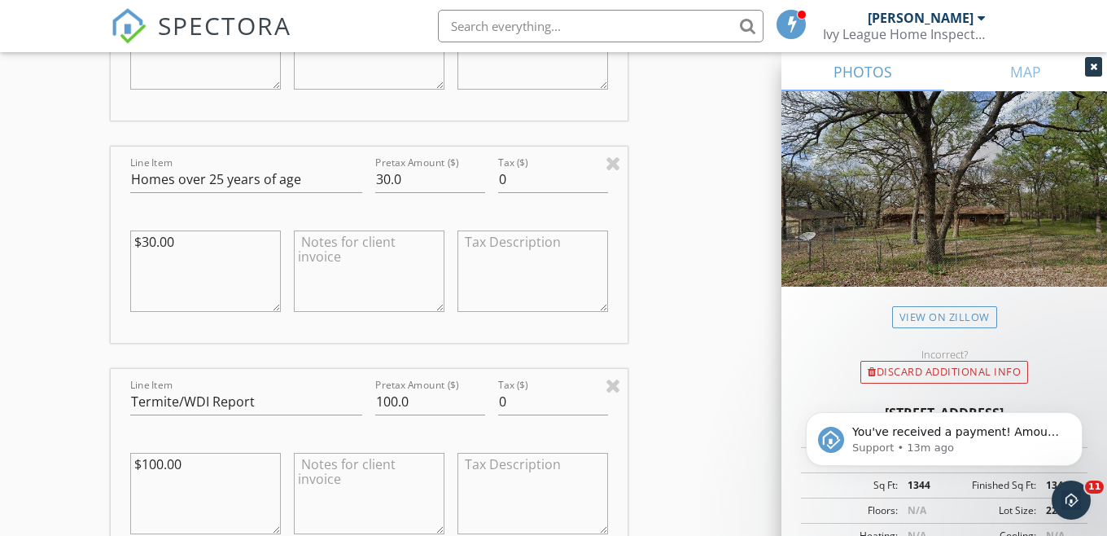
scroll to position [1699, 0]
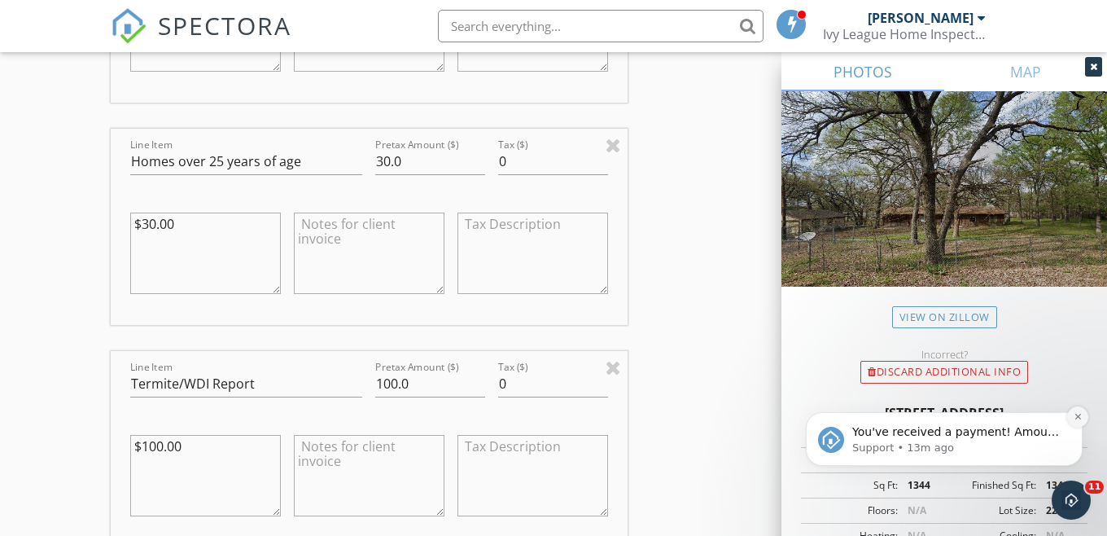
click at [1074, 420] on icon "Dismiss notification" at bounding box center [1078, 416] width 9 height 9
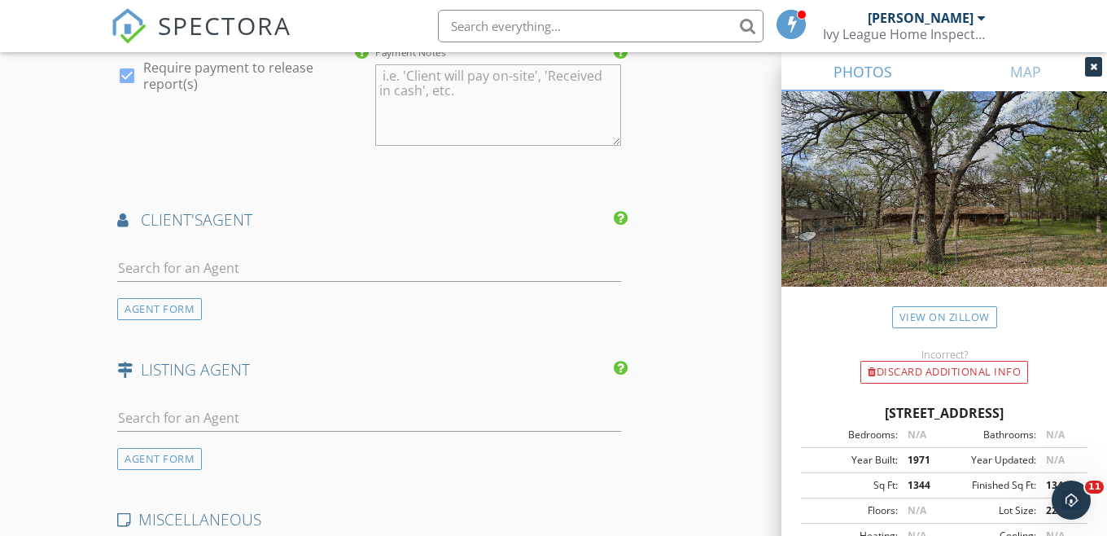
scroll to position [2526, 0]
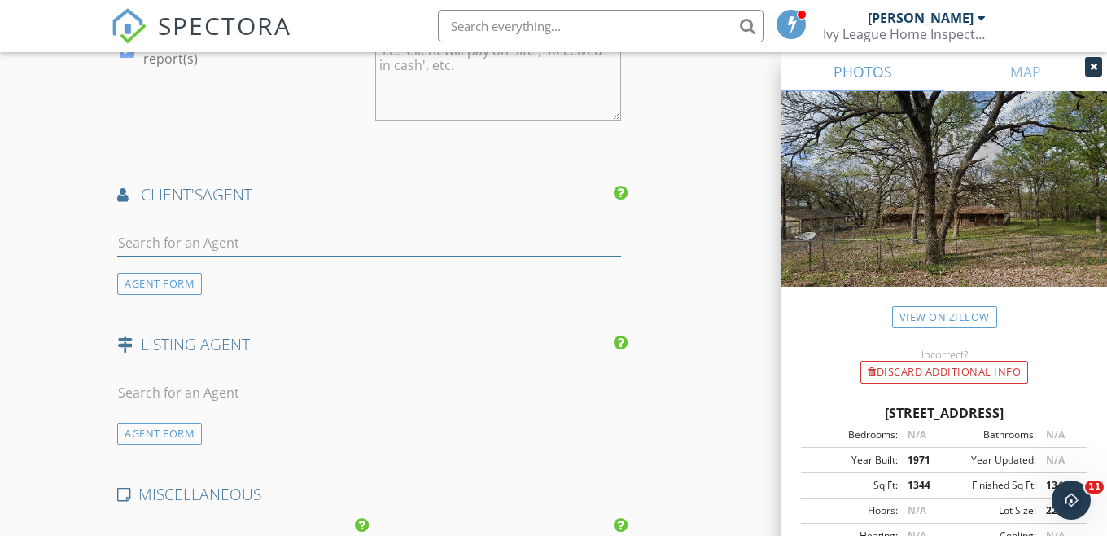
click at [280, 250] on input "text" at bounding box center [369, 243] width 504 height 27
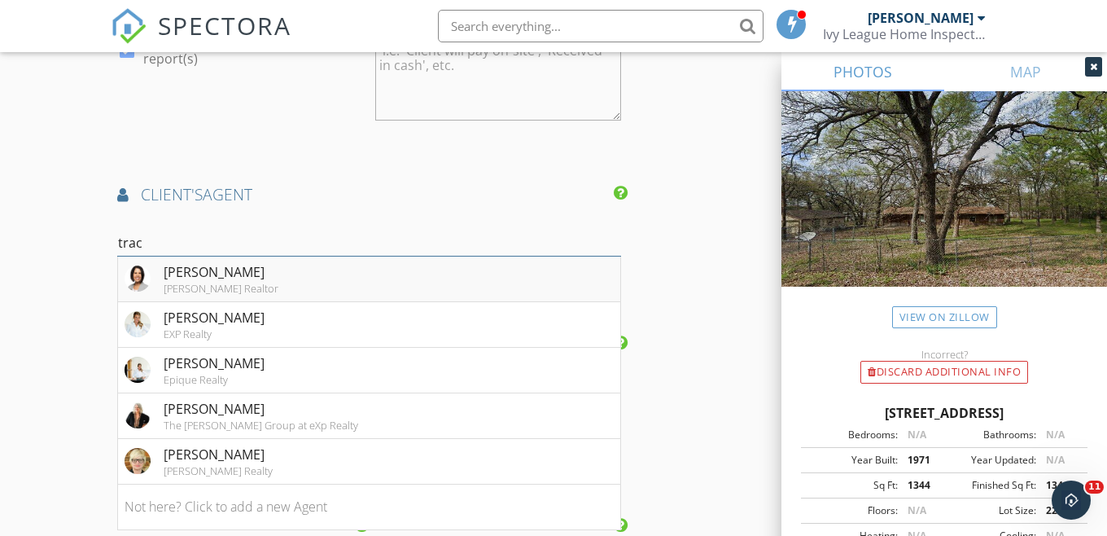
type input "trac"
click at [247, 282] on div "Traci McCarthy" at bounding box center [221, 272] width 115 height 20
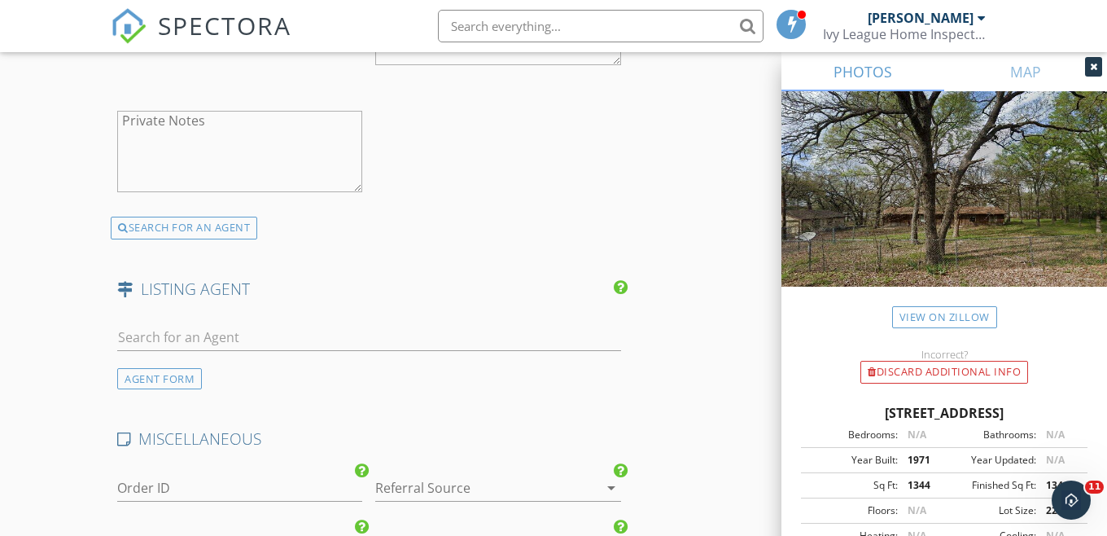
scroll to position [2972, 0]
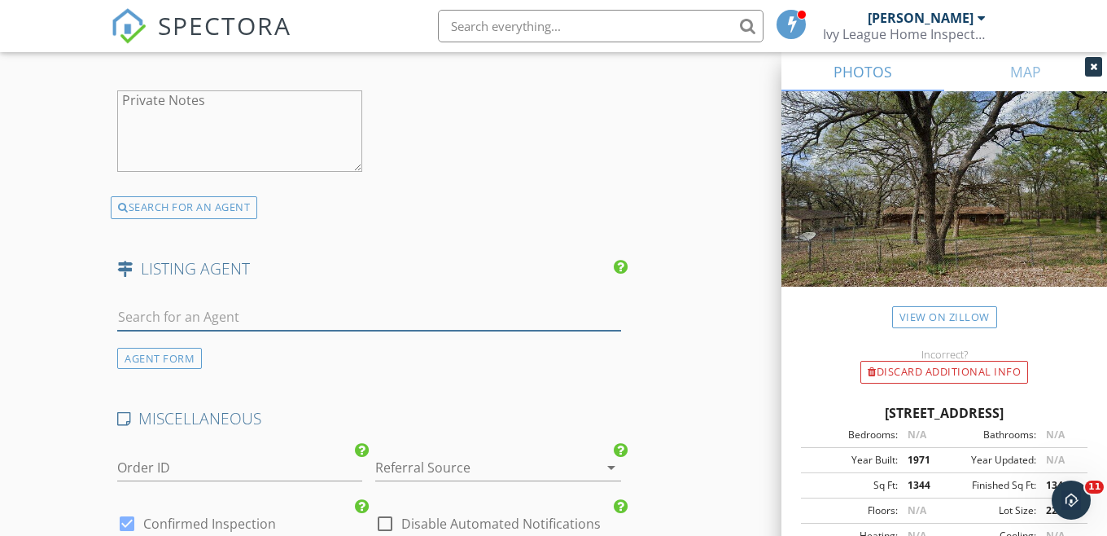
click at [147, 331] on input "text" at bounding box center [369, 317] width 504 height 27
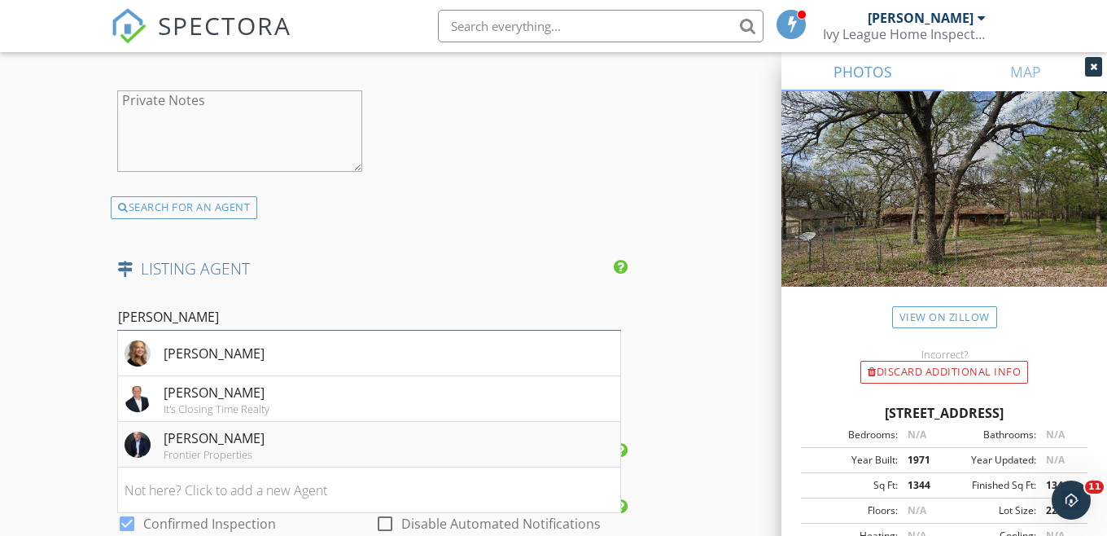
type input "sam"
click at [248, 448] on div "Sam Holloway" at bounding box center [214, 438] width 101 height 20
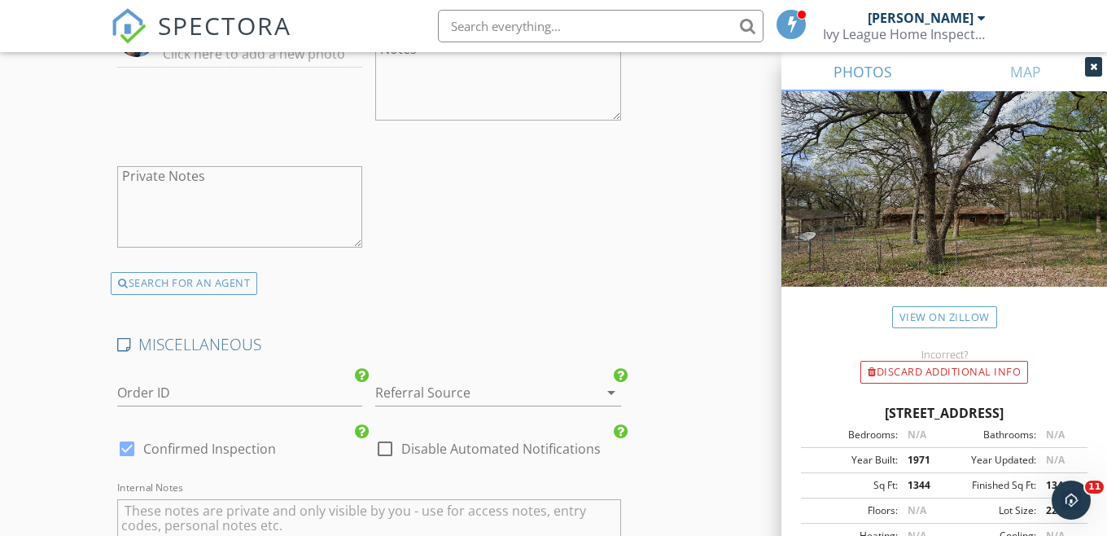
scroll to position [3511, 0]
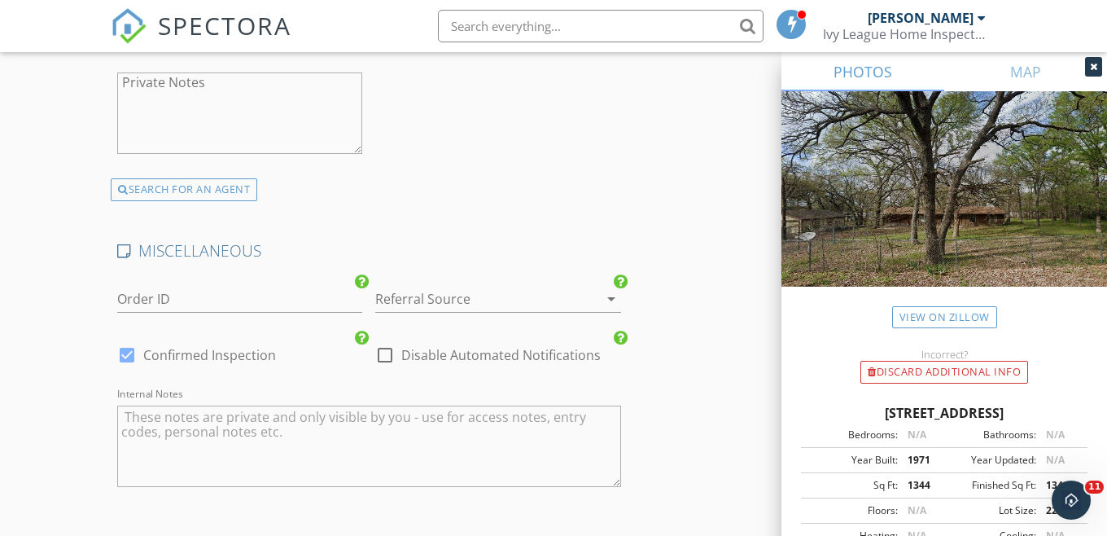
click at [418, 312] on div at bounding box center [474, 299] width 199 height 26
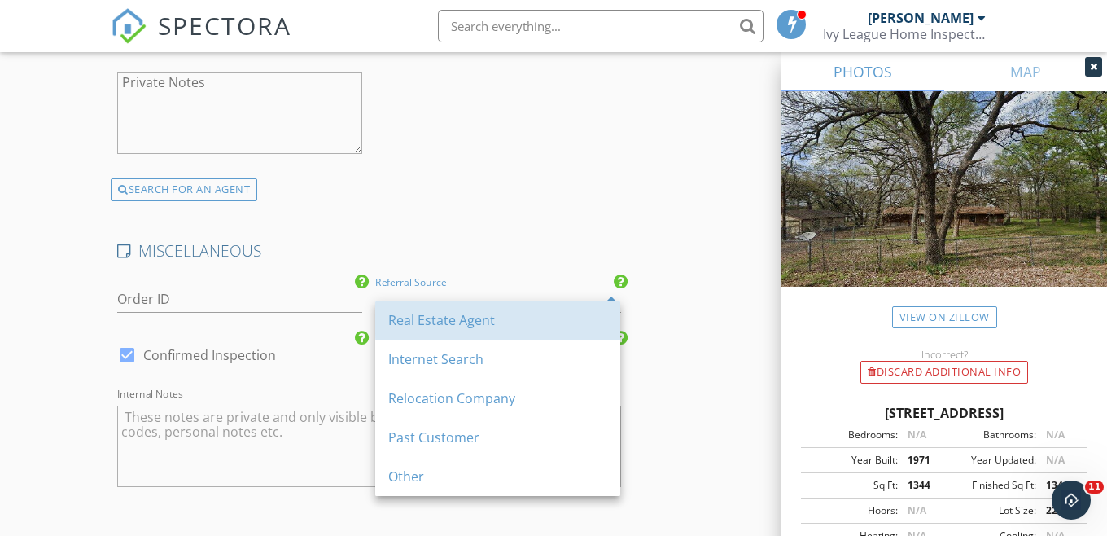
click at [418, 320] on div "Real Estate Agent" at bounding box center [497, 320] width 219 height 20
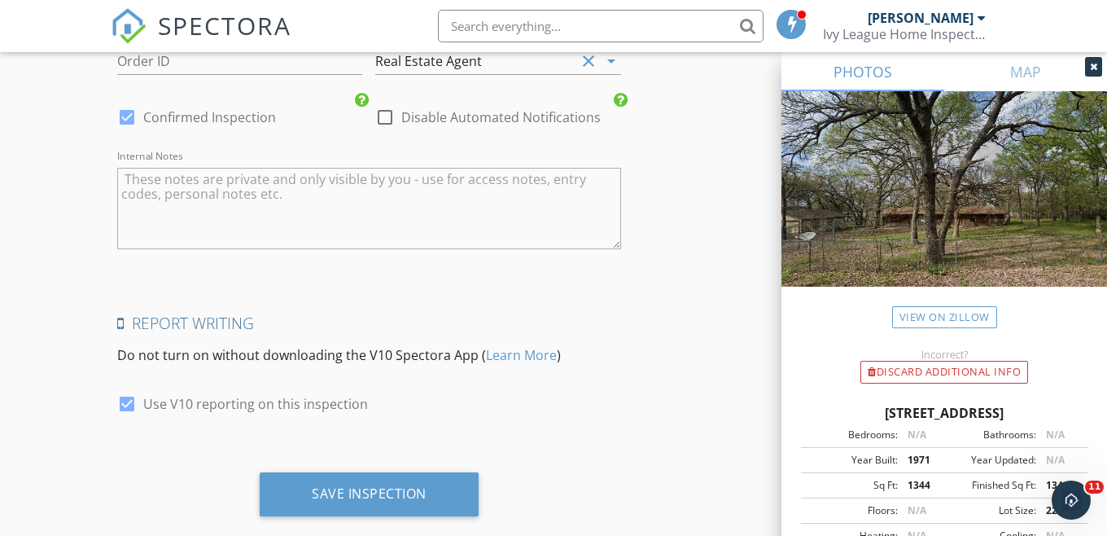
scroll to position [3795, 0]
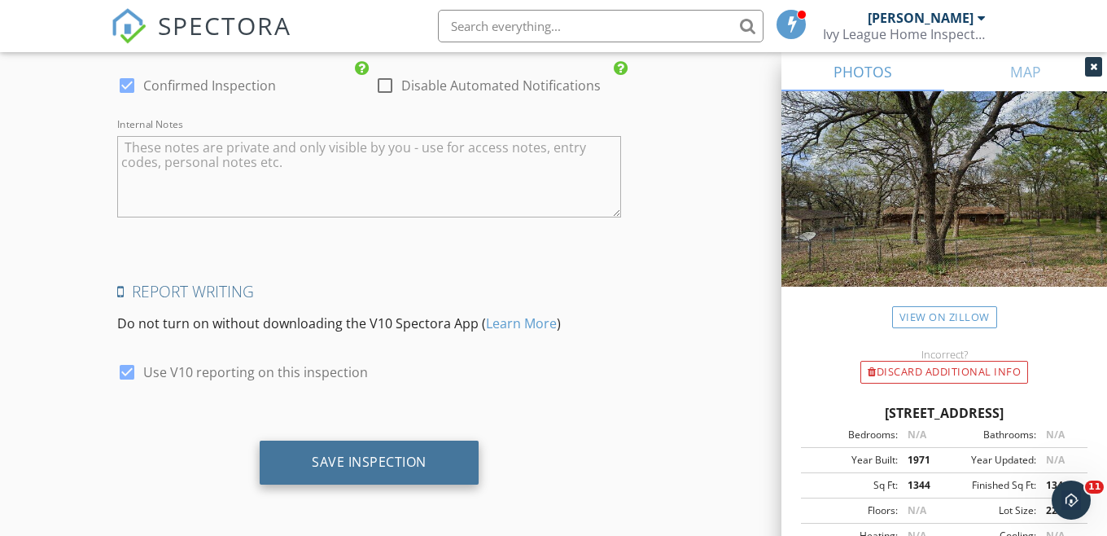
click at [313, 462] on div "Save Inspection" at bounding box center [369, 461] width 115 height 16
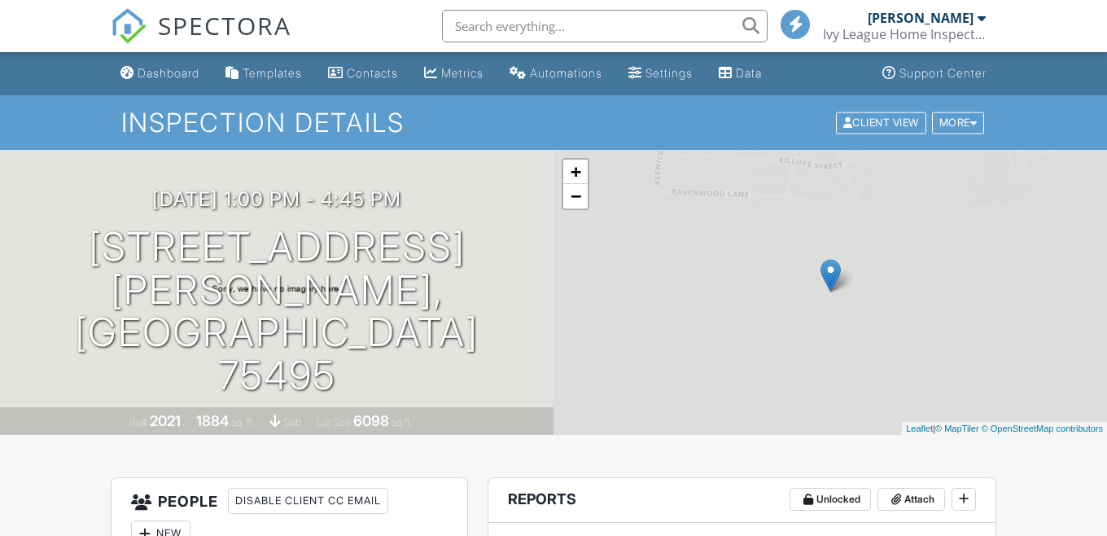
scroll to position [985, 0]
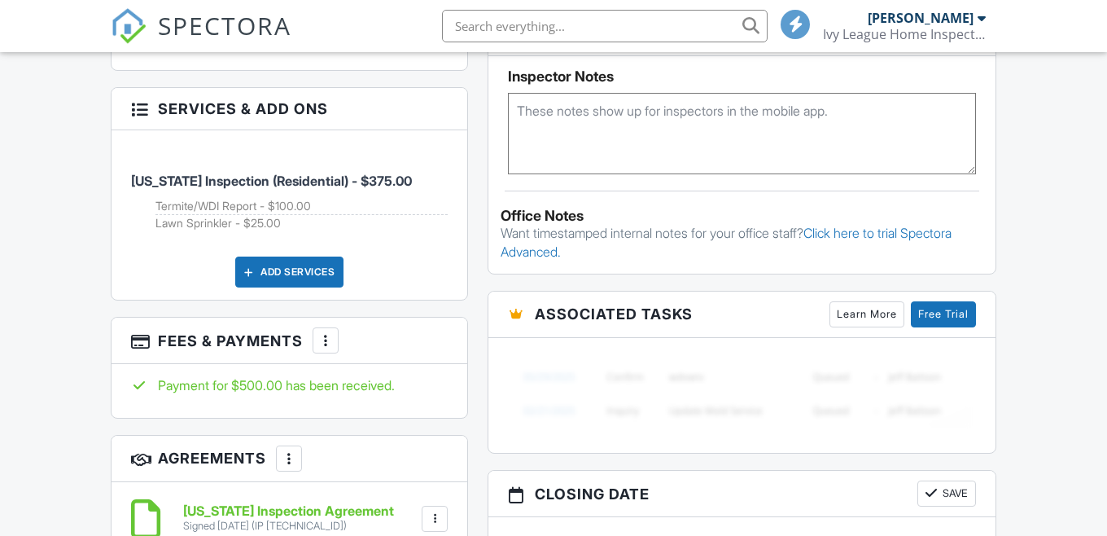
click at [582, 174] on textarea at bounding box center [742, 133] width 468 height 81
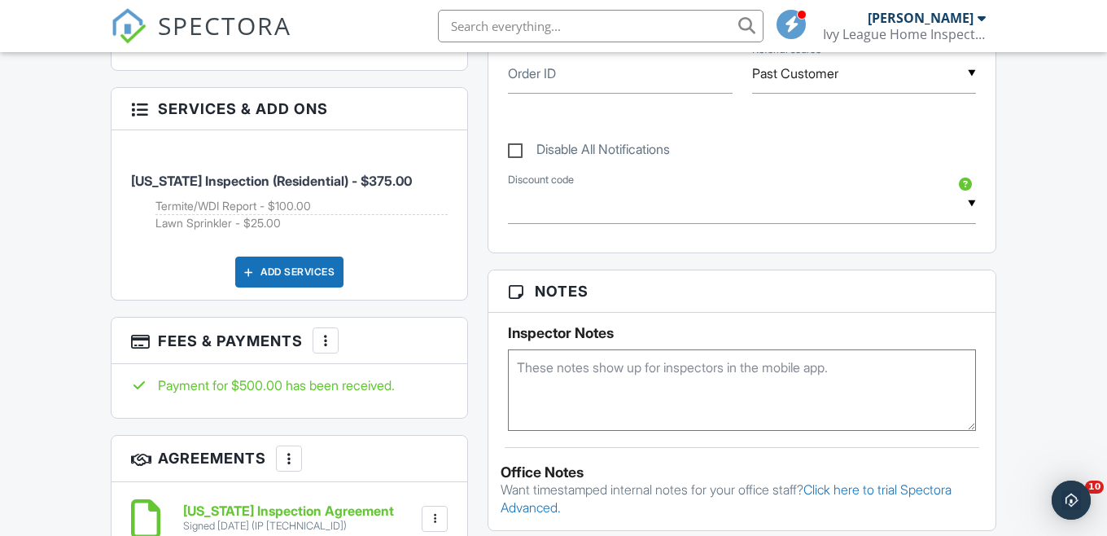
scroll to position [0, 0]
type textarea "supra"
click at [482, 336] on div "Reports Unlocked Attach New (Untitled report) TREC REI 7-6 Ivy League Home Insp…" at bounding box center [742, 237] width 528 height 1491
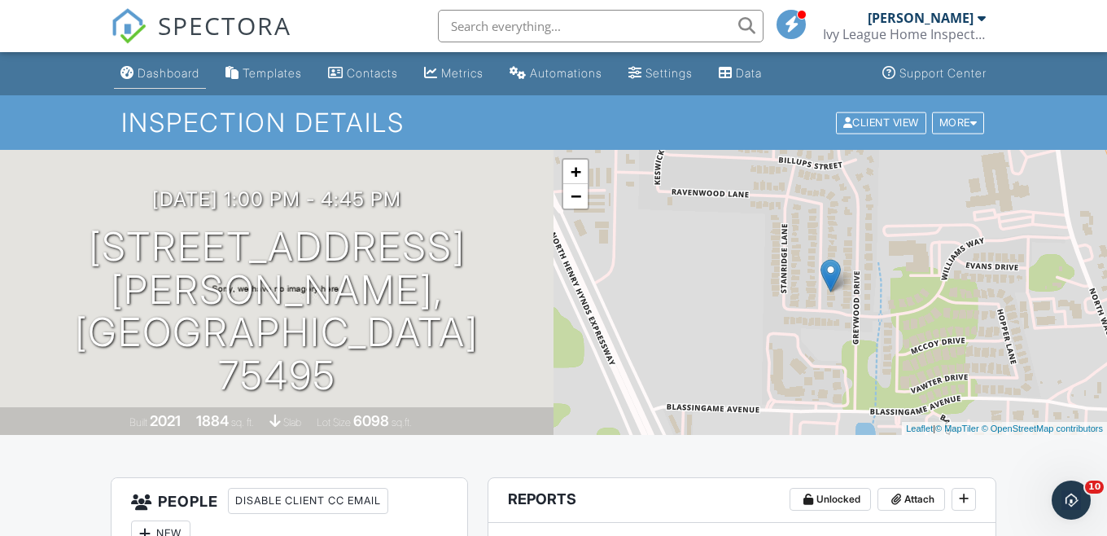
click at [170, 72] on div "Dashboard" at bounding box center [169, 73] width 62 height 14
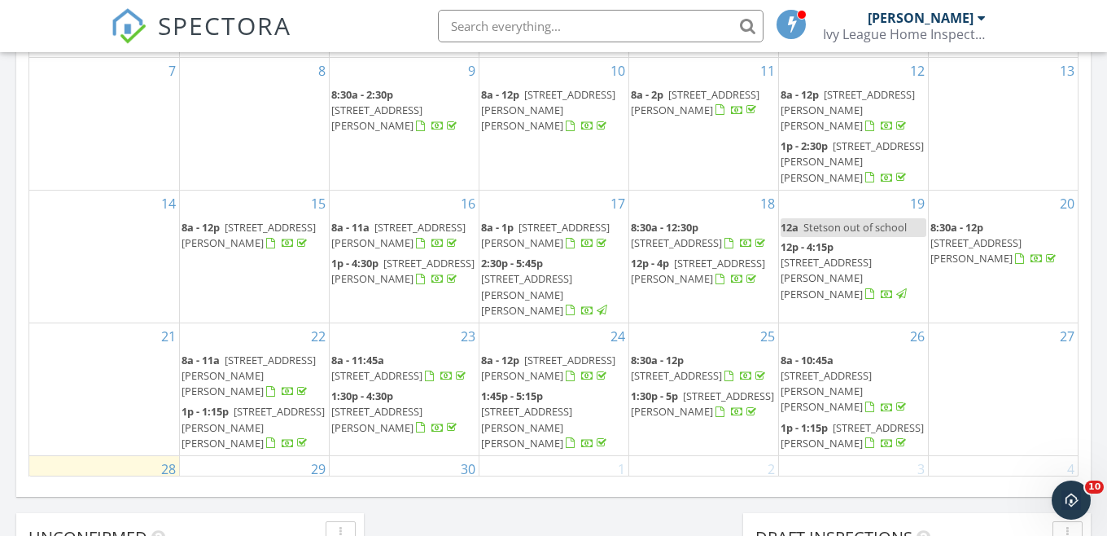
scroll to position [1042, 0]
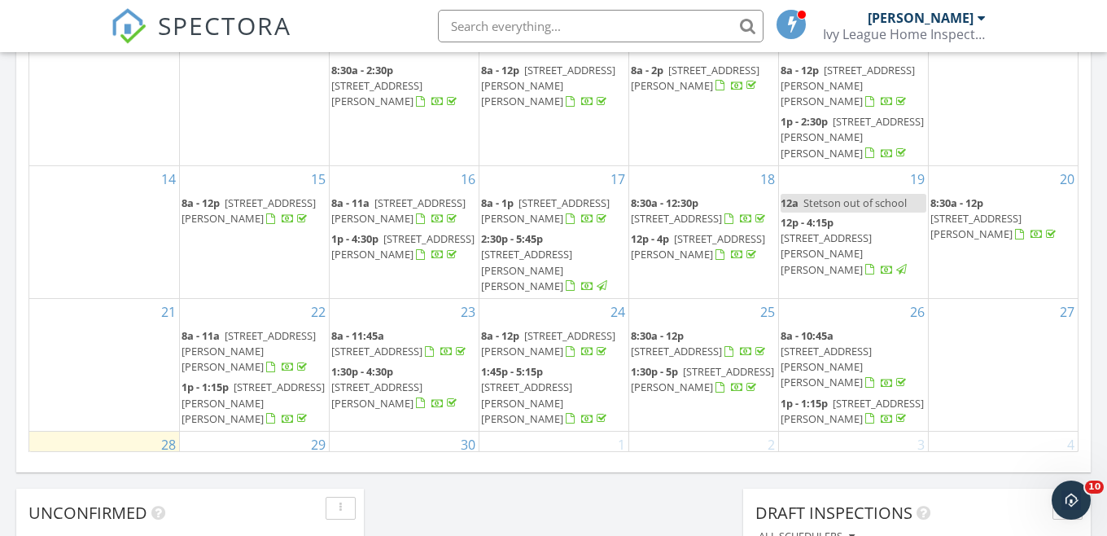
click at [258, 476] on span "[STREET_ADDRESS][PERSON_NAME]" at bounding box center [227, 491] width 91 height 30
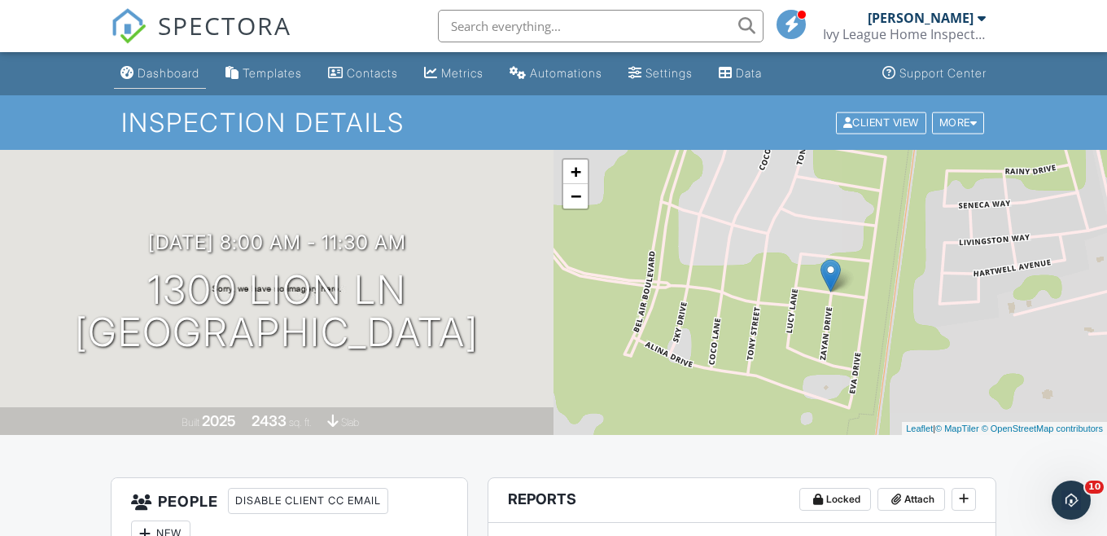
click at [169, 83] on link "Dashboard" at bounding box center [160, 74] width 92 height 30
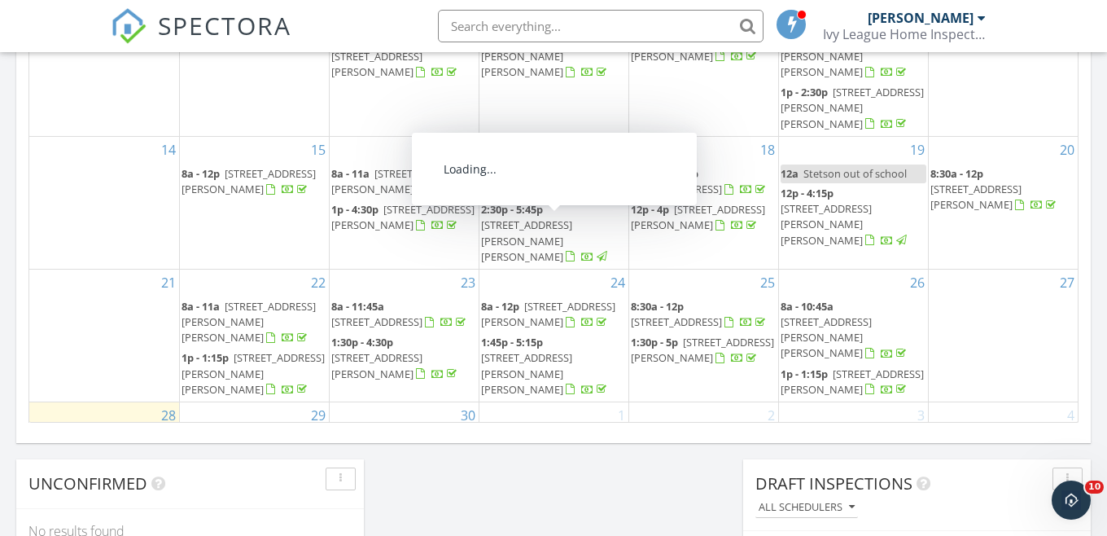
scroll to position [1110, 0]
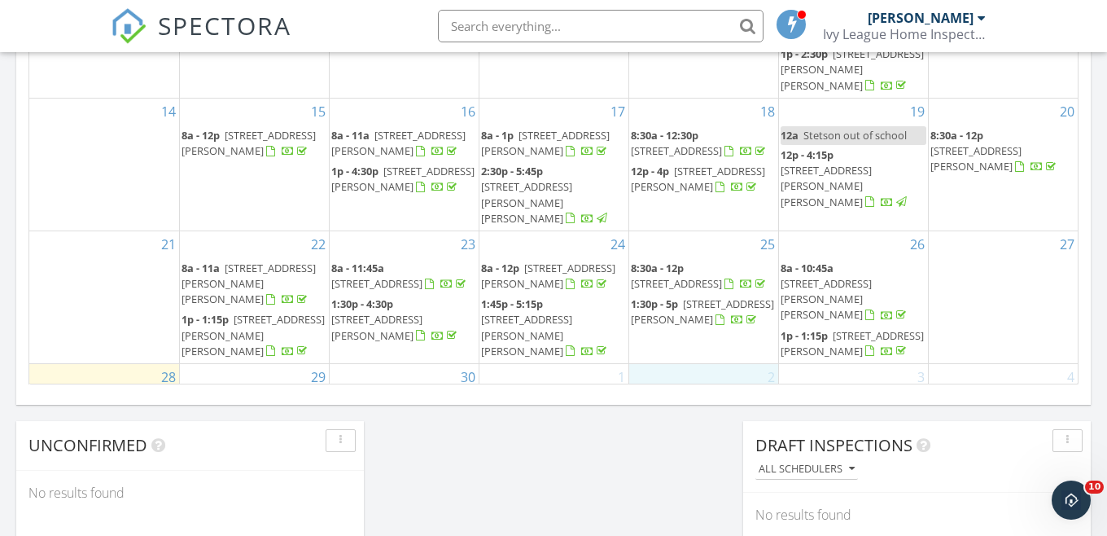
click at [694, 364] on div "2" at bounding box center [703, 429] width 149 height 131
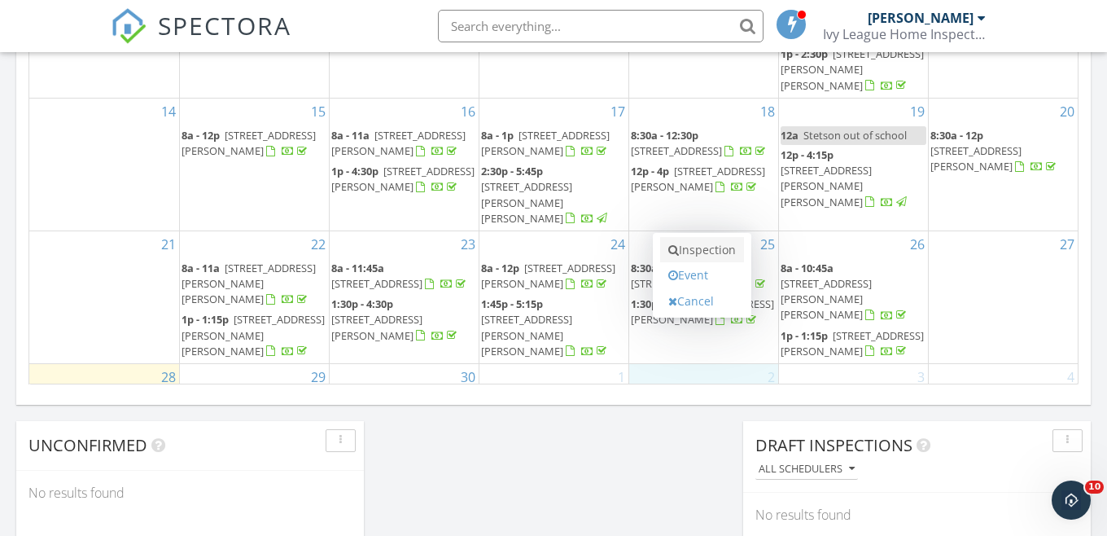
click at [673, 251] on icon at bounding box center [673, 249] width 11 height 11
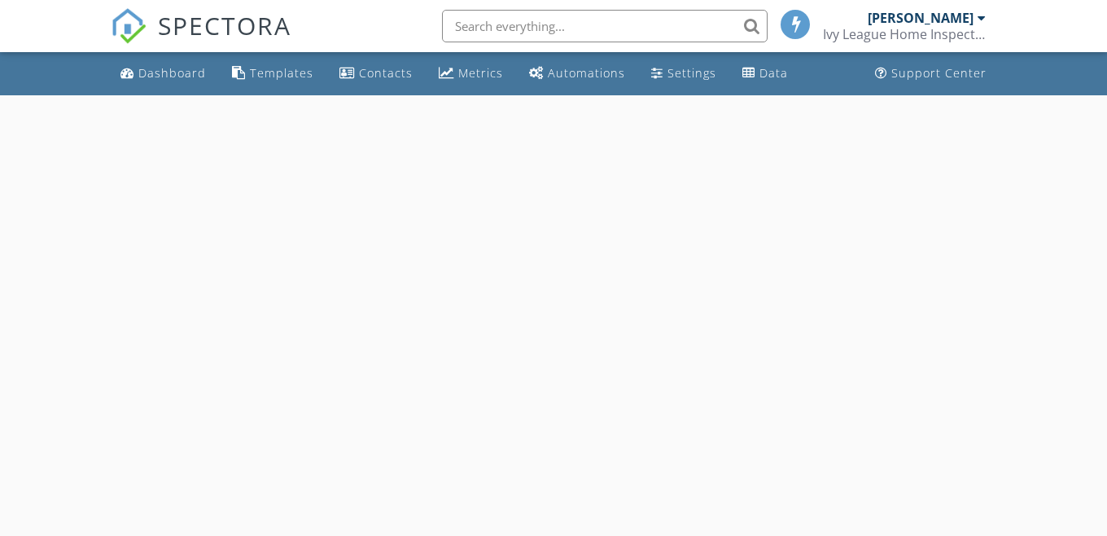
select select "9"
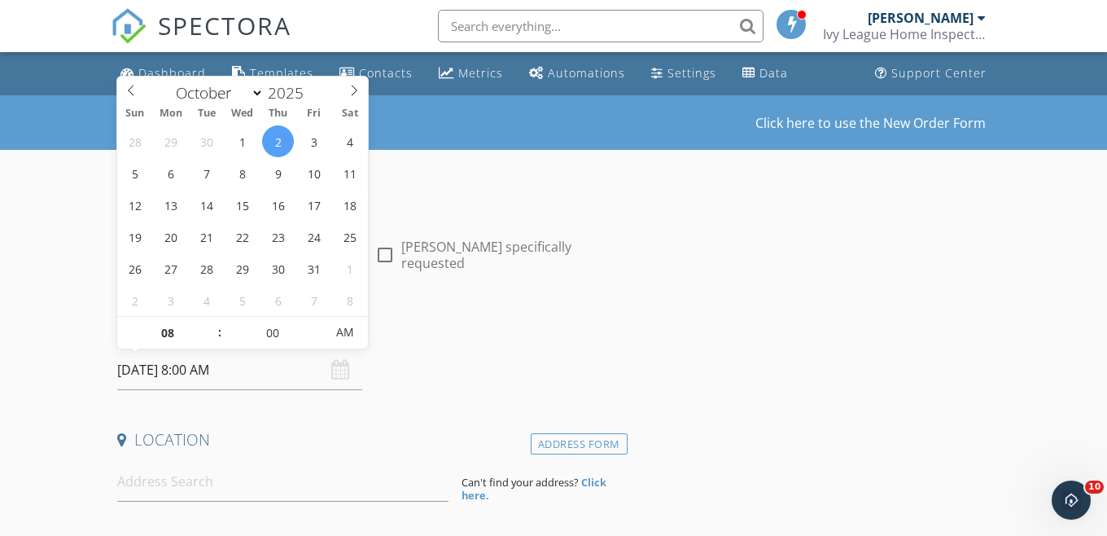
click at [208, 370] on input "[DATE] 8:00 AM" at bounding box center [239, 370] width 245 height 40
type input "05"
type input "[DATE] 8:05 AM"
click at [317, 320] on span at bounding box center [316, 325] width 11 height 16
type input "10"
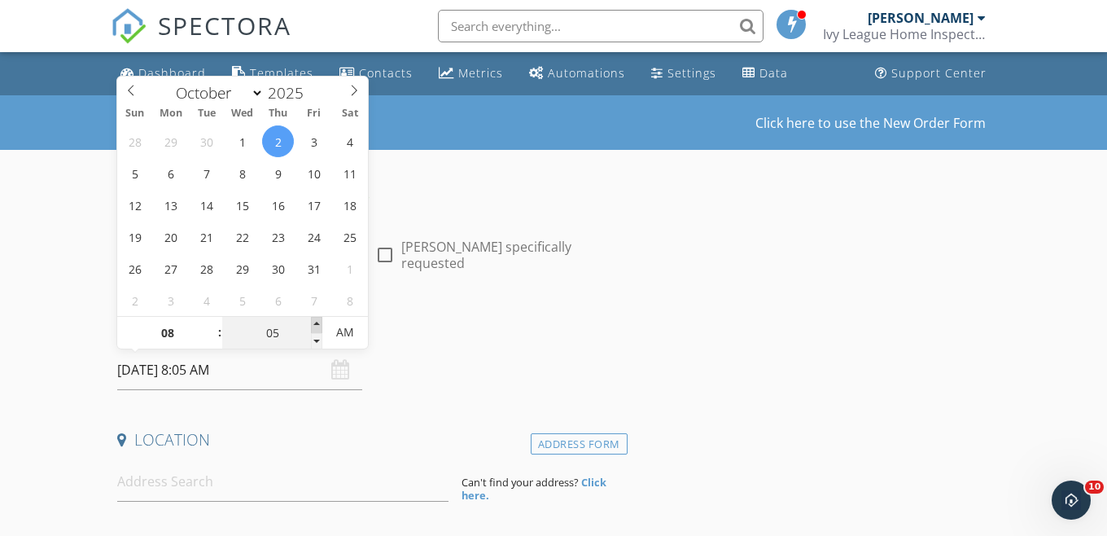
type input "[DATE] 8:10 AM"
click at [317, 320] on span at bounding box center [316, 325] width 11 height 16
type input "15"
type input "[DATE] 8:15 AM"
click at [318, 320] on span at bounding box center [316, 325] width 11 height 16
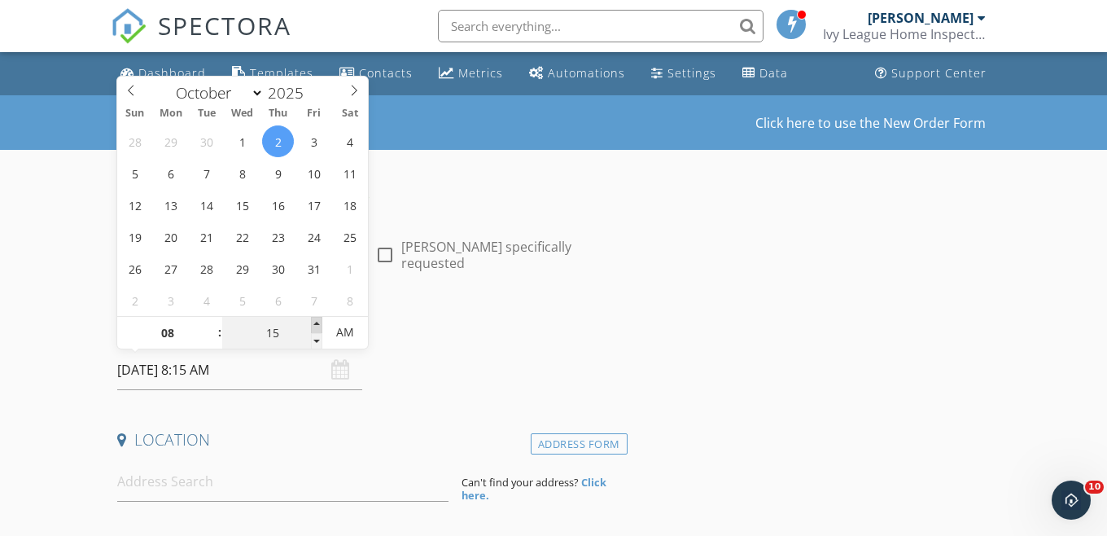
type input "20"
type input "[DATE] 8:20 AM"
click at [318, 320] on span at bounding box center [316, 325] width 11 height 16
type input "25"
type input "[DATE] 8:25 AM"
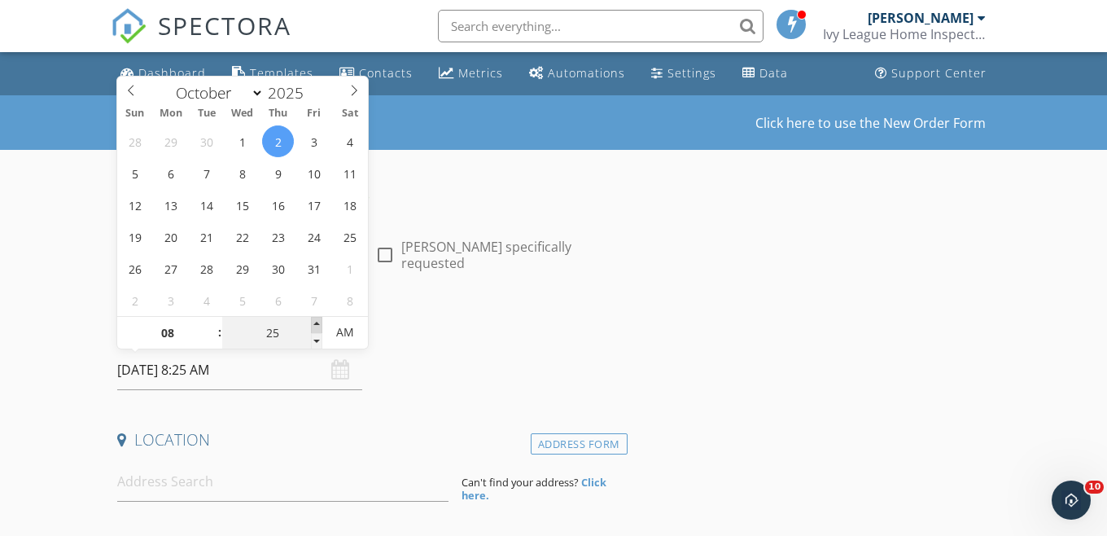
click at [318, 320] on span at bounding box center [316, 325] width 11 height 16
type input "30"
type input "[DATE] 8:30 AM"
click at [318, 320] on span at bounding box center [316, 325] width 11 height 16
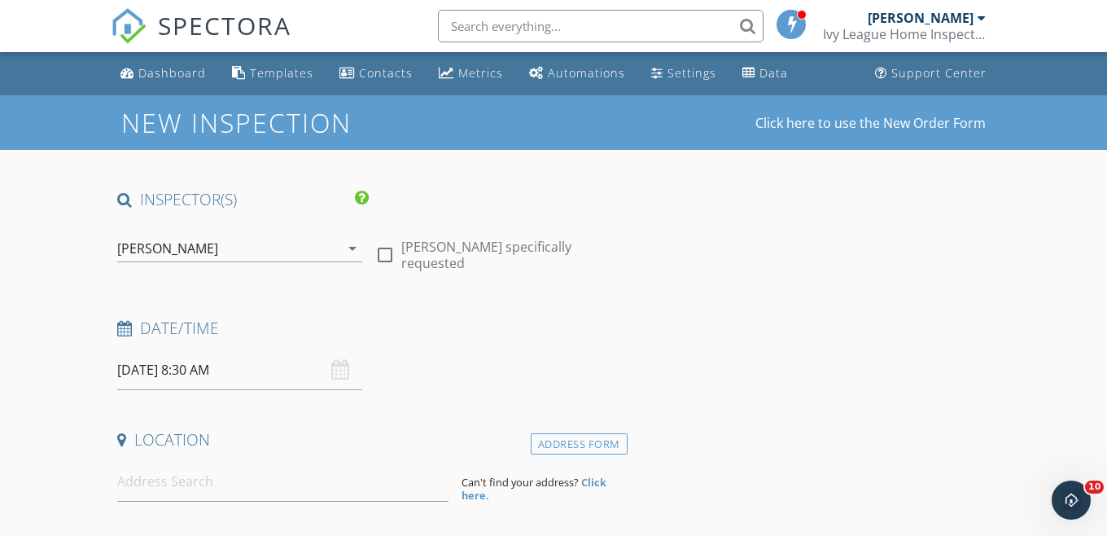
scroll to position [108, 0]
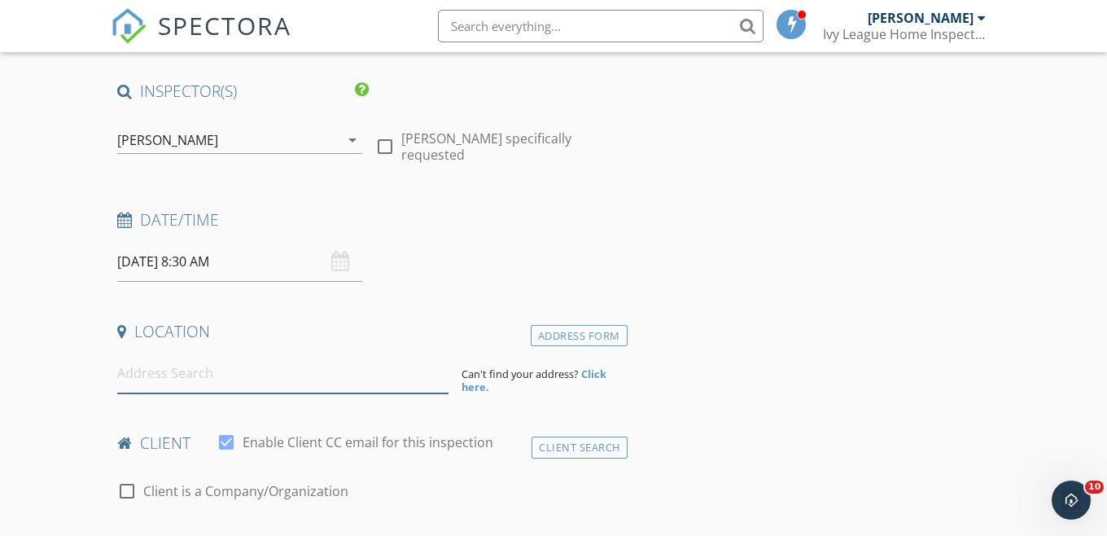
click at [175, 377] on input at bounding box center [282, 373] width 331 height 40
paste input "[STREET_ADDRESS]"
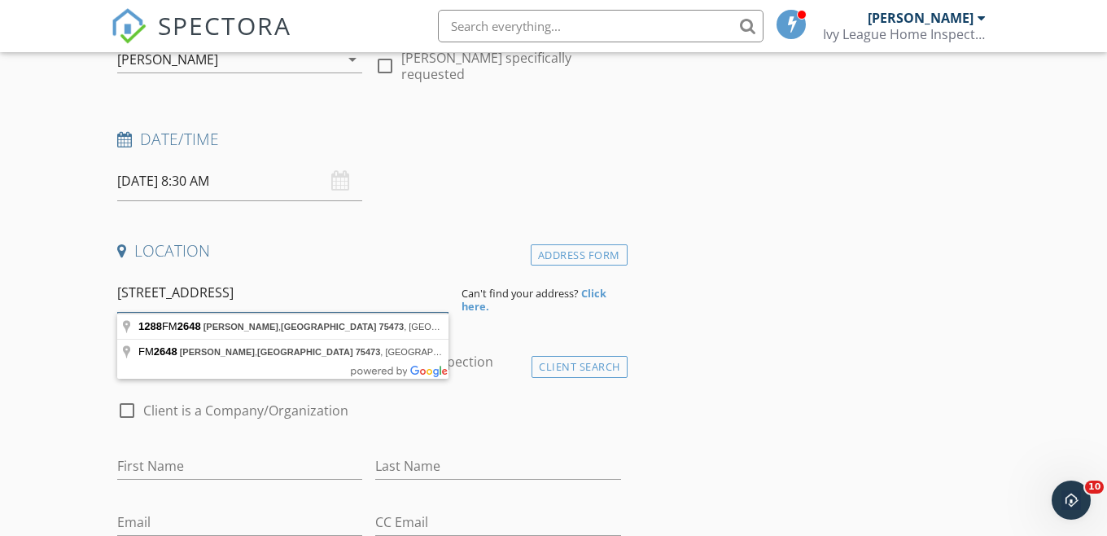
scroll to position [208, 0]
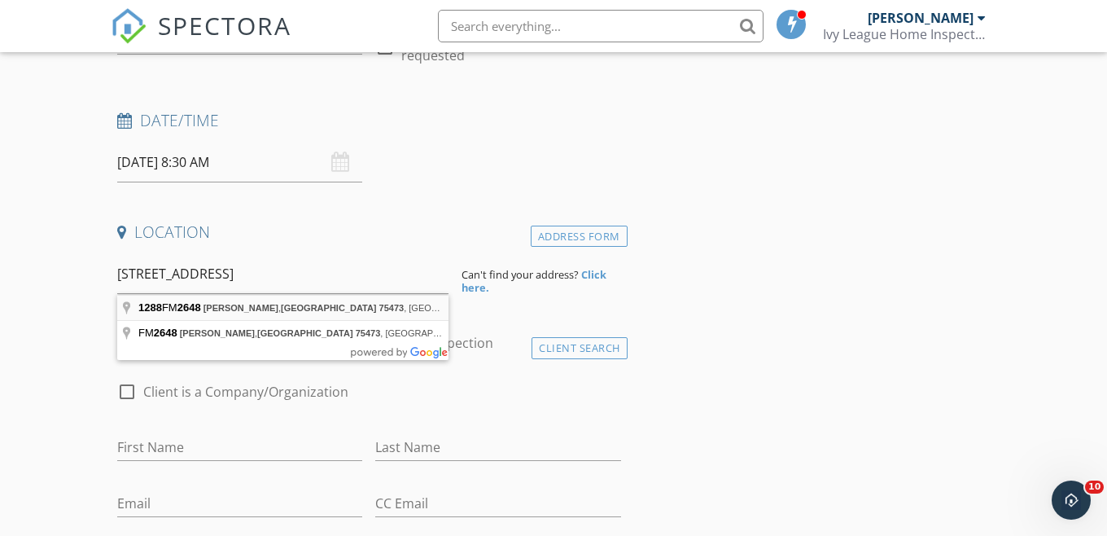
type input "1288 FM2648, [GEOGRAPHIC_DATA], [GEOGRAPHIC_DATA], [GEOGRAPHIC_DATA]"
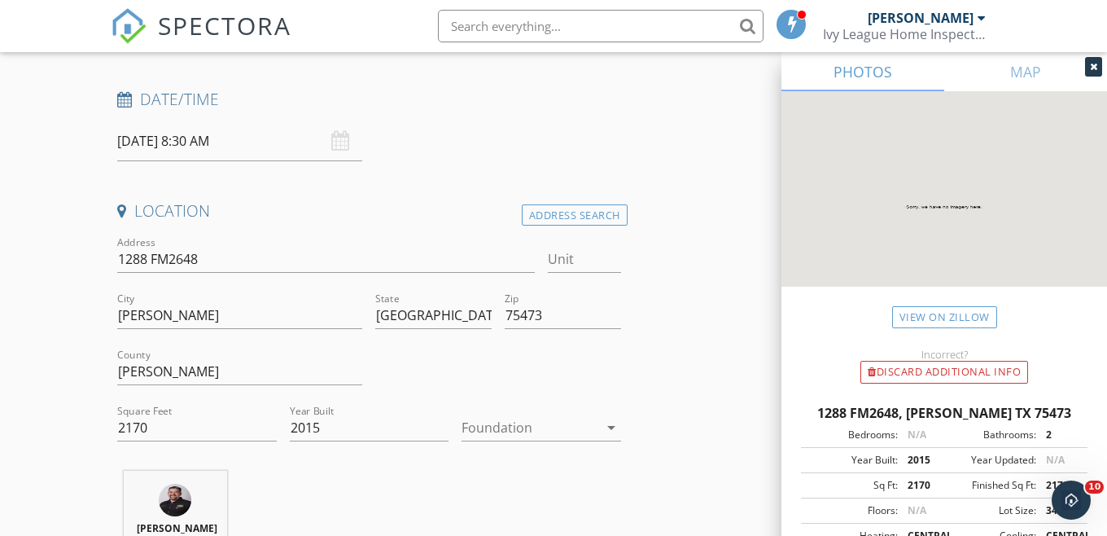
scroll to position [298, 0]
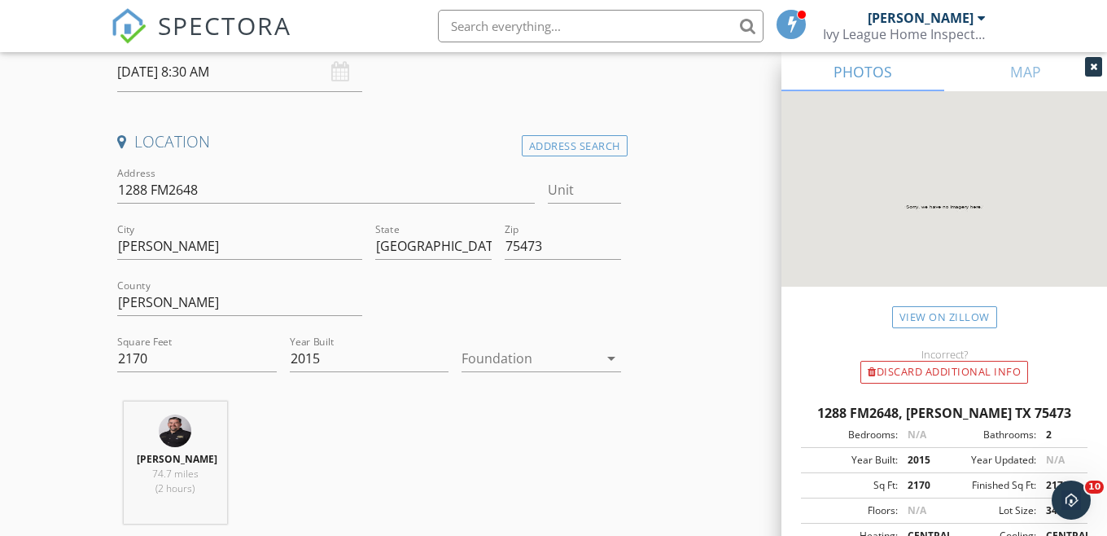
click at [523, 361] on div at bounding box center [530, 358] width 137 height 26
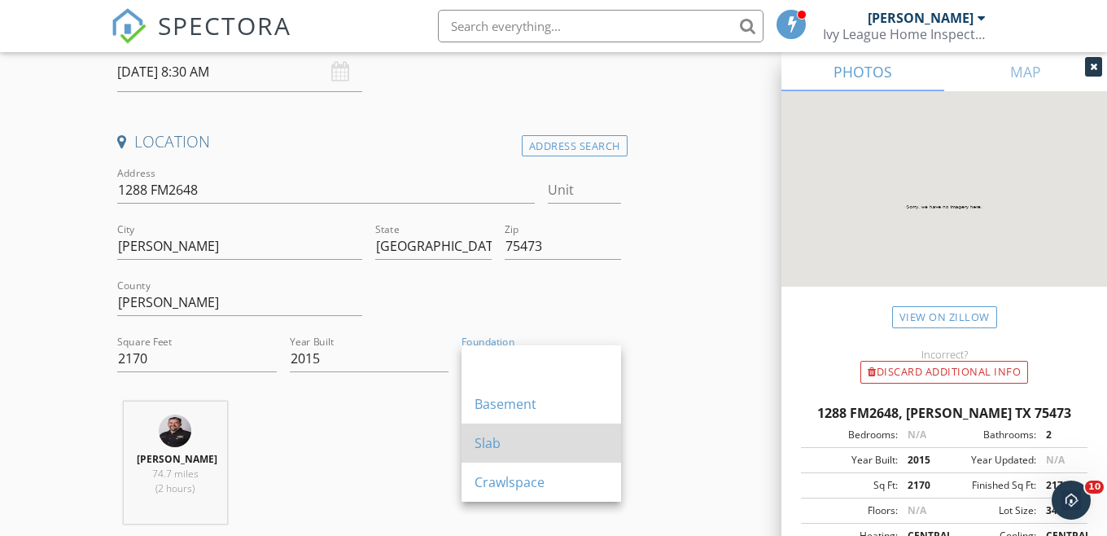
click at [507, 439] on div "Slab" at bounding box center [542, 443] width 134 height 20
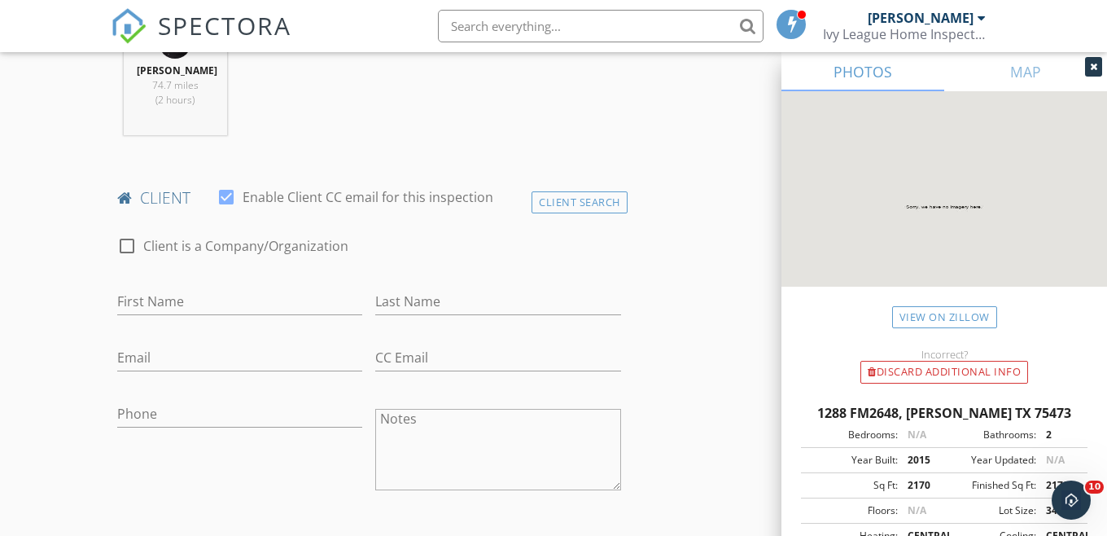
scroll to position [711, 0]
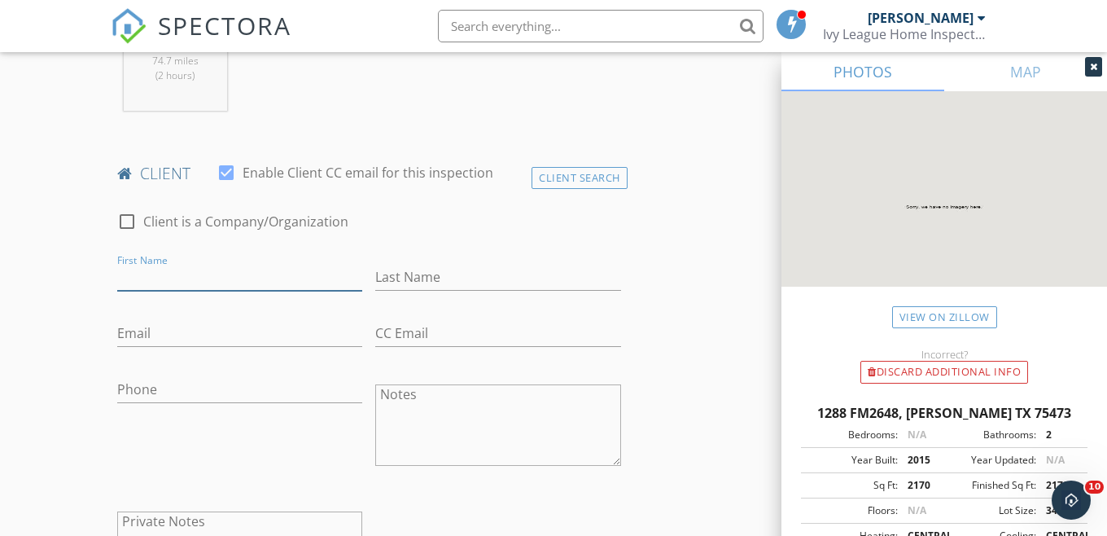
click at [218, 291] on input "First Name" at bounding box center [239, 277] width 245 height 27
type input "[PERSON_NAME]"
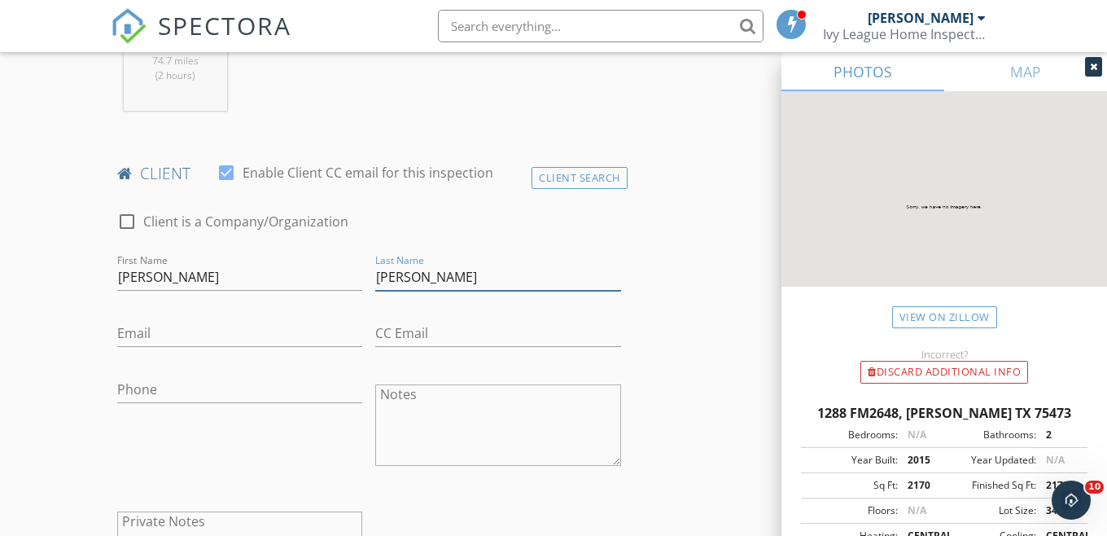
type input "[PERSON_NAME]"
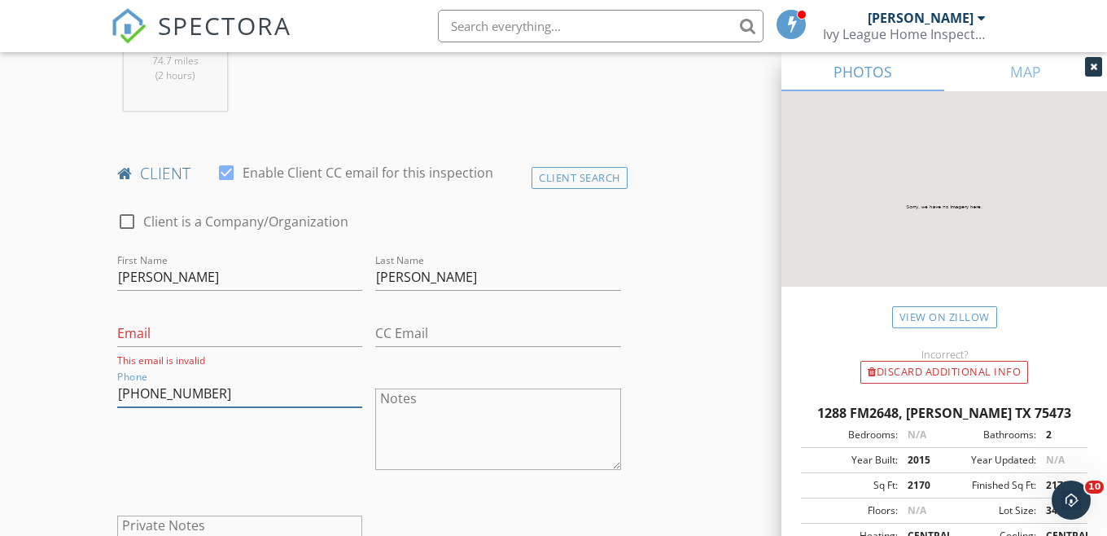
type input "[PHONE_NUMBER]"
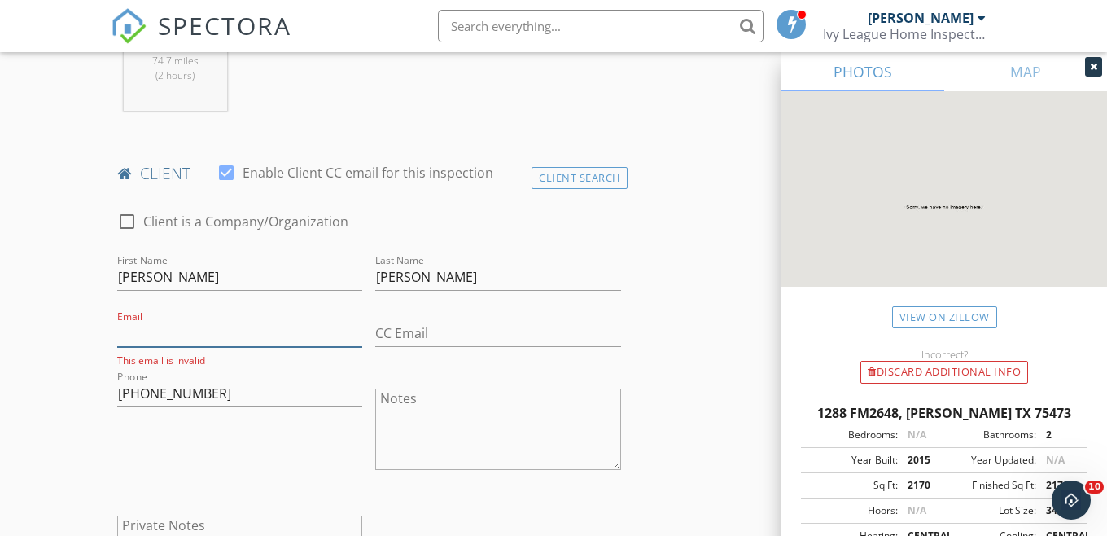
click at [175, 344] on input "Email" at bounding box center [239, 333] width 245 height 27
click at [173, 345] on input "Email" at bounding box center [239, 333] width 245 height 27
paste input "[EMAIL_ADDRESS][DOMAIN_NAME]"
type input "[EMAIL_ADDRESS][DOMAIN_NAME]"
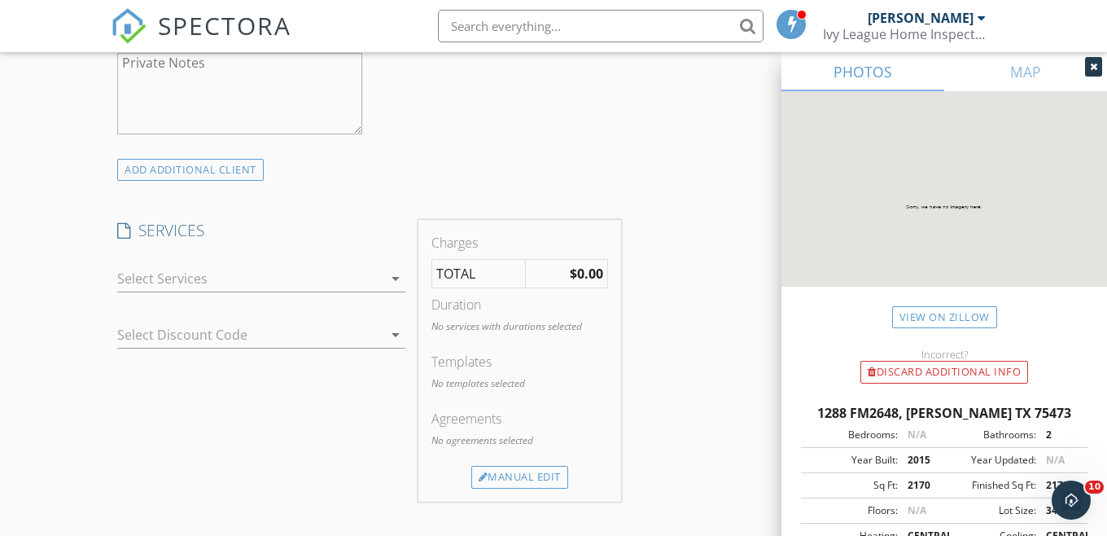
scroll to position [1170, 0]
click at [156, 291] on div at bounding box center [249, 278] width 265 height 26
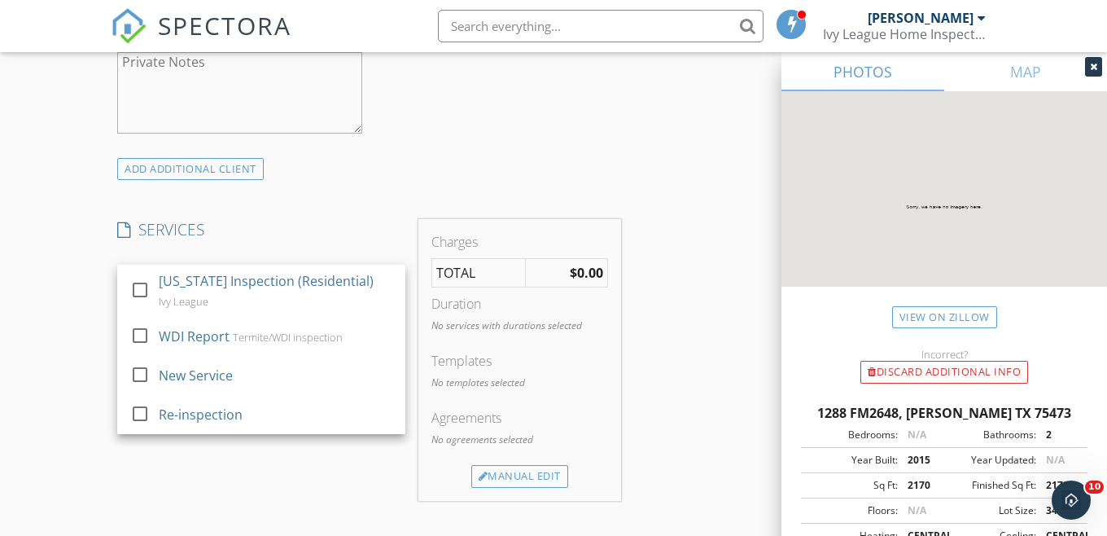
click at [156, 297] on div "check_box_outline_blank [US_STATE] Inspection (Residential) Ivy League" at bounding box center [261, 291] width 262 height 52
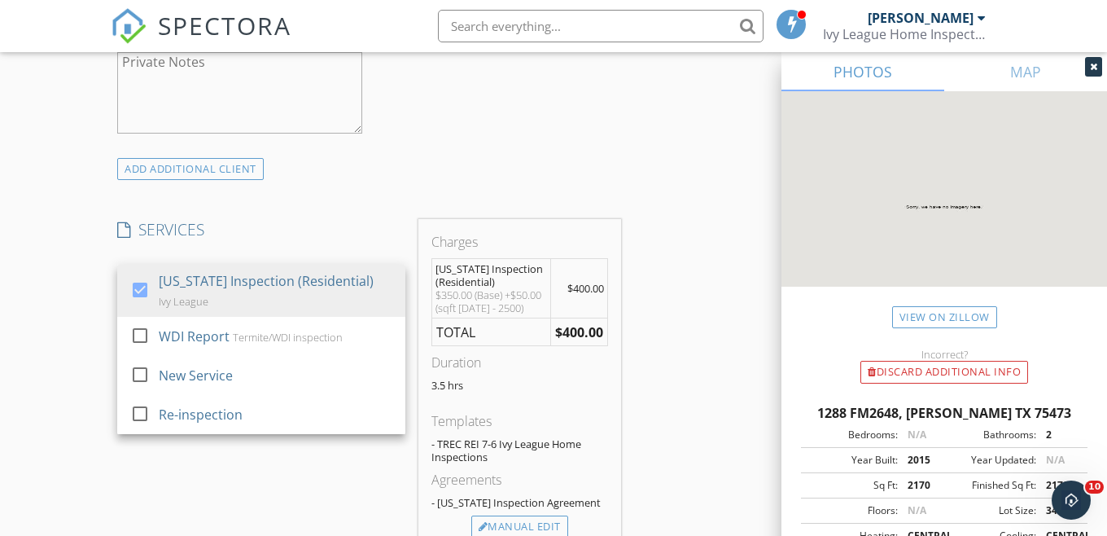
click at [90, 321] on div "New Inspection Click here to use the New Order Form INSPECTOR(S) check_box [PER…" at bounding box center [553, 351] width 1107 height 2853
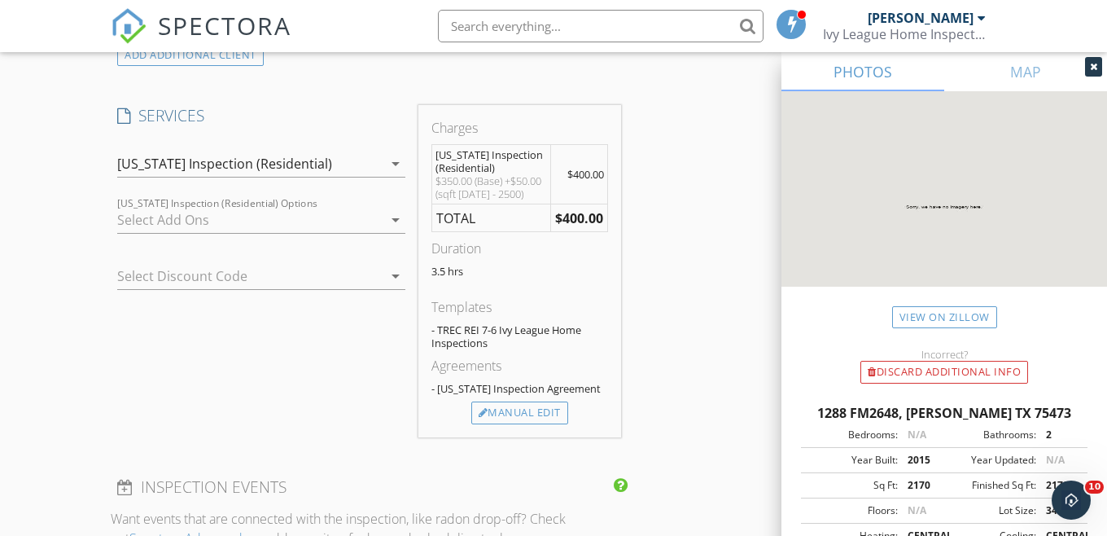
scroll to position [1285, 0]
